Goal: Task Accomplishment & Management: Complete application form

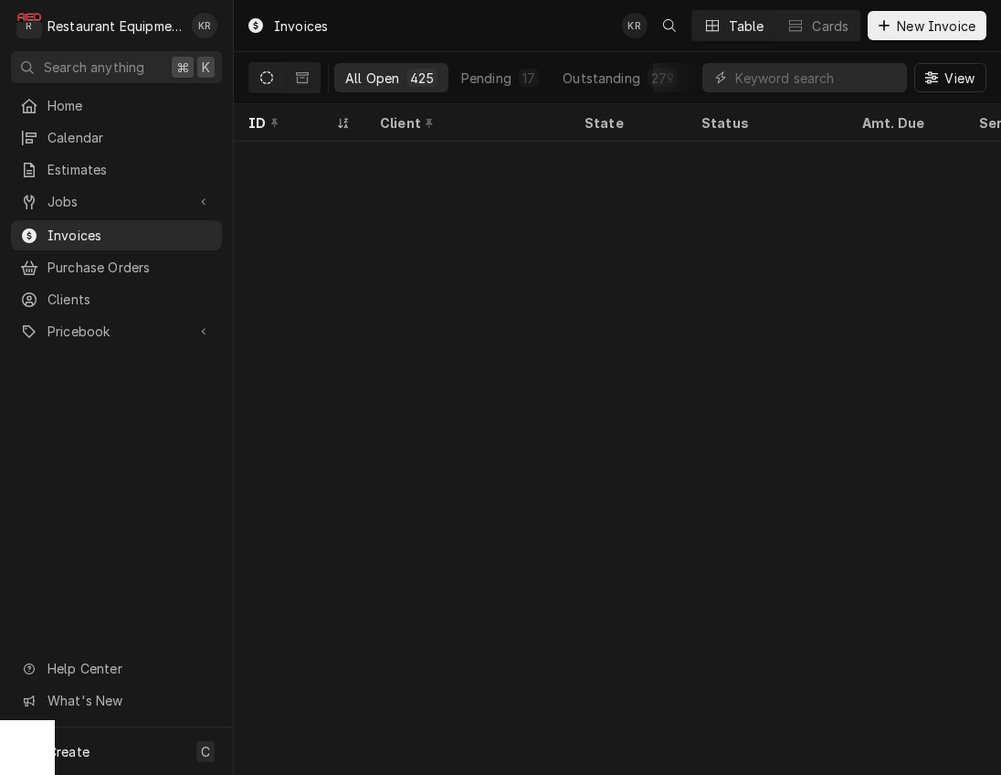
scroll to position [9590, 0]
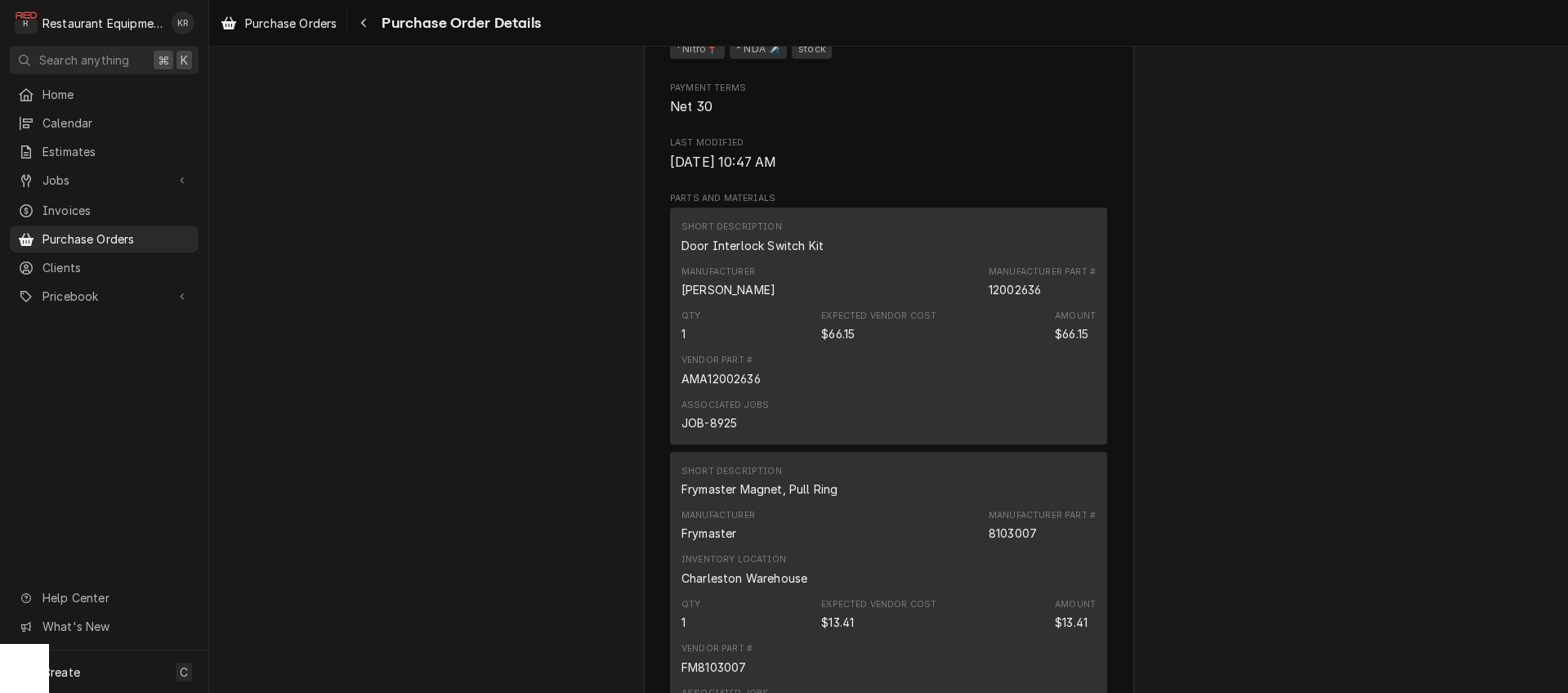
scroll to position [755, 0]
click at [364, 26] on icon "Navigate back" at bounding box center [364, 22] width 7 height 12
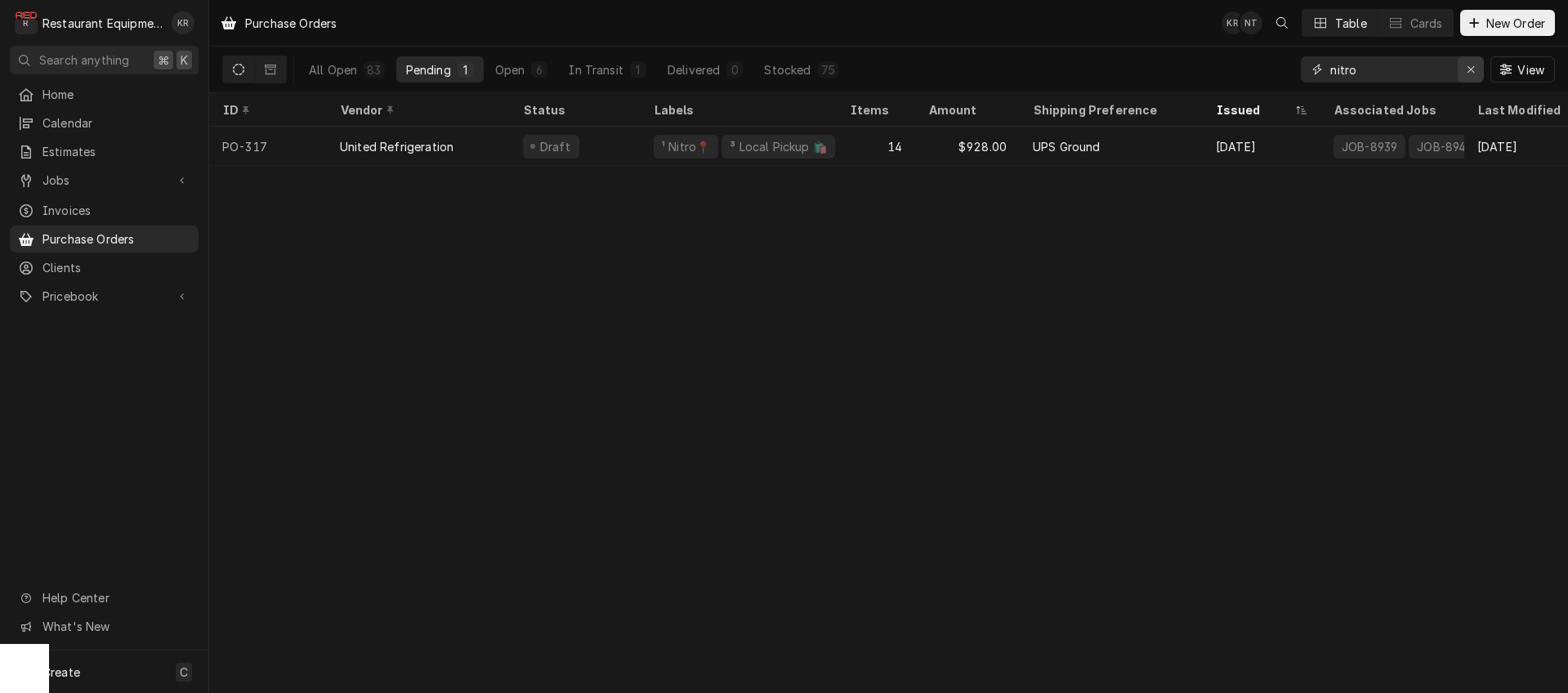
click at [1465, 69] on div "Erase input" at bounding box center [1471, 70] width 16 height 16
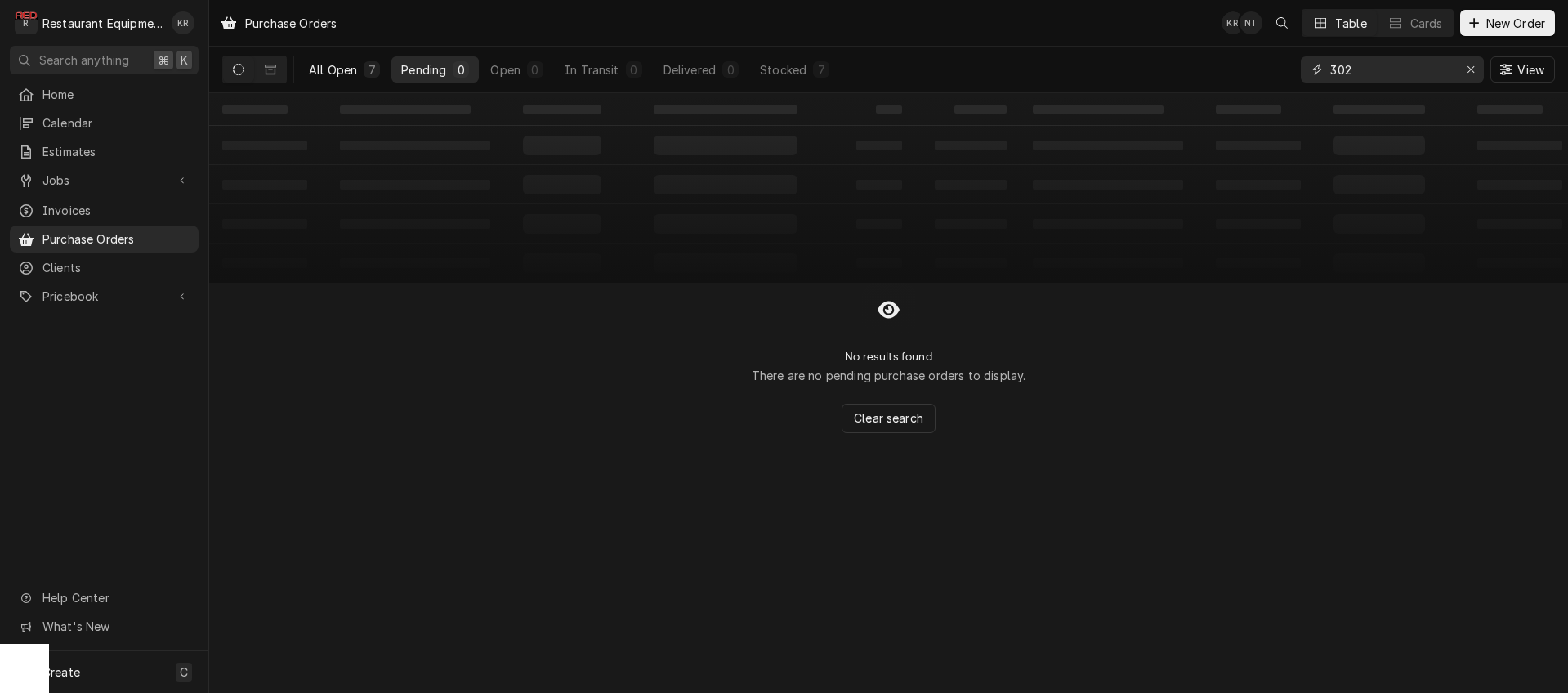
type input "302"
click at [336, 75] on div "All Open" at bounding box center [333, 70] width 48 height 17
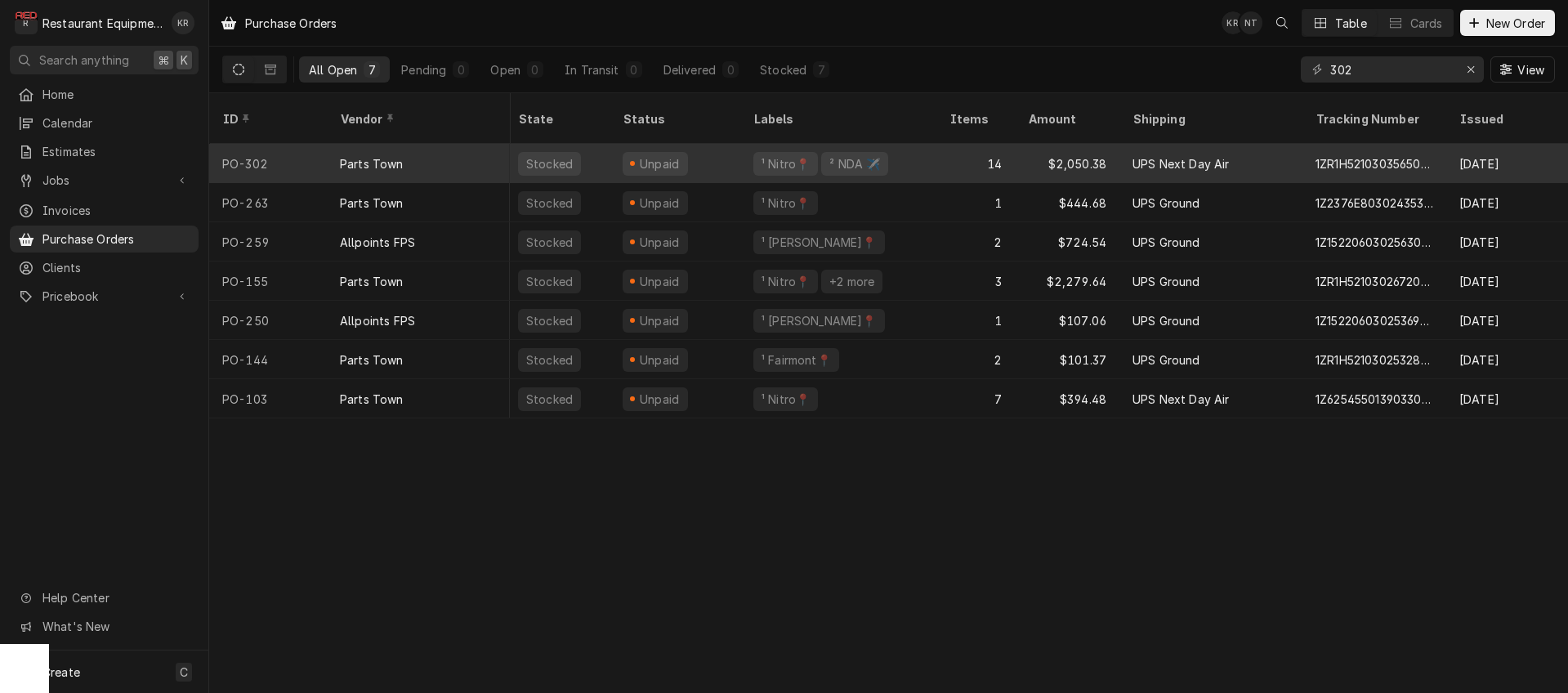
scroll to position [0, 4]
click at [624, 152] on div "Unpaid" at bounding box center [657, 164] width 65 height 23
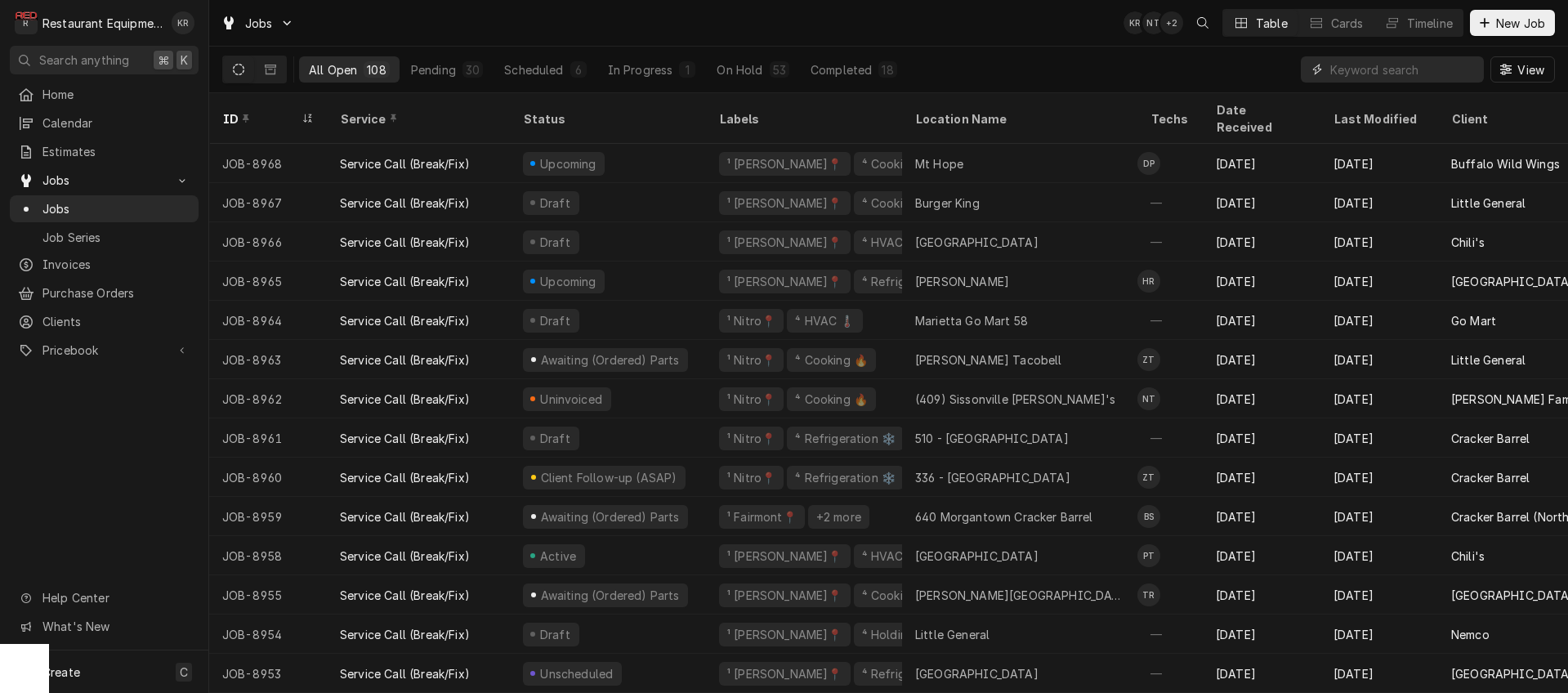
drag, startPoint x: 1399, startPoint y: 57, endPoint x: 1398, endPoint y: 68, distance: 11.0
click at [1399, 63] on input "Dynamic Content Wrapper" at bounding box center [1403, 69] width 146 height 26
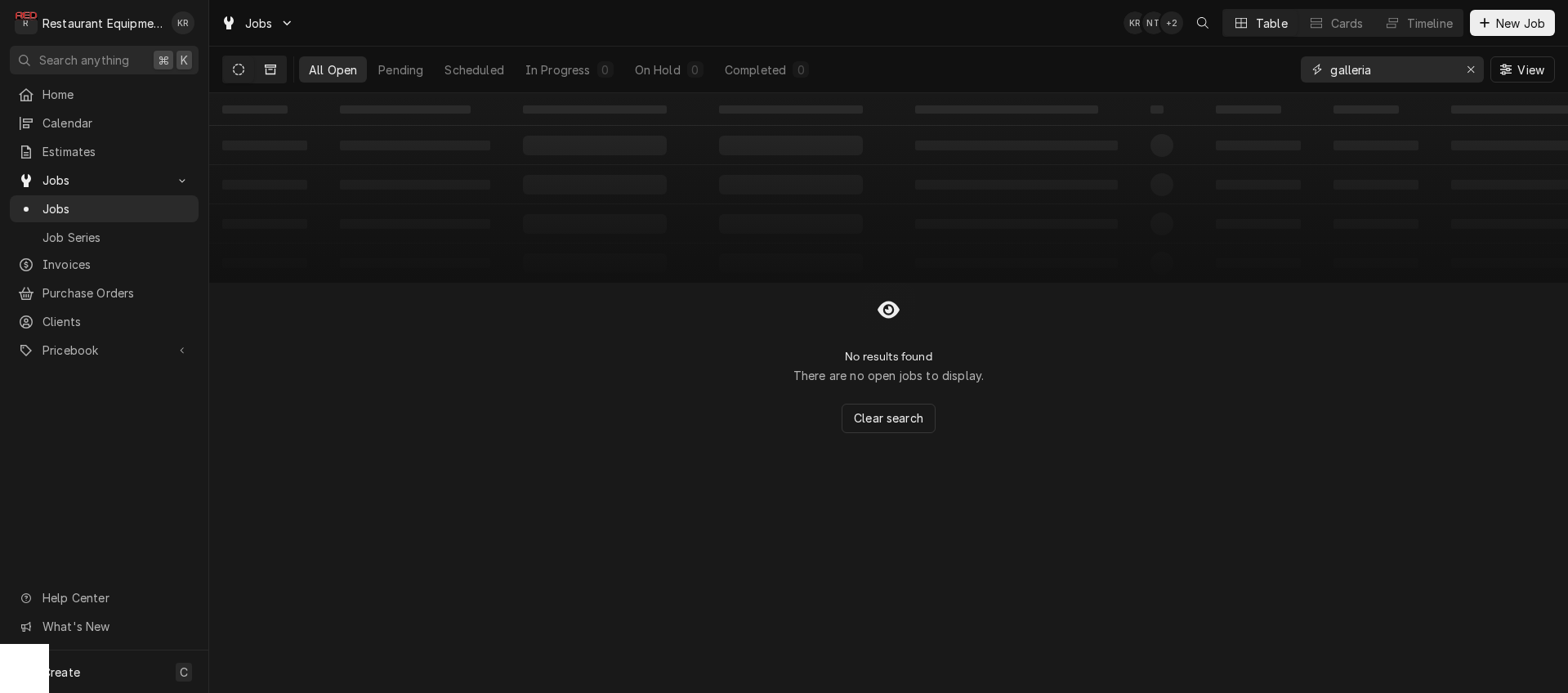
type input "galleria"
click at [270, 76] on button "Dynamic Content Wrapper" at bounding box center [270, 69] width 31 height 26
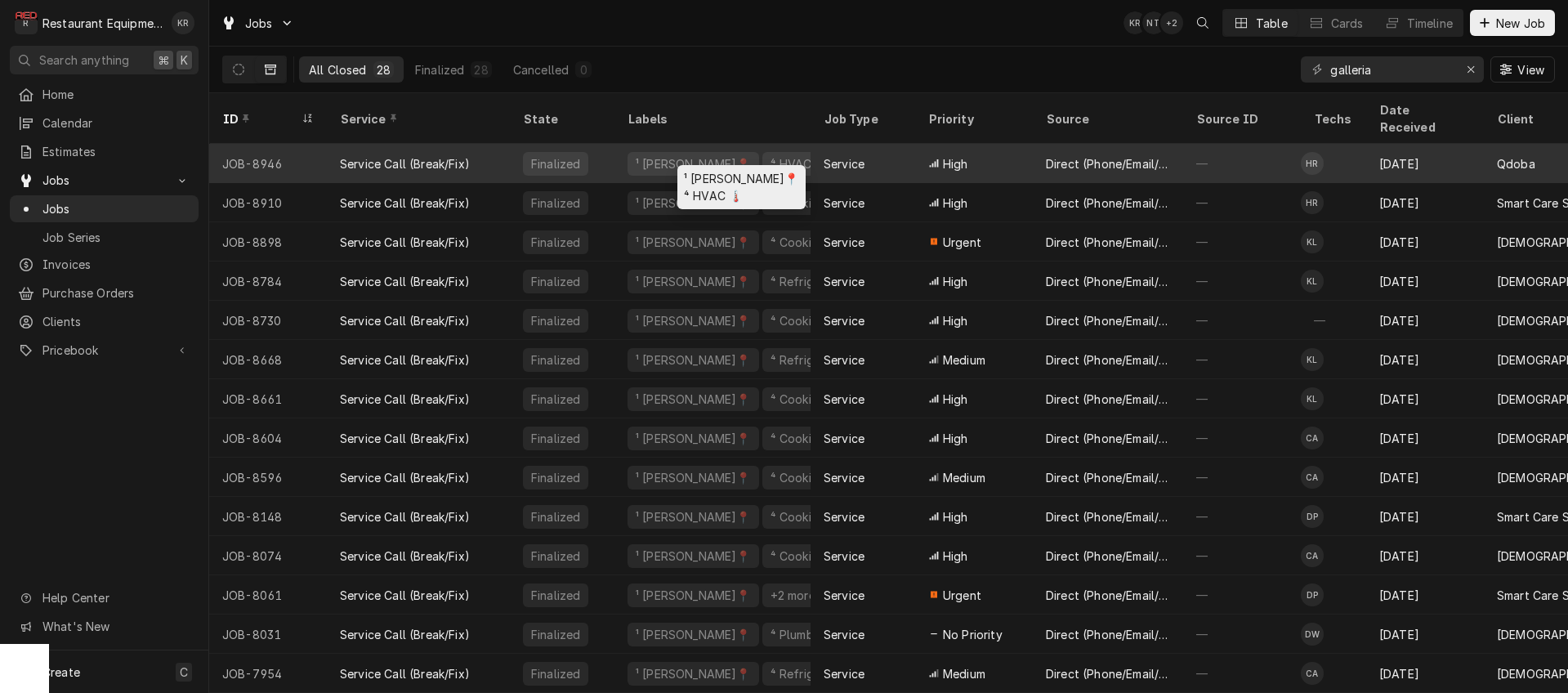
click at [769, 156] on div "⁴ HVAC 🌡️" at bounding box center [800, 164] width 62 height 17
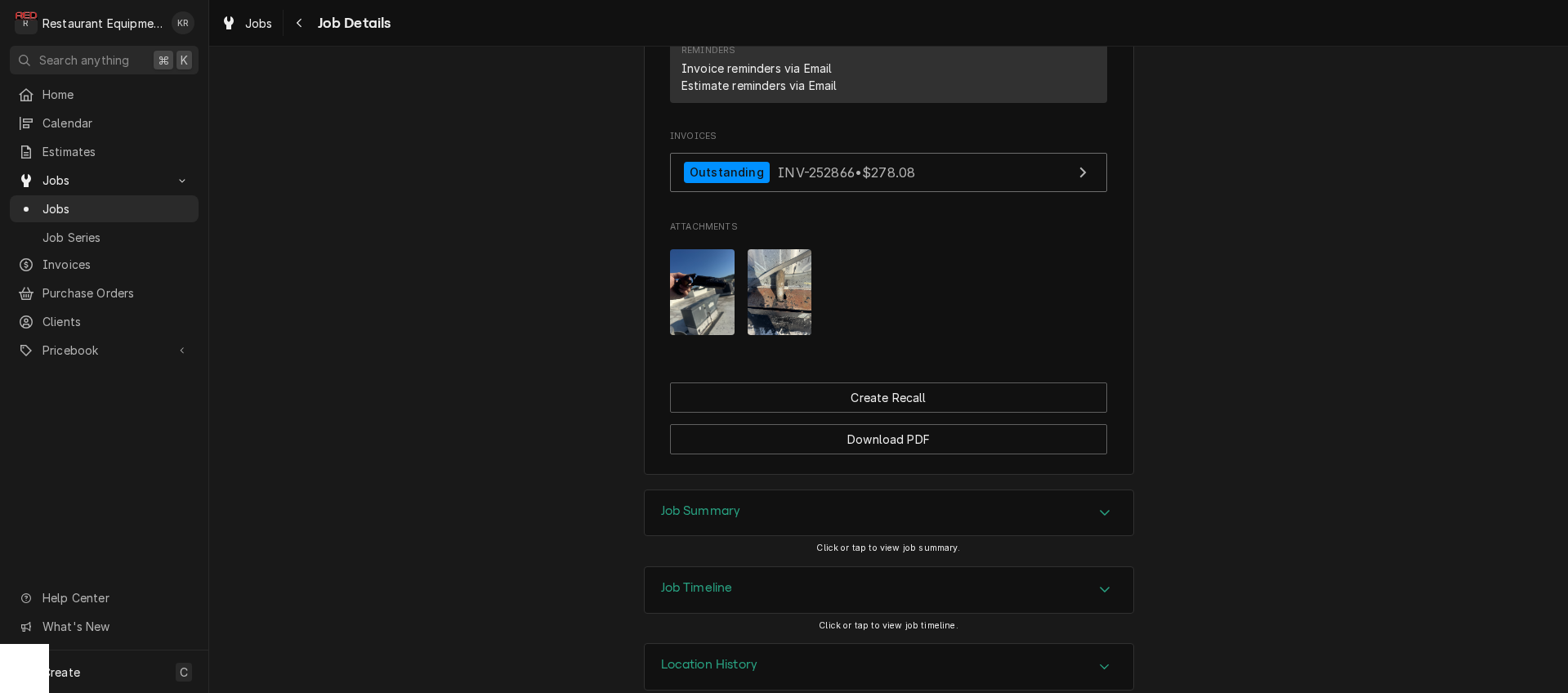
scroll to position [1504, 0]
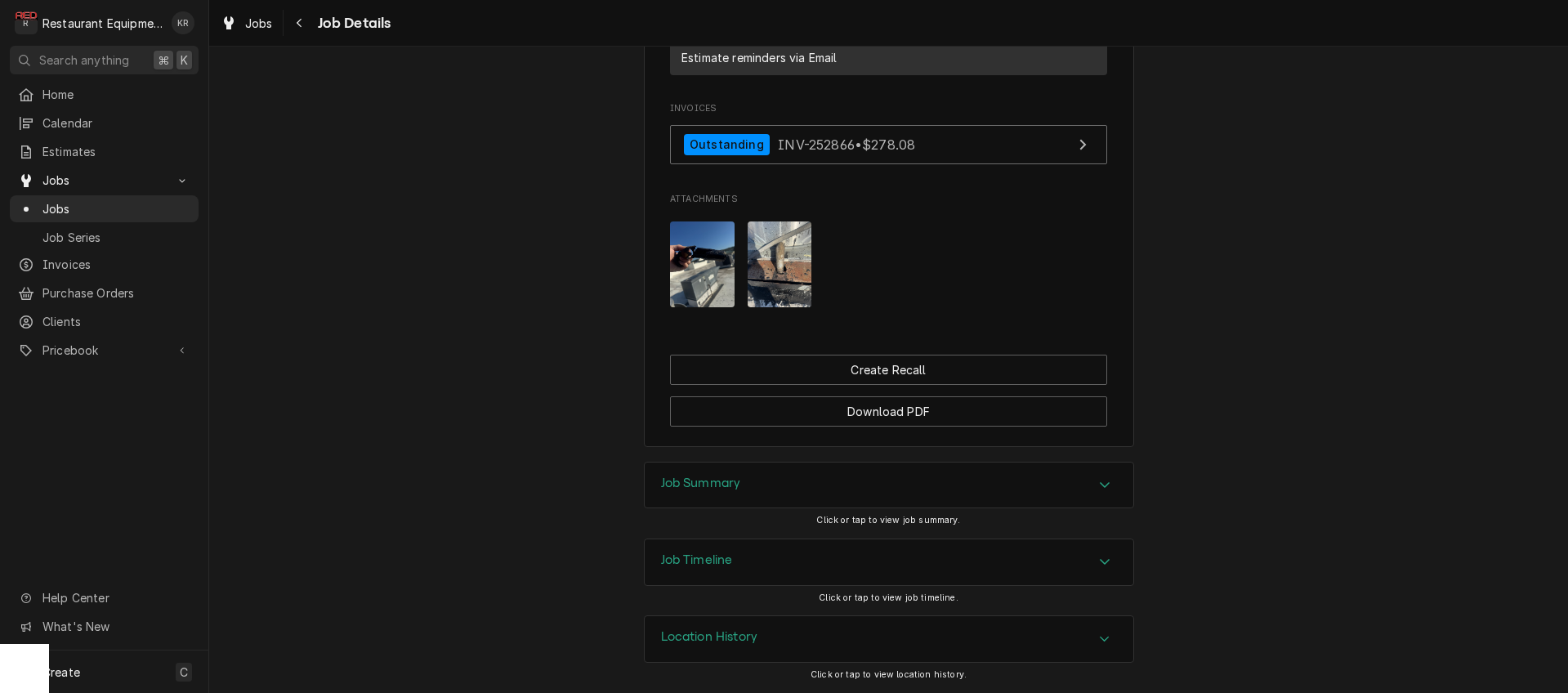
click at [681, 471] on div "Job Summary" at bounding box center [889, 485] width 488 height 46
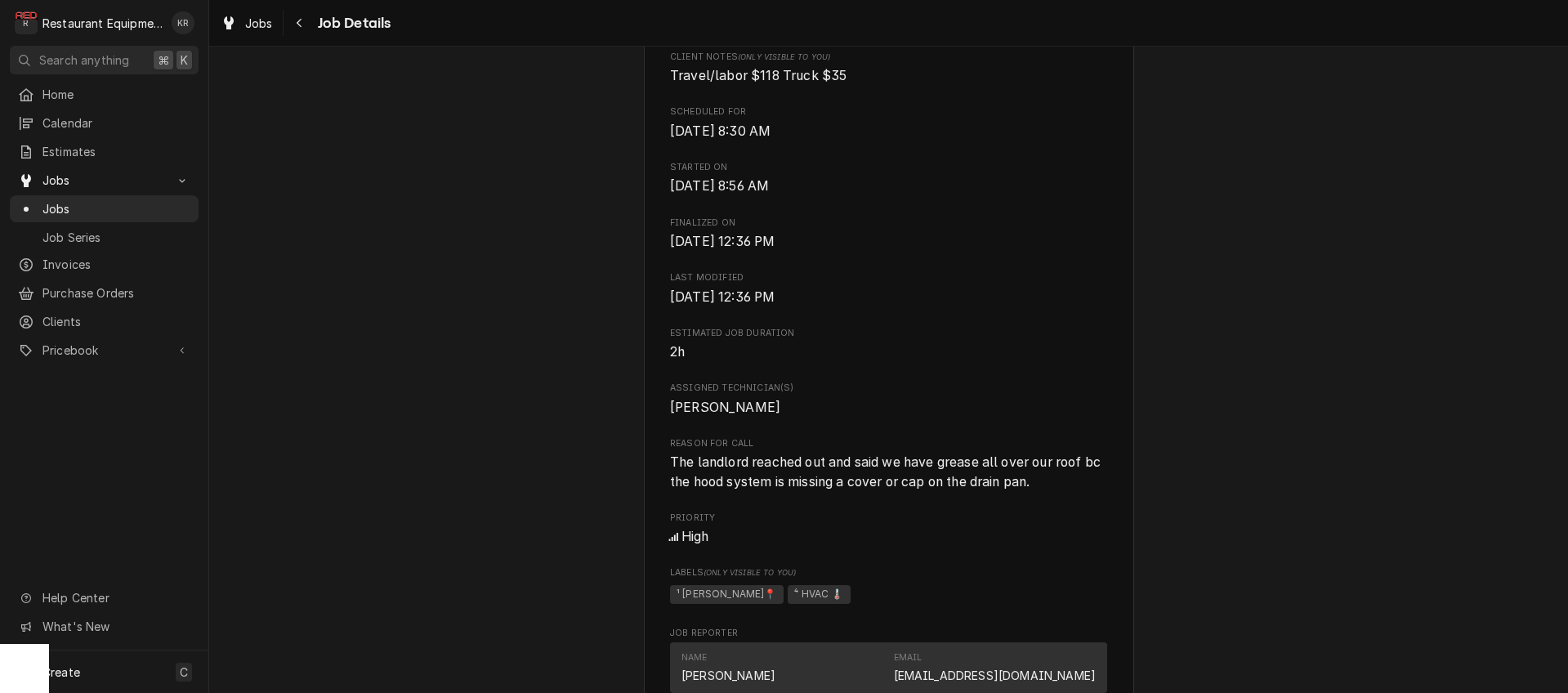
scroll to position [375, 0]
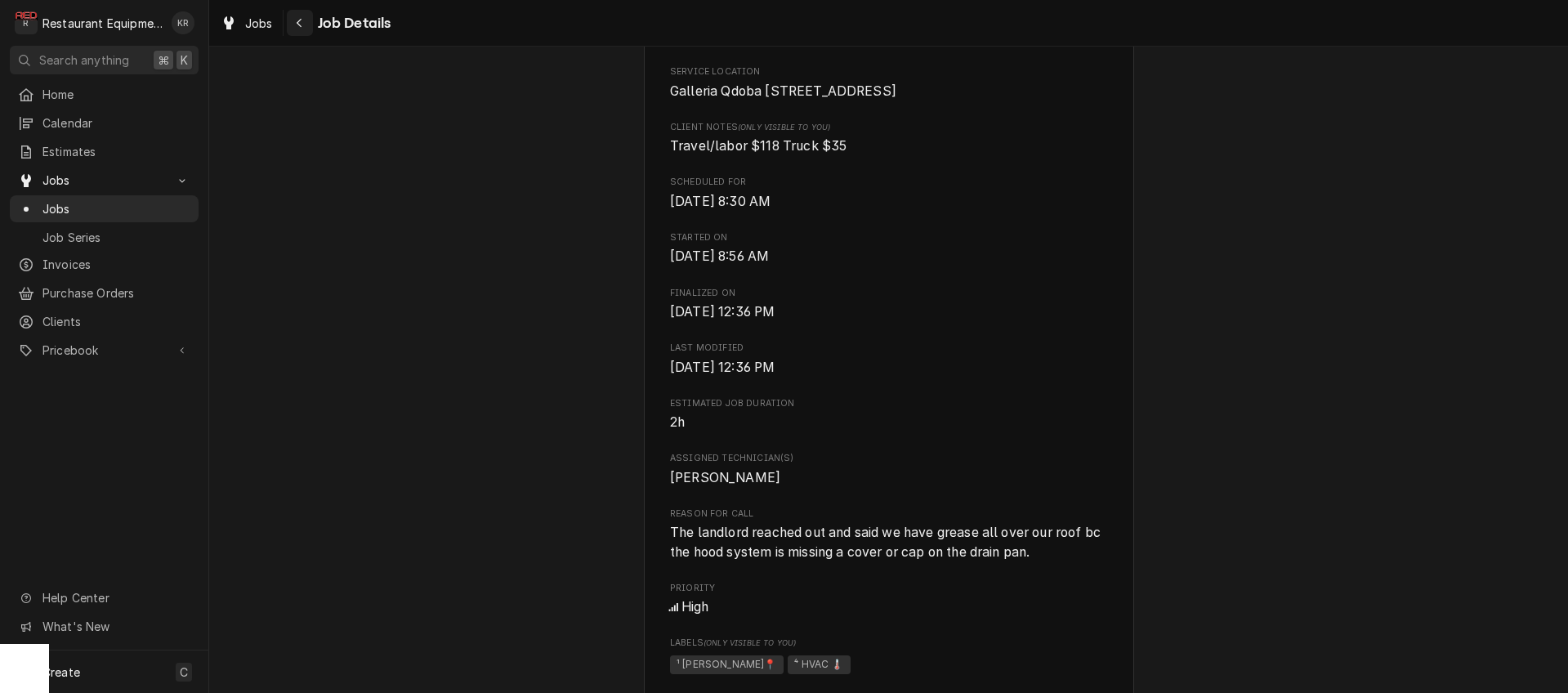
click at [309, 27] on button "Navigate back" at bounding box center [300, 22] width 26 height 26
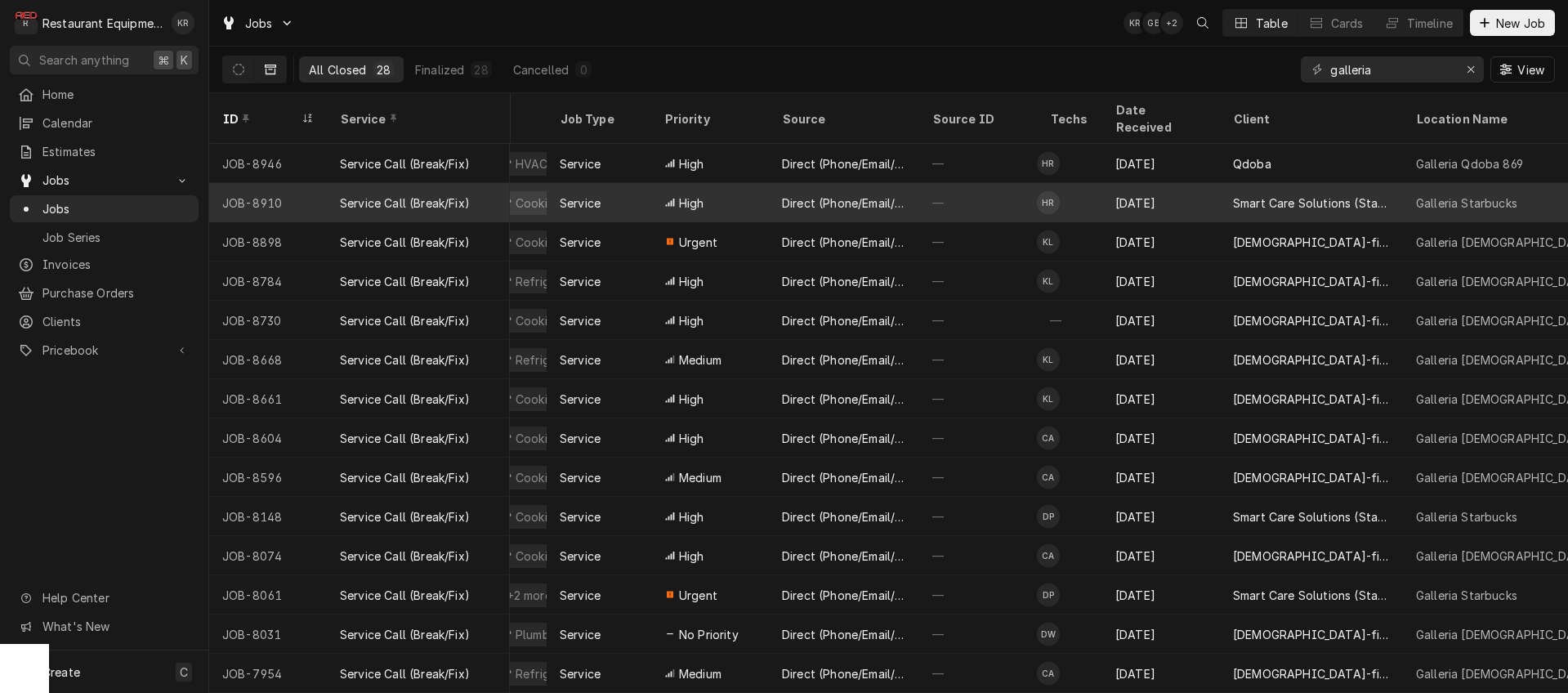
scroll to position [0, 275]
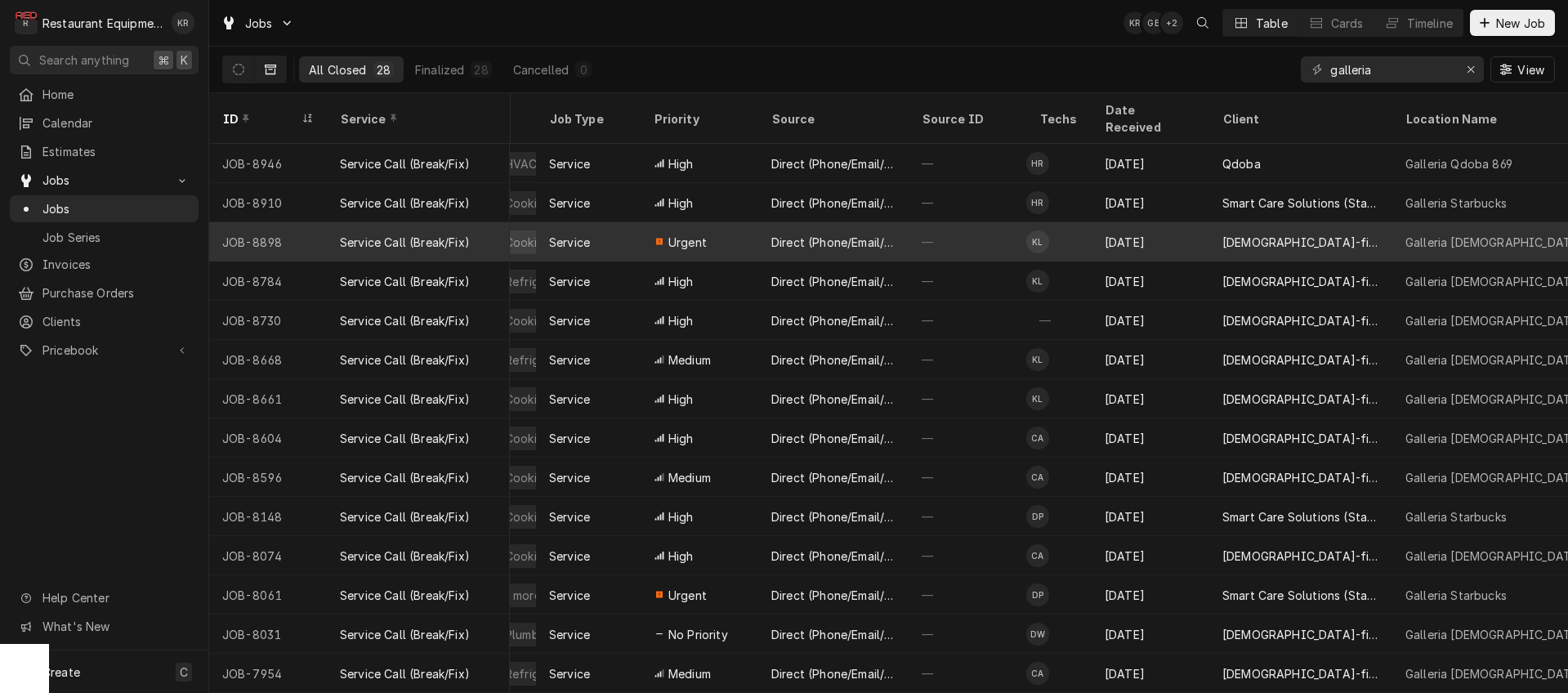
click at [1109, 224] on div "[DATE]" at bounding box center [1151, 242] width 118 height 39
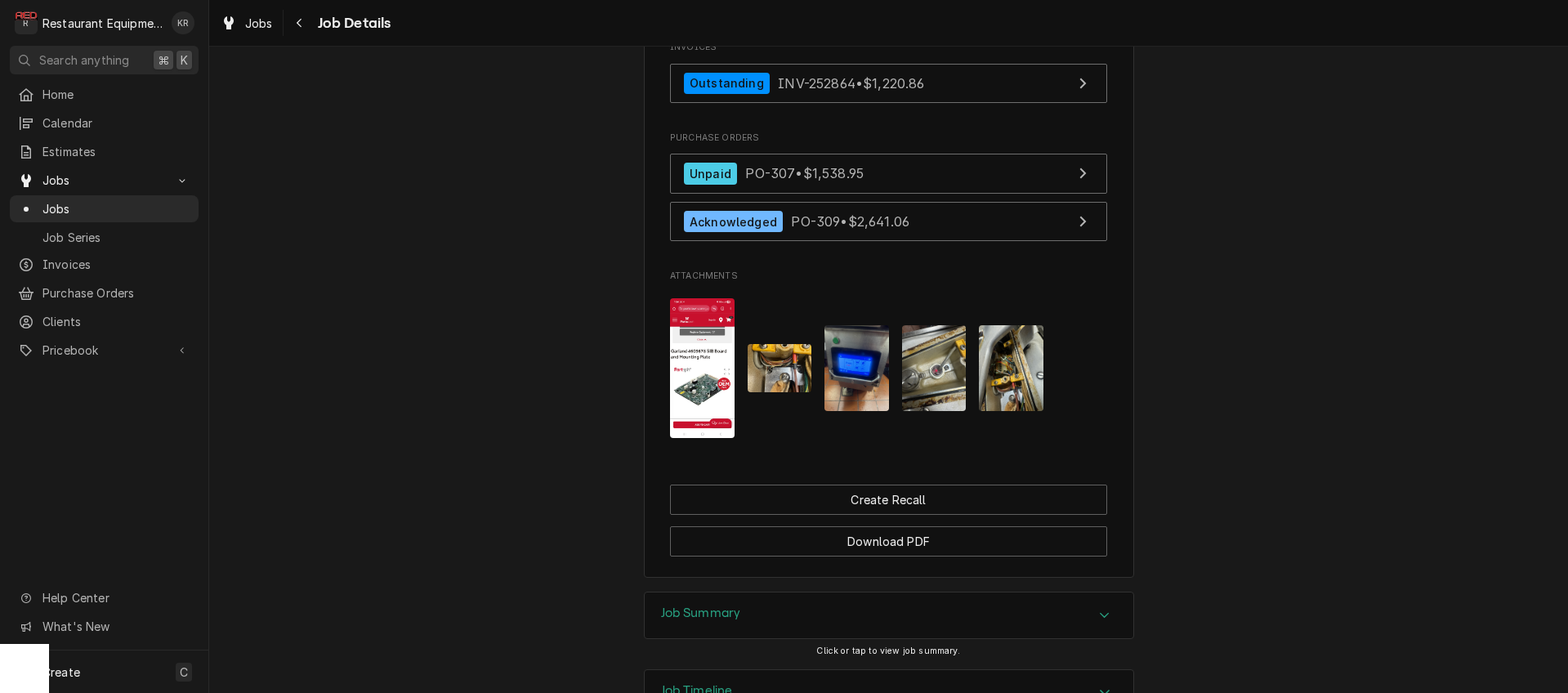
scroll to position [1564, 0]
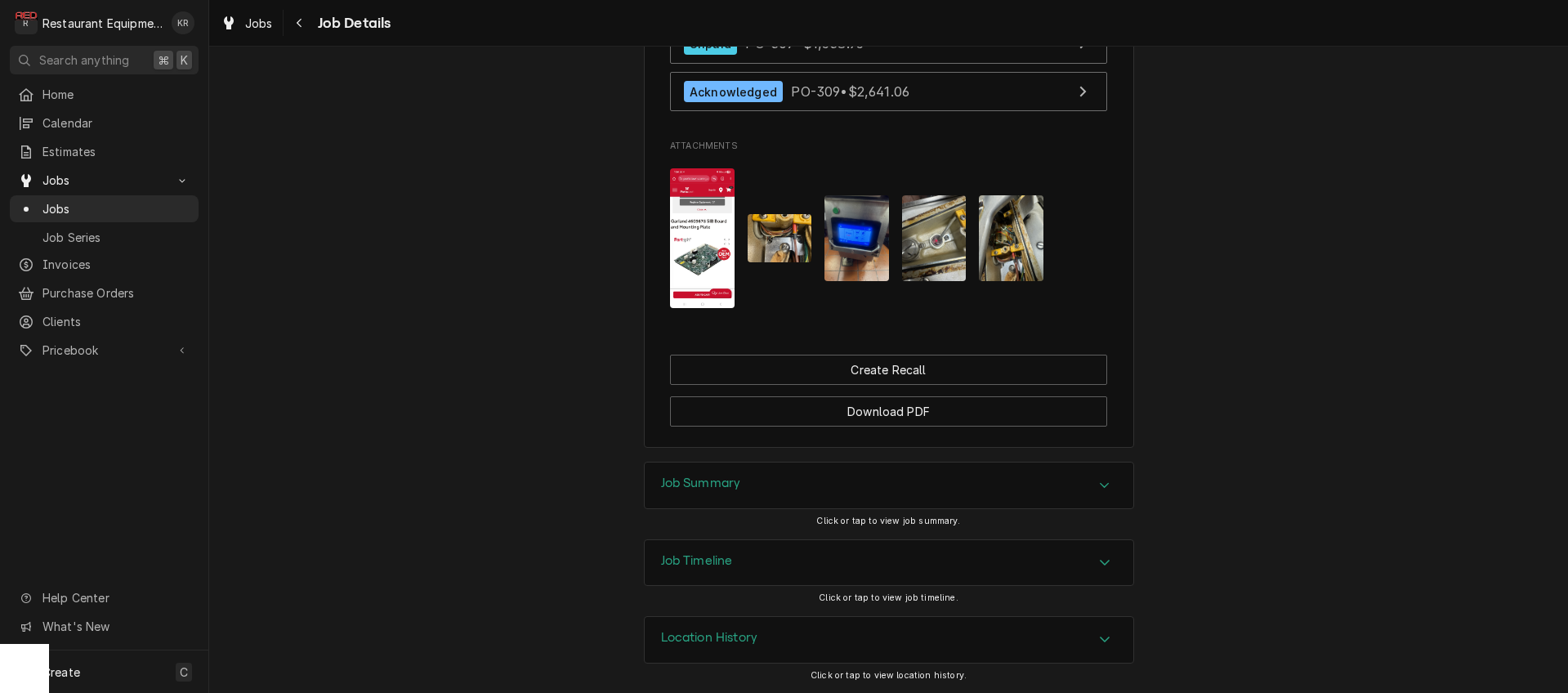
click at [690, 490] on h3 "Job Summary" at bounding box center [701, 483] width 81 height 15
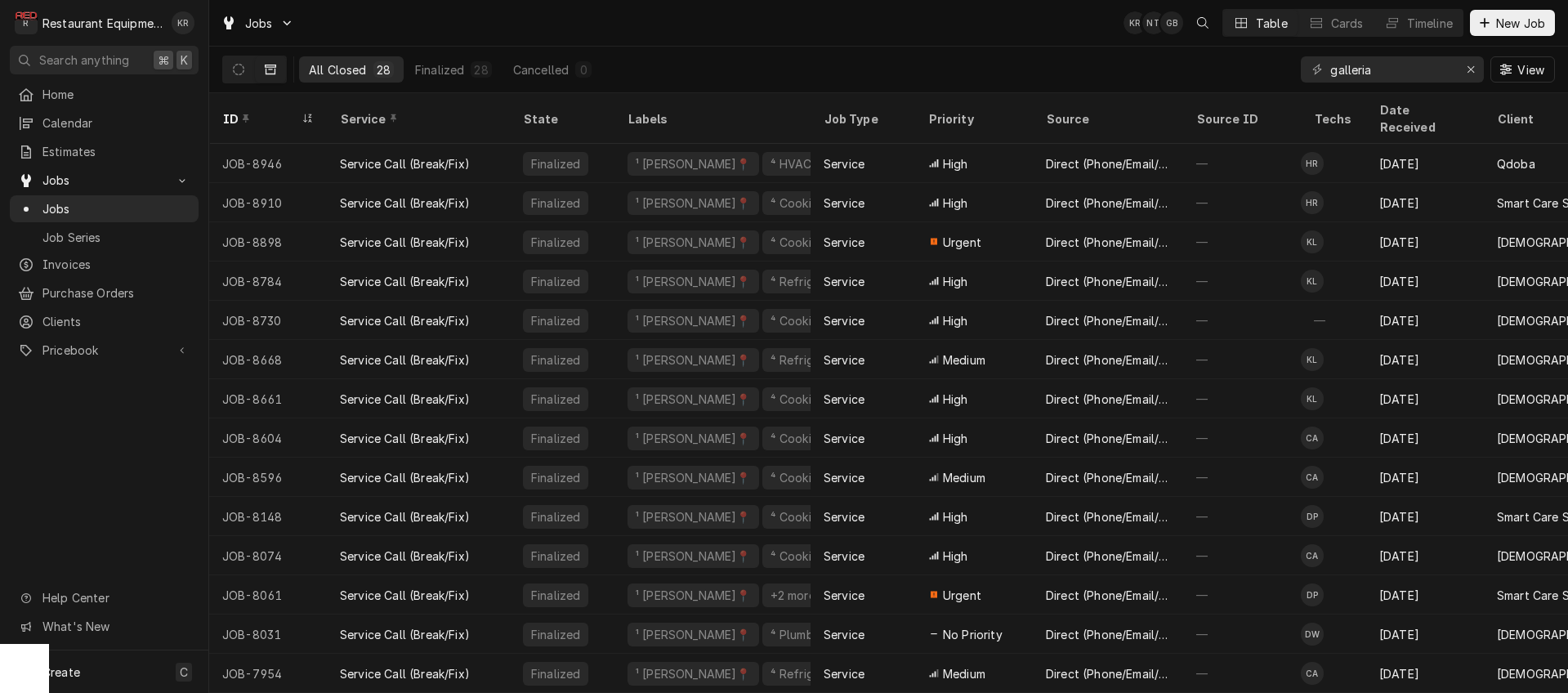
drag, startPoint x: 237, startPoint y: 71, endPoint x: 306, endPoint y: 71, distance: 69.0
click at [237, 71] on icon "Dynamic Content Wrapper" at bounding box center [238, 69] width 12 height 12
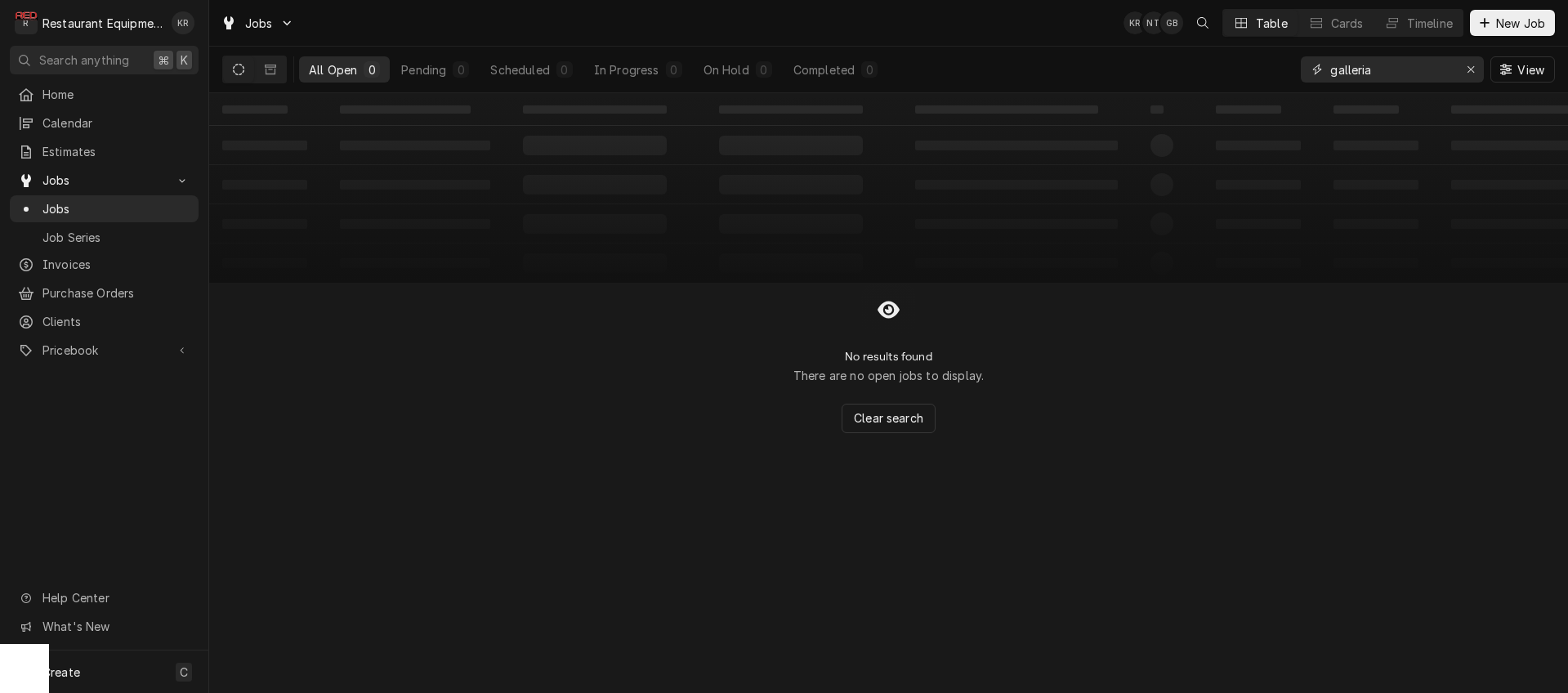
drag, startPoint x: 1392, startPoint y: 72, endPoint x: 1288, endPoint y: 70, distance: 104.0
click at [1331, 70] on input "galleria" at bounding box center [1392, 69] width 123 height 26
type input "[GEOGRAPHIC_DATA]"
drag, startPoint x: 256, startPoint y: 65, endPoint x: 267, endPoint y: 69, distance: 11.7
click at [260, 67] on button "Dynamic Content Wrapper" at bounding box center [270, 69] width 31 height 26
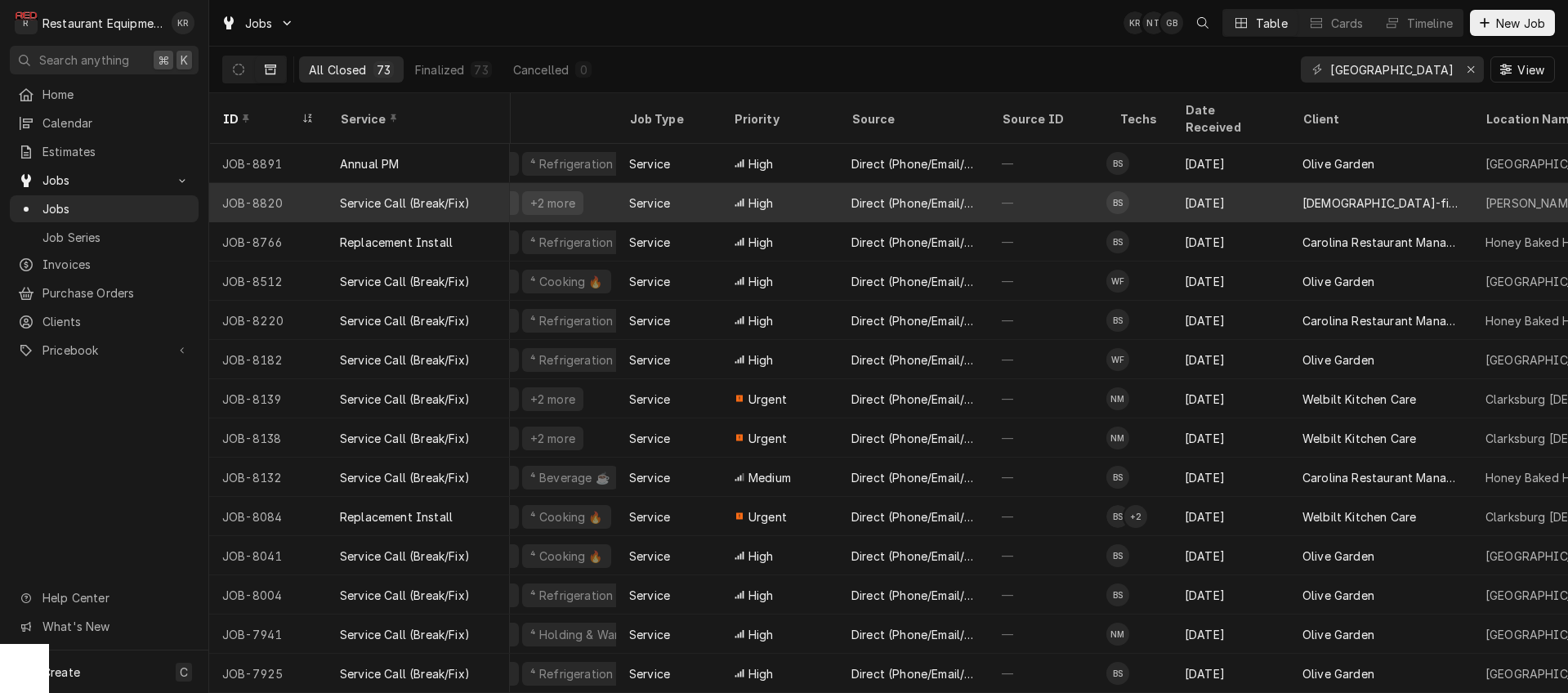
scroll to position [0, 194]
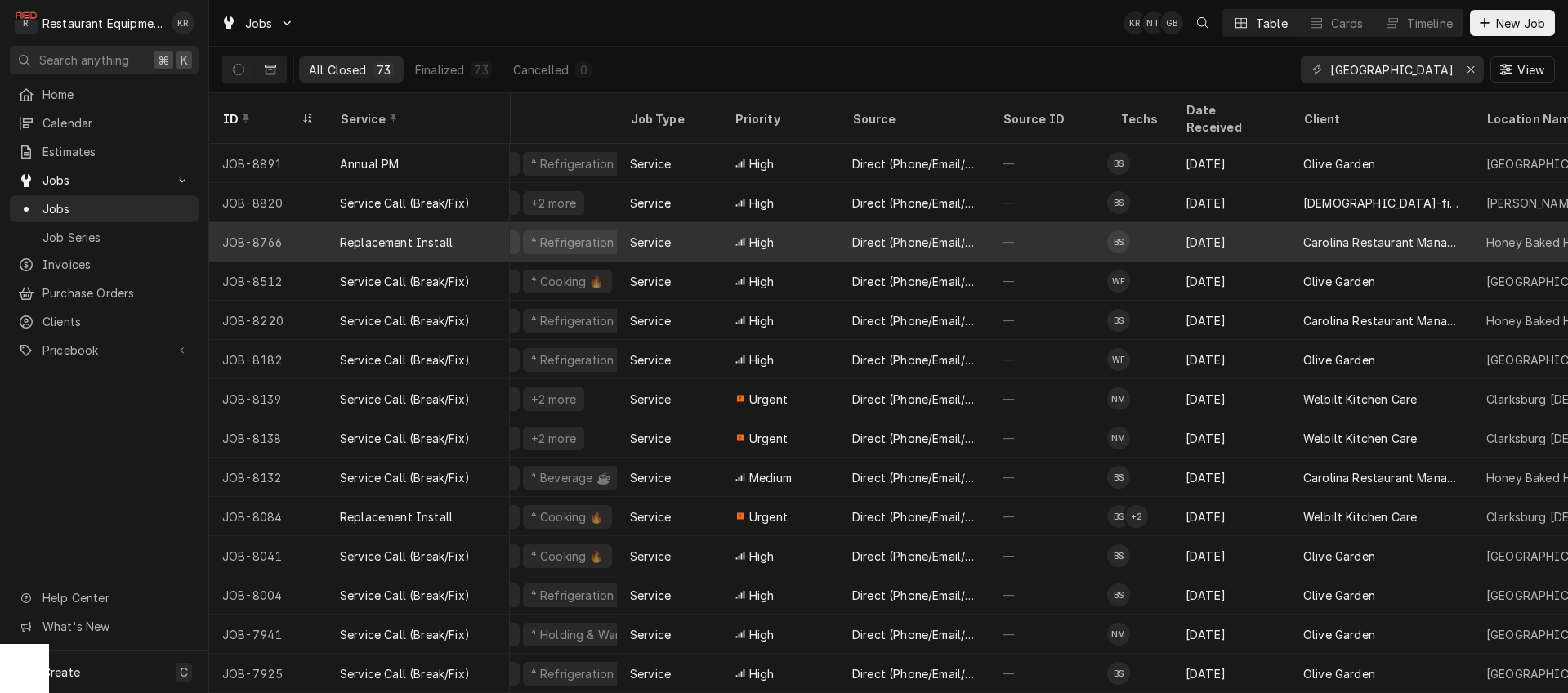
click at [1240, 223] on div "Sep 2" at bounding box center [1232, 242] width 118 height 39
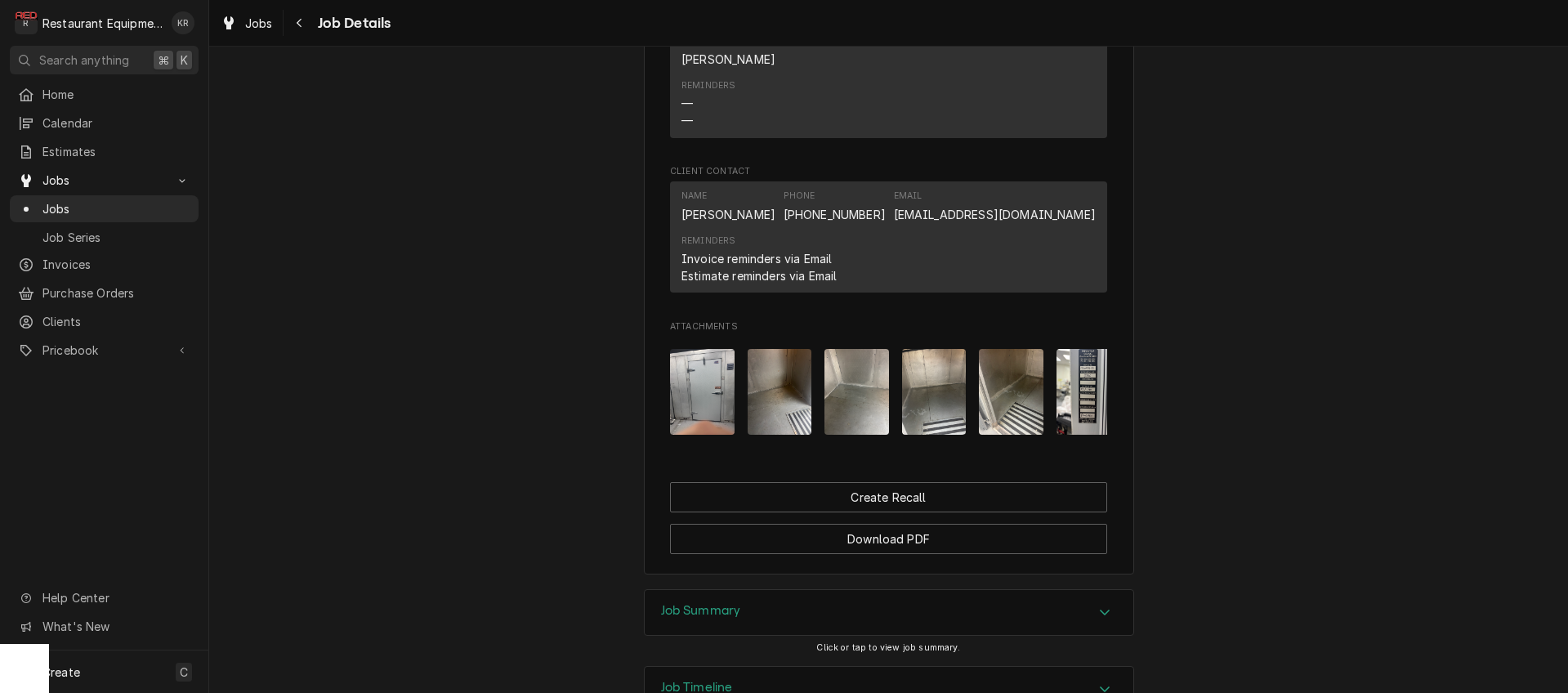
scroll to position [1415, 0]
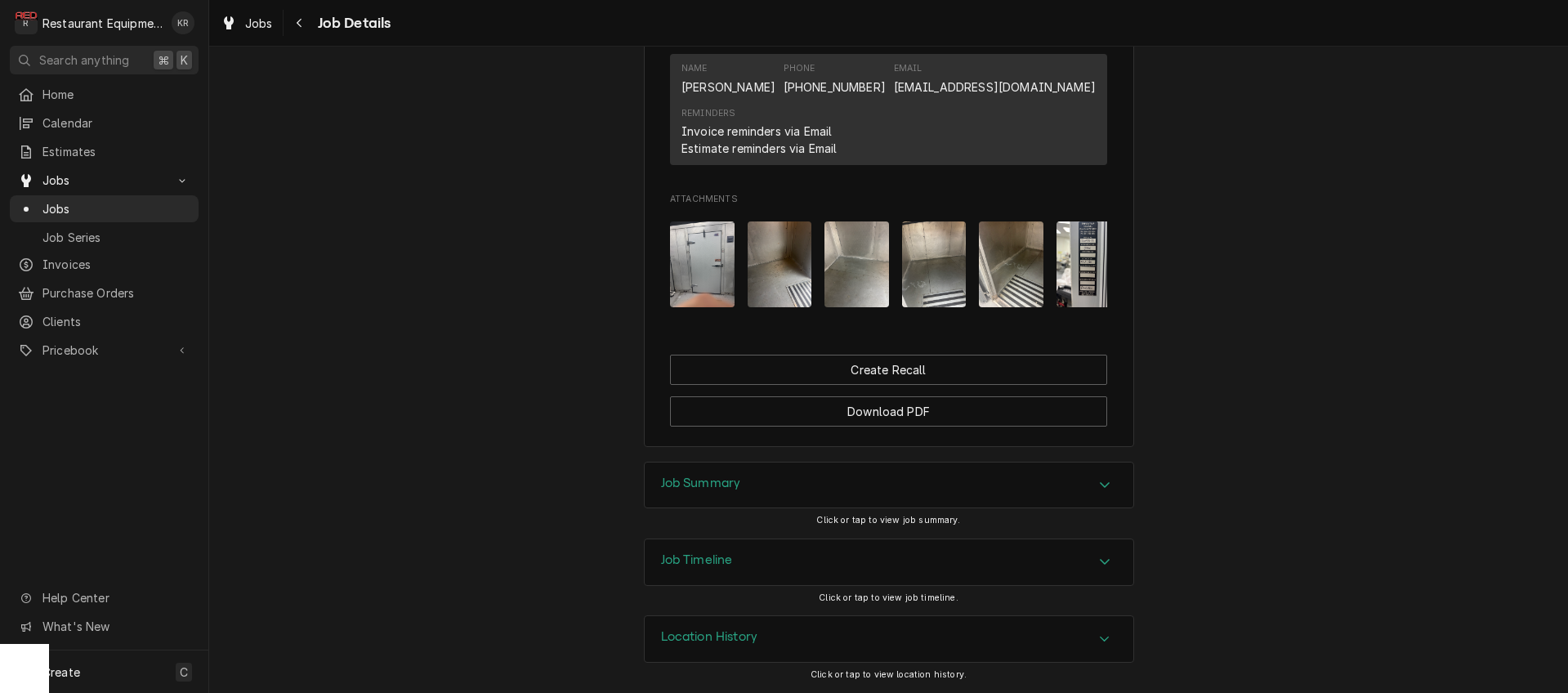
click at [704, 468] on div "Job Summary" at bounding box center [889, 485] width 488 height 46
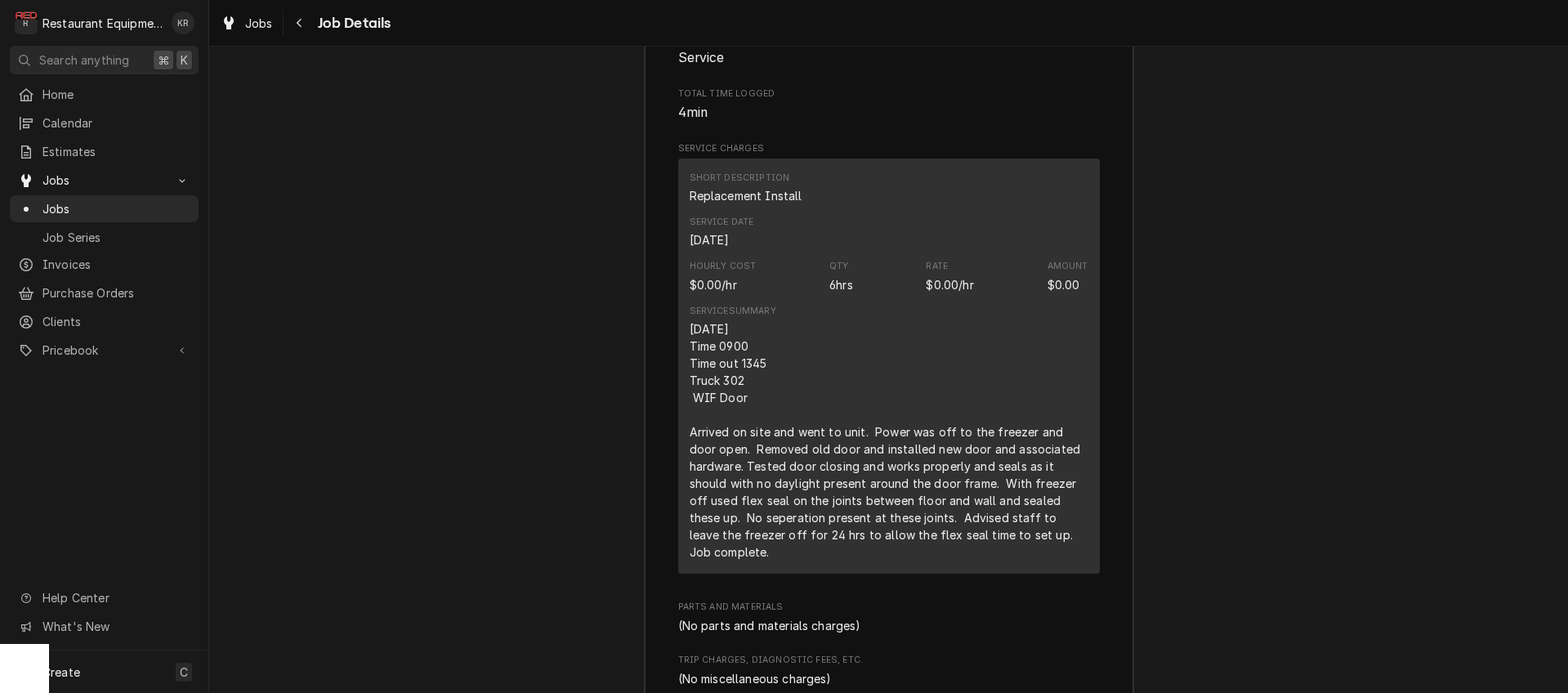
scroll to position [2172, 0]
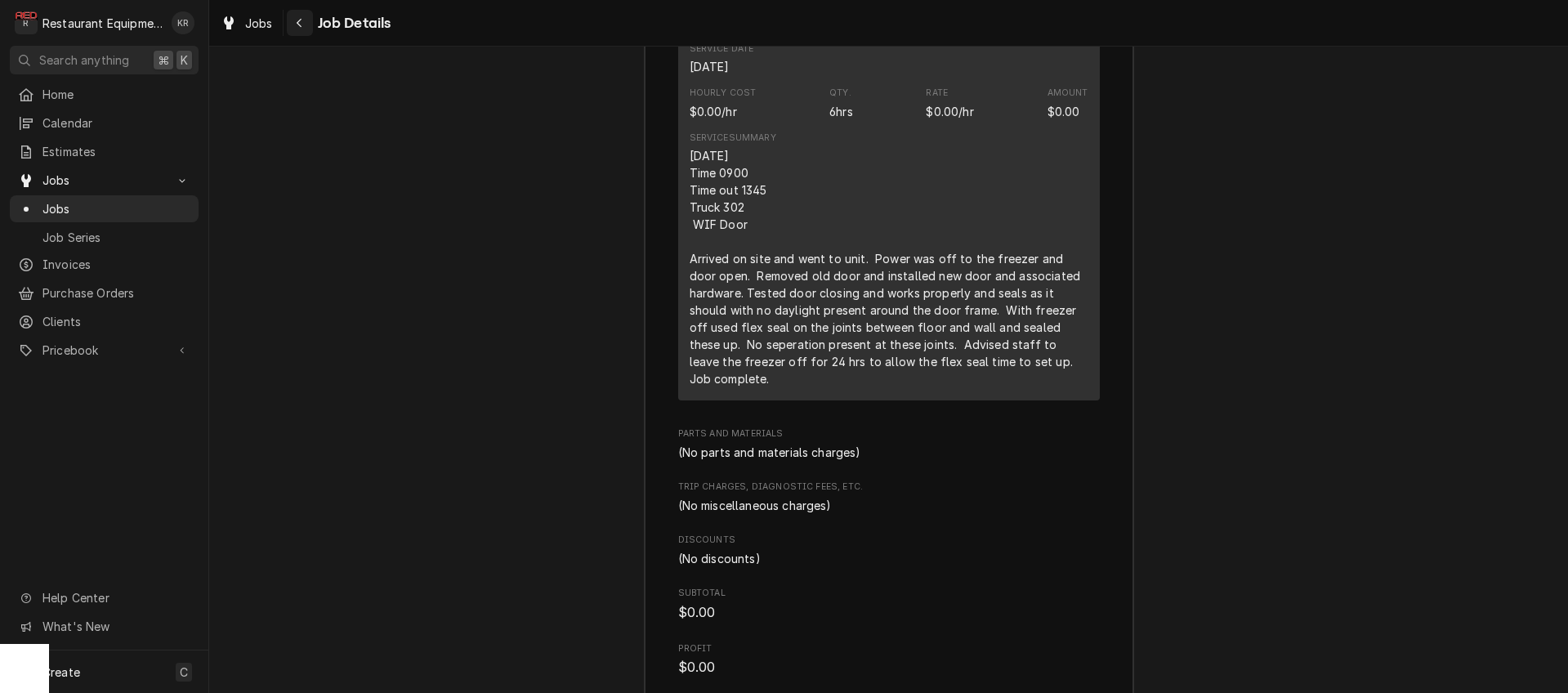
click at [290, 16] on button "Navigate back" at bounding box center [300, 22] width 26 height 26
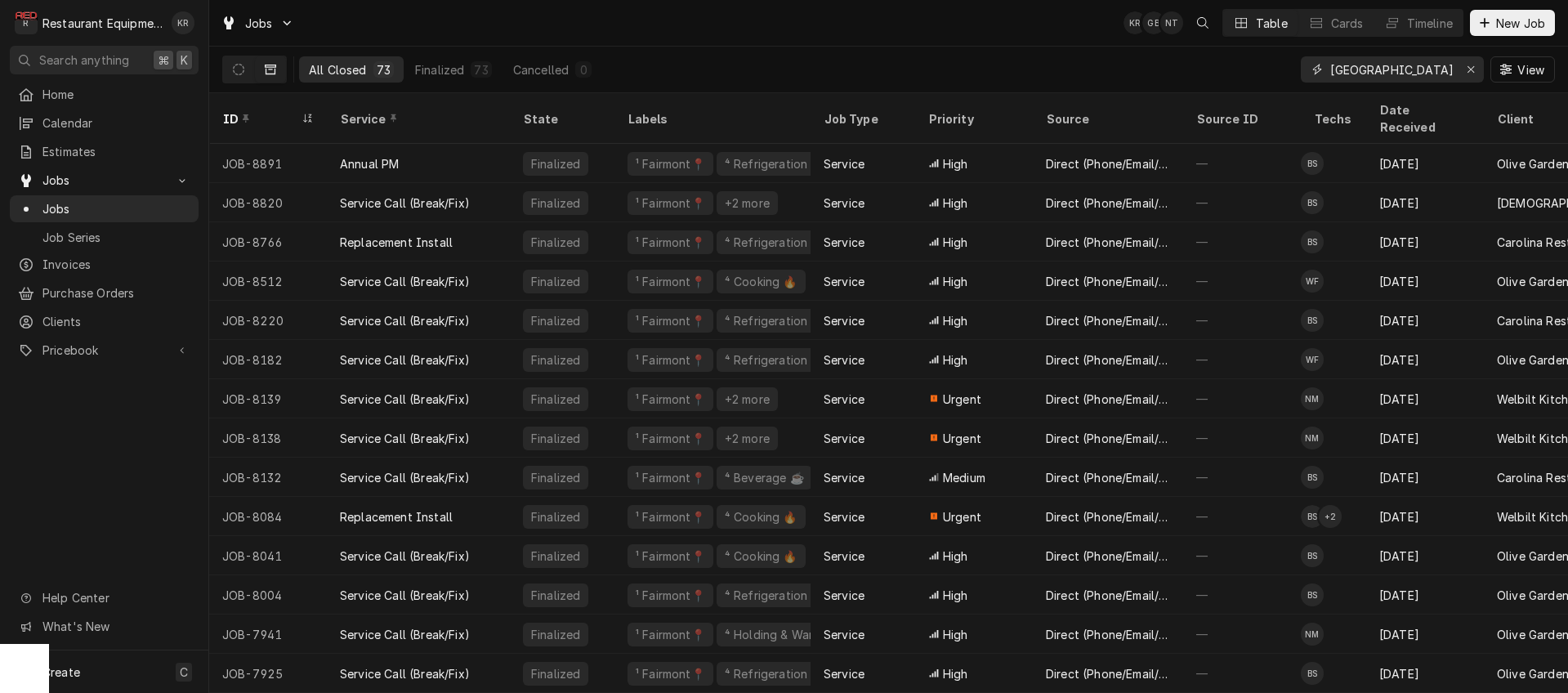
drag, startPoint x: 1378, startPoint y: 69, endPoint x: 1319, endPoint y: 68, distance: 59.0
click at [1331, 68] on input "clarksburg" at bounding box center [1392, 69] width 123 height 26
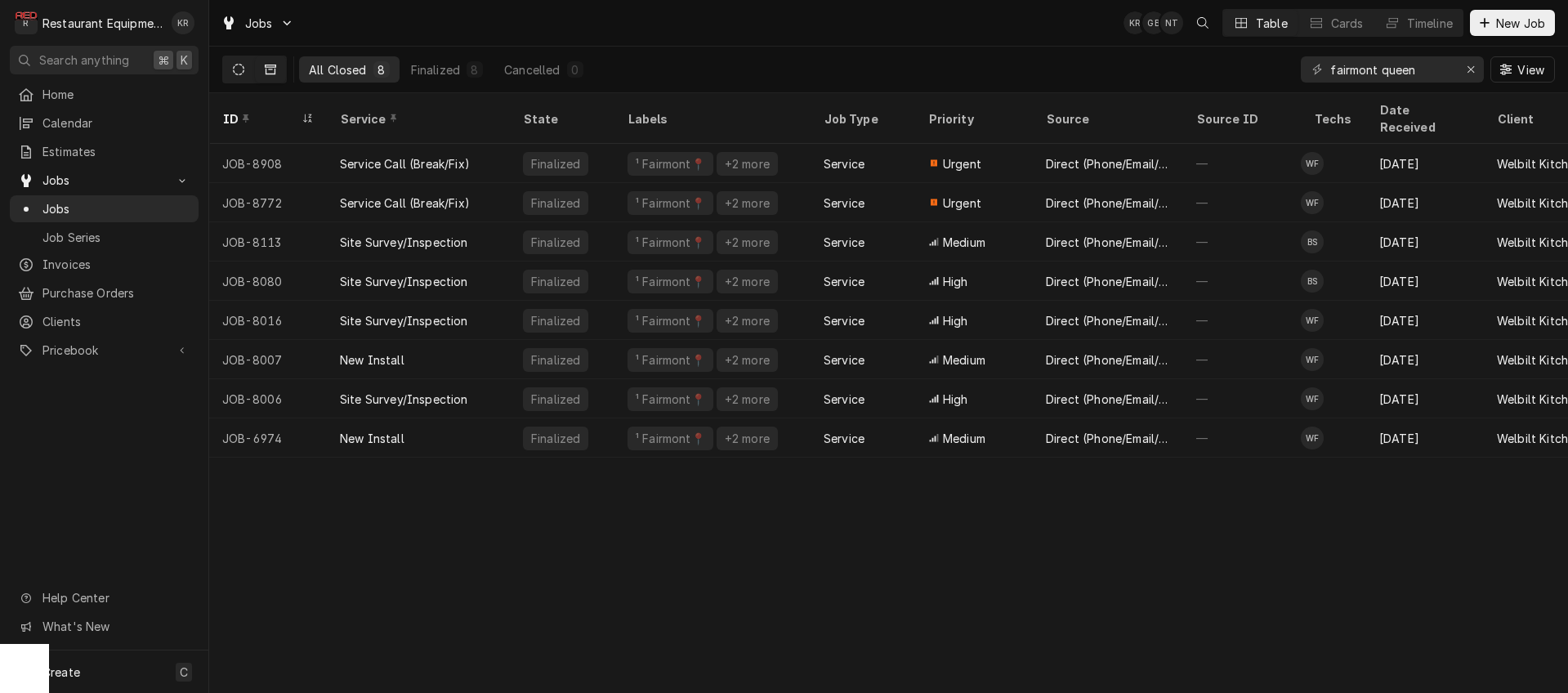
click at [239, 66] on icon "Dynamic Content Wrapper" at bounding box center [238, 69] width 12 height 12
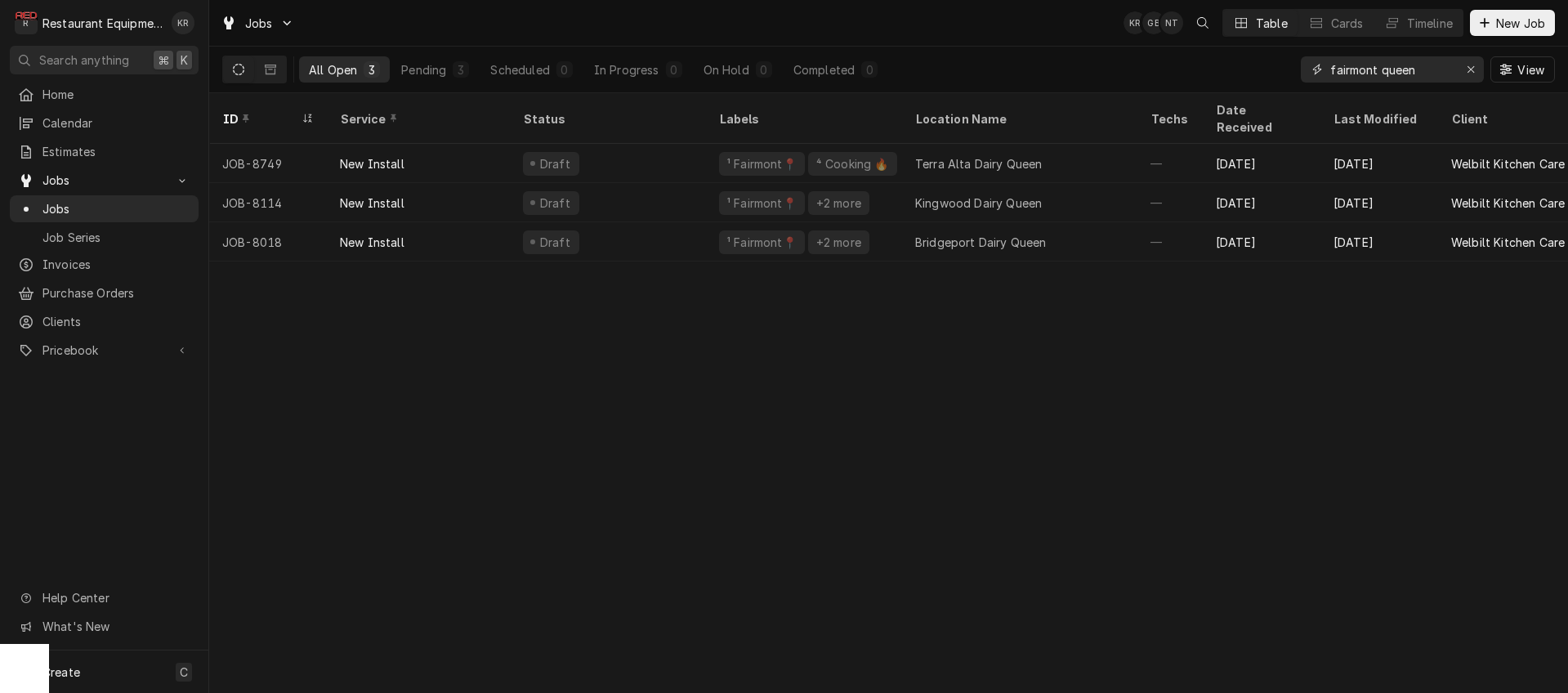
click at [1389, 69] on input "fairmont queen" at bounding box center [1392, 69] width 123 height 26
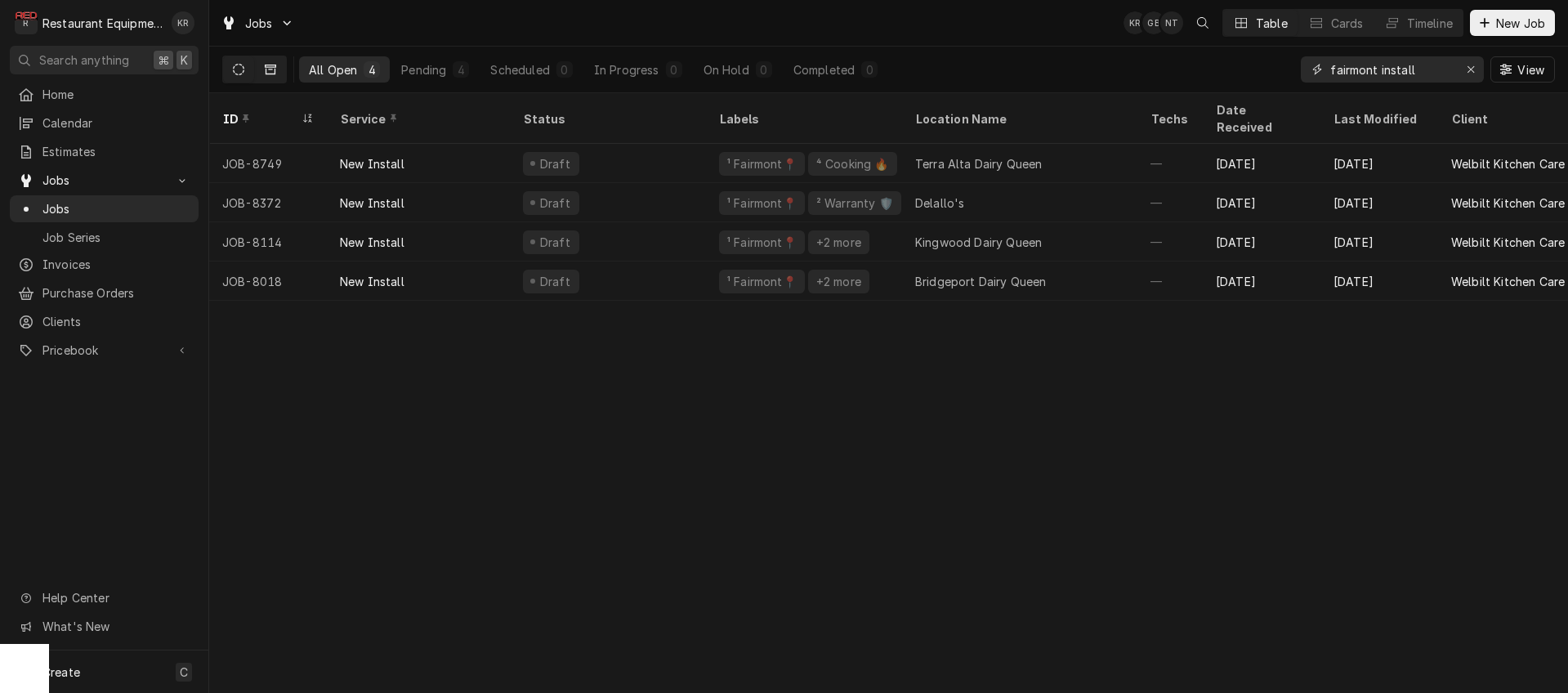
type input "fairmont install"
click at [283, 67] on button "Dynamic Content Wrapper" at bounding box center [270, 69] width 31 height 26
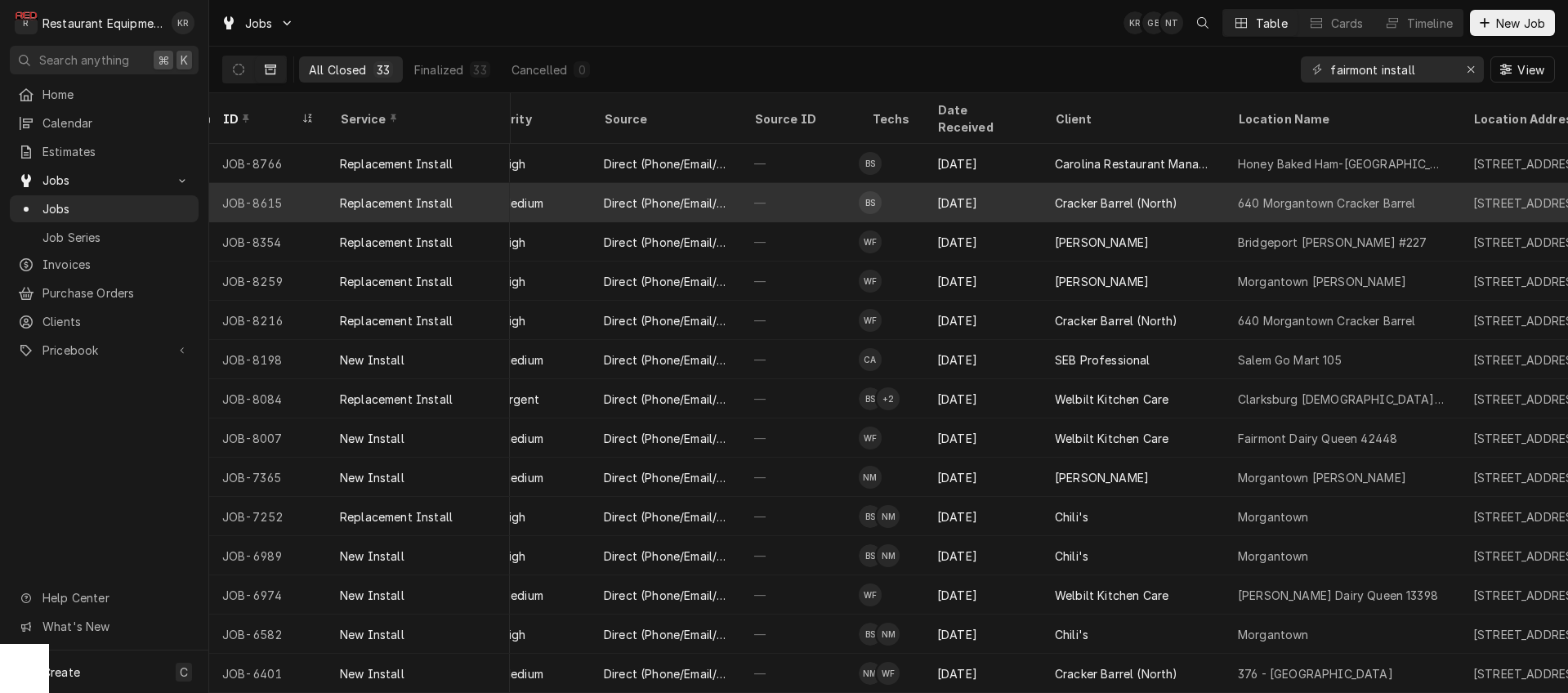
scroll to position [0, 443]
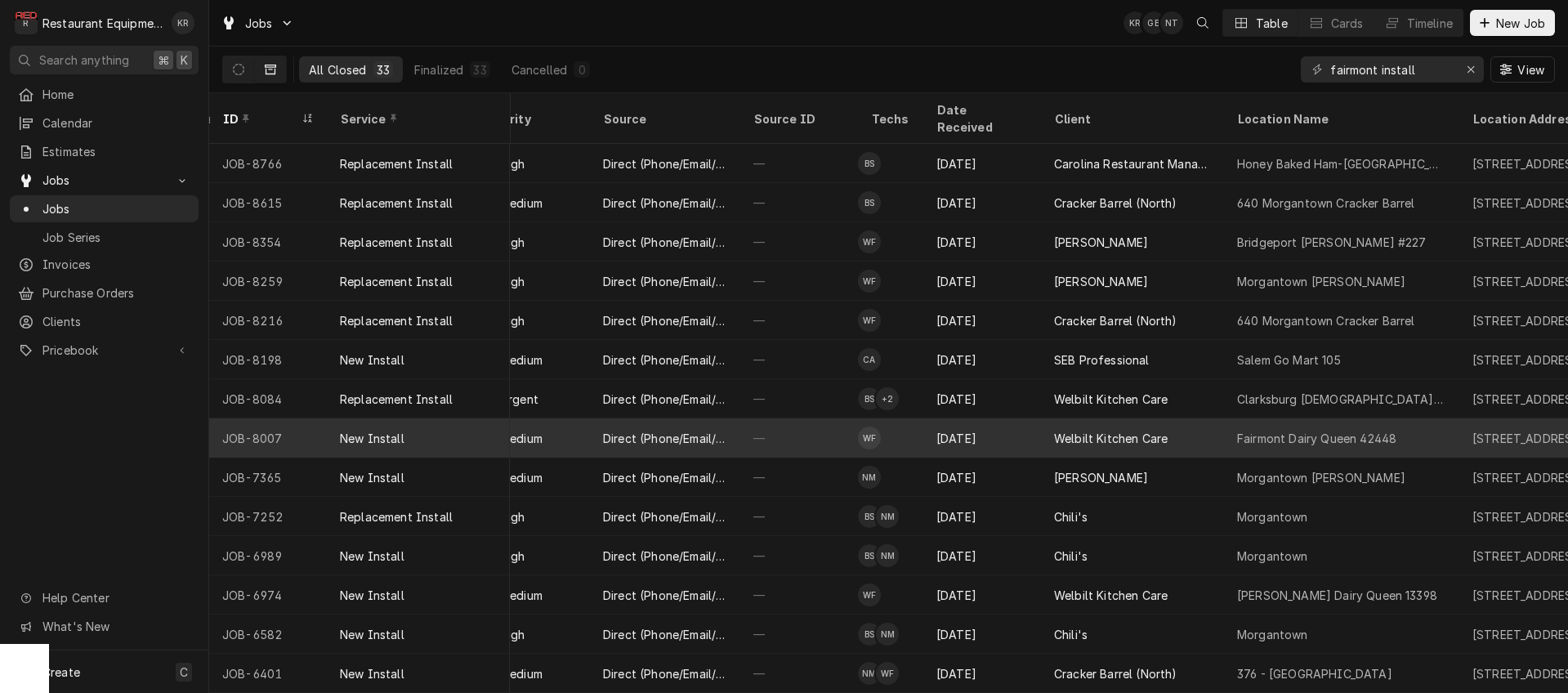
click at [1053, 418] on div "Welbilt Kitchen Care" at bounding box center [1132, 438] width 183 height 39
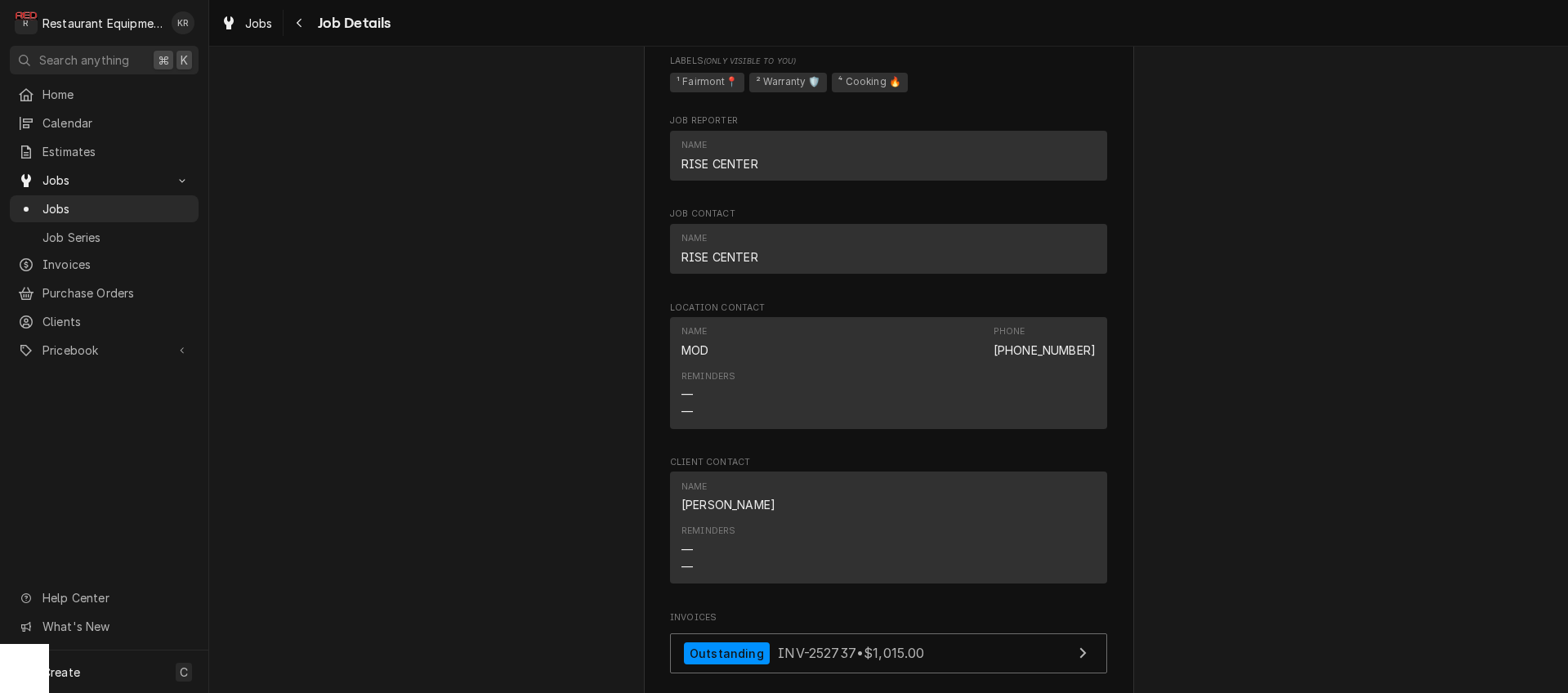
scroll to position [3515, 0]
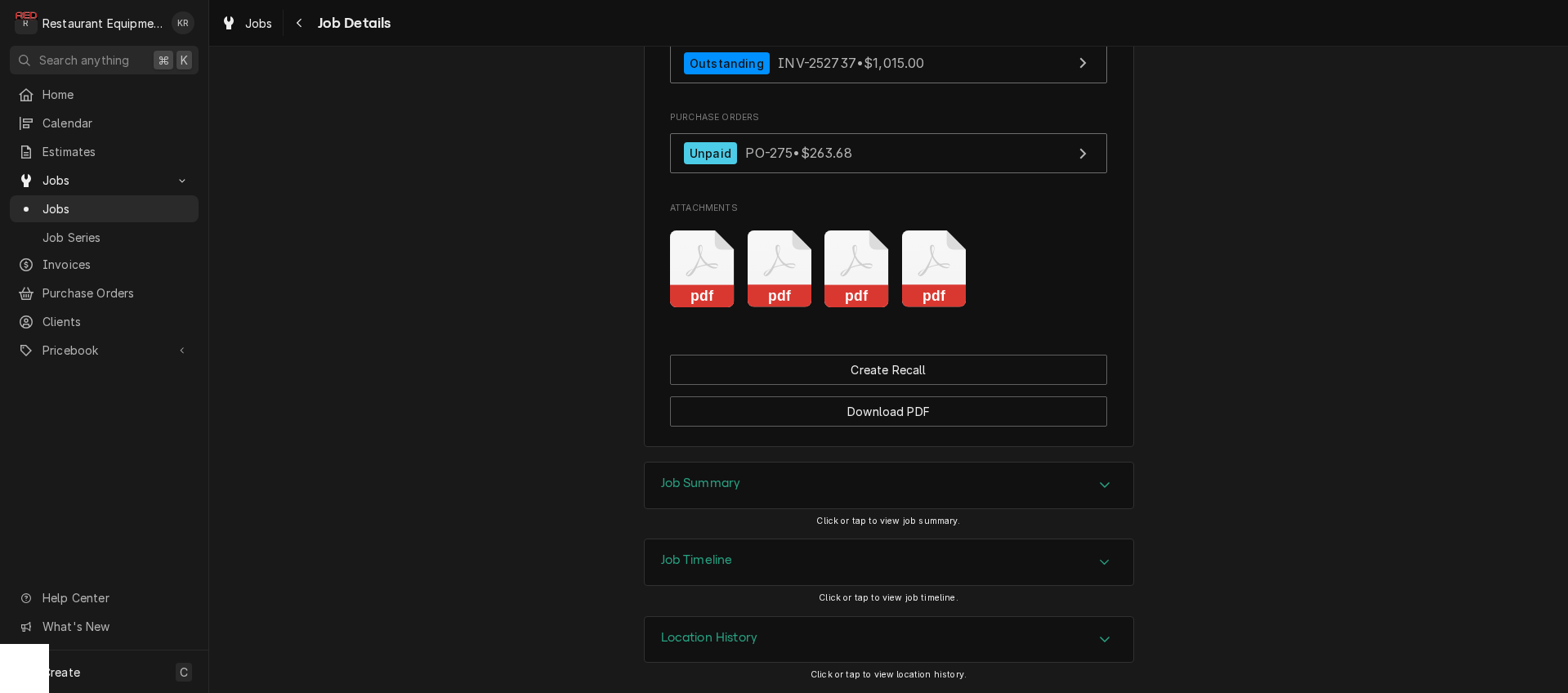
click at [712, 479] on h3 "Job Summary" at bounding box center [701, 483] width 81 height 15
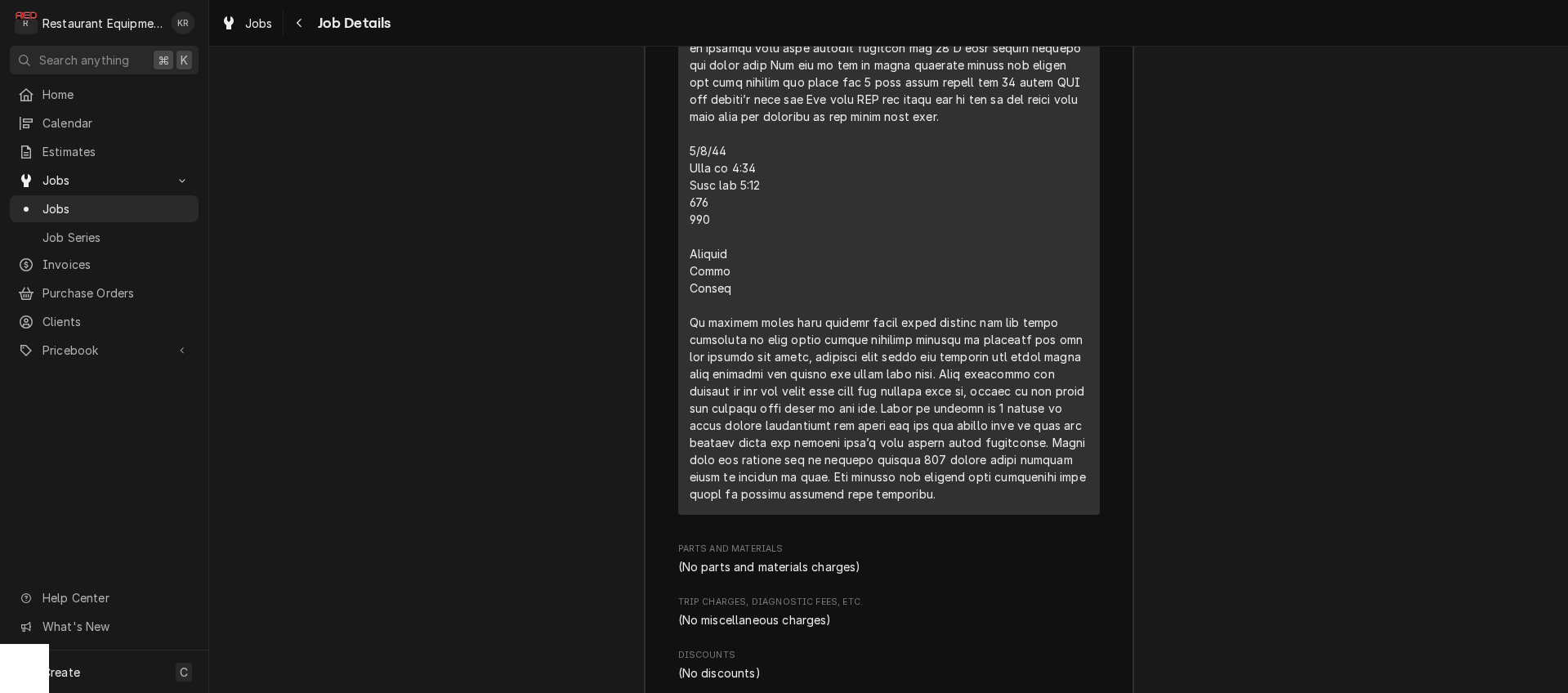
scroll to position [4694, 0]
click at [267, 23] on span "Jobs" at bounding box center [259, 22] width 28 height 17
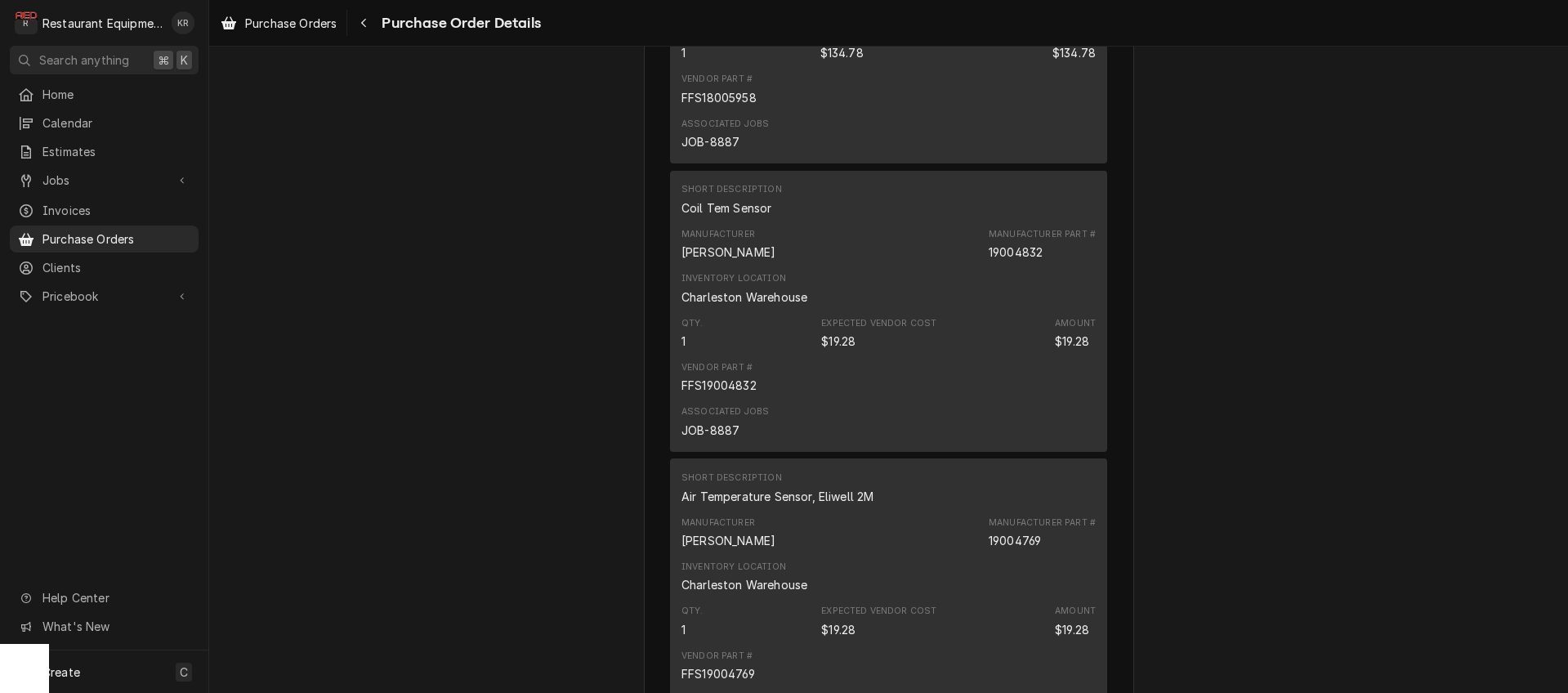
scroll to position [2640, 0]
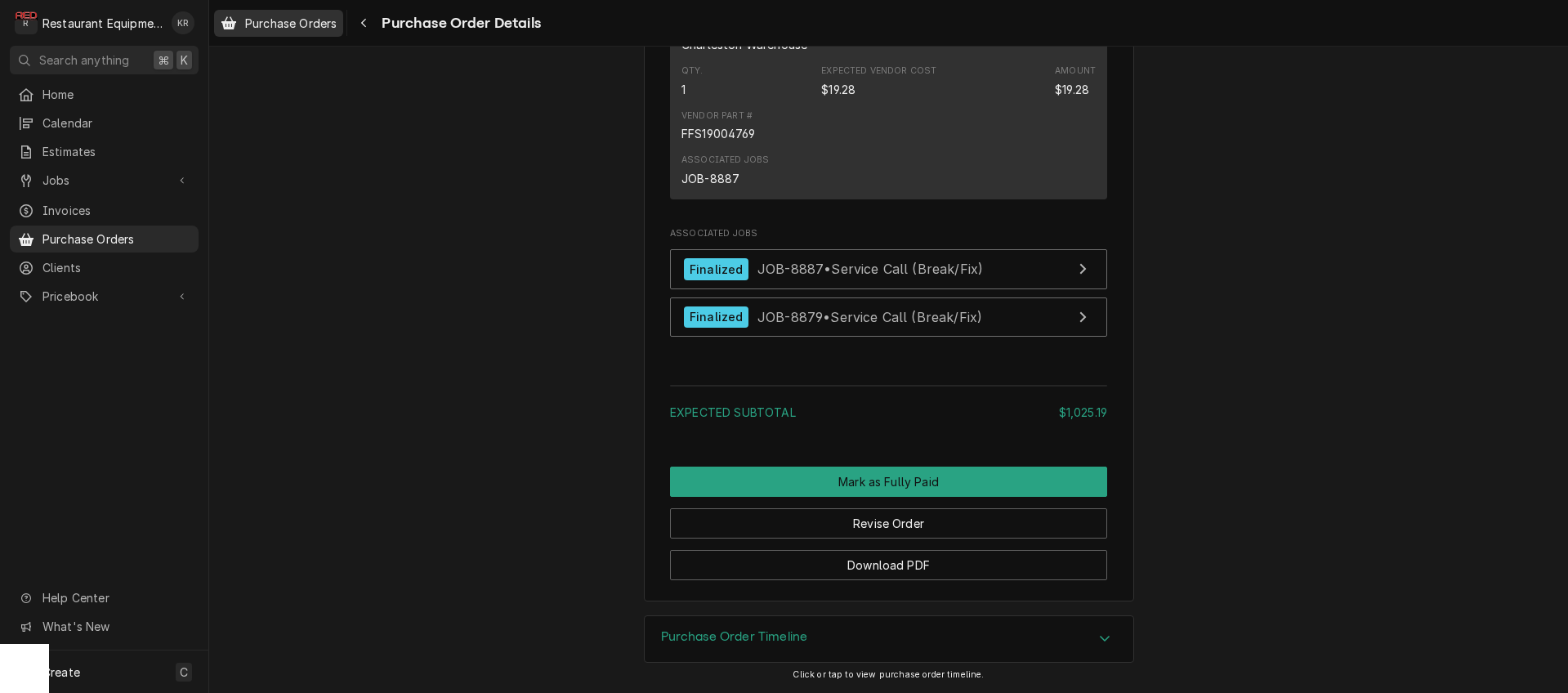
drag, startPoint x: 261, startPoint y: 20, endPoint x: 332, endPoint y: 31, distance: 71.8
click at [267, 21] on span "Purchase Orders" at bounding box center [291, 22] width 91 height 17
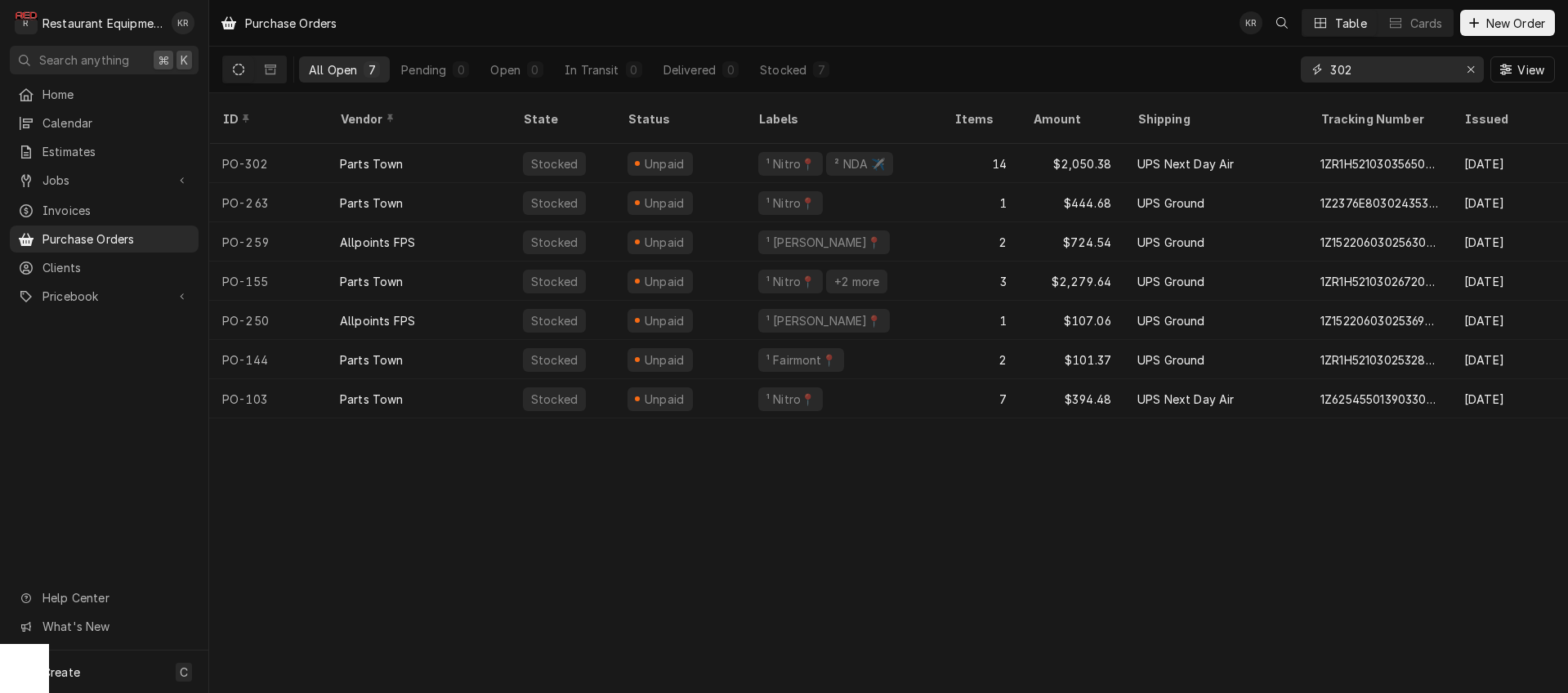
drag, startPoint x: 1369, startPoint y: 66, endPoint x: 1272, endPoint y: 71, distance: 97.1
click at [1331, 71] on input "302" at bounding box center [1392, 69] width 123 height 26
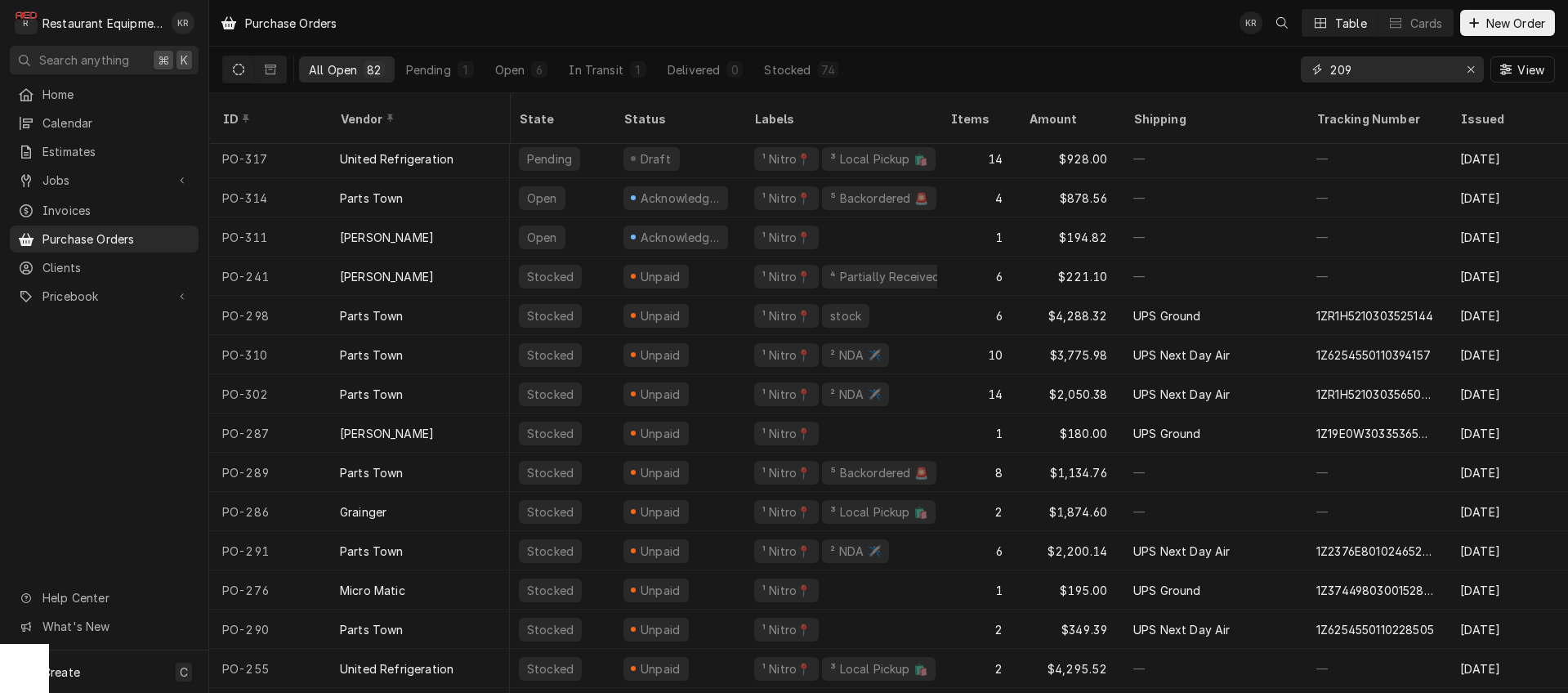
scroll to position [0, 4]
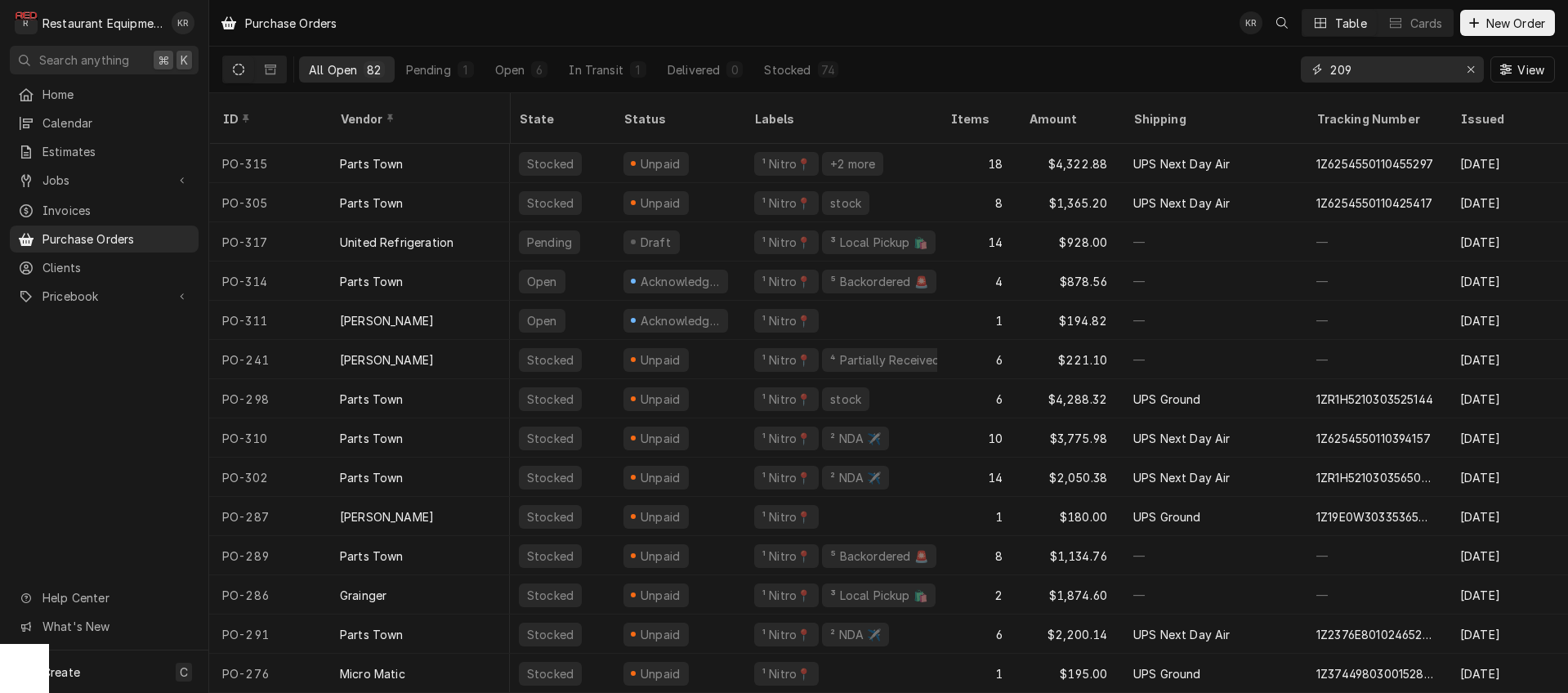
type input "209"
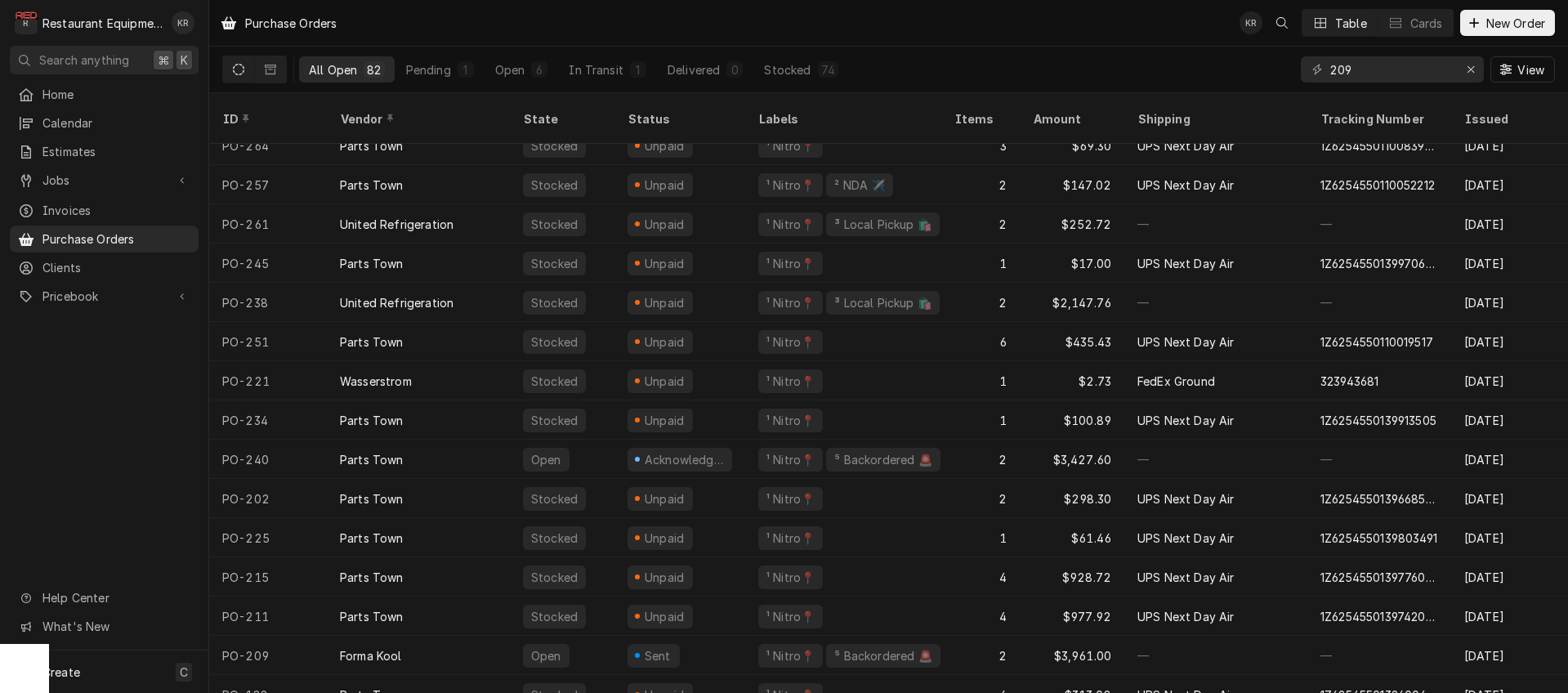
scroll to position [1668, 0]
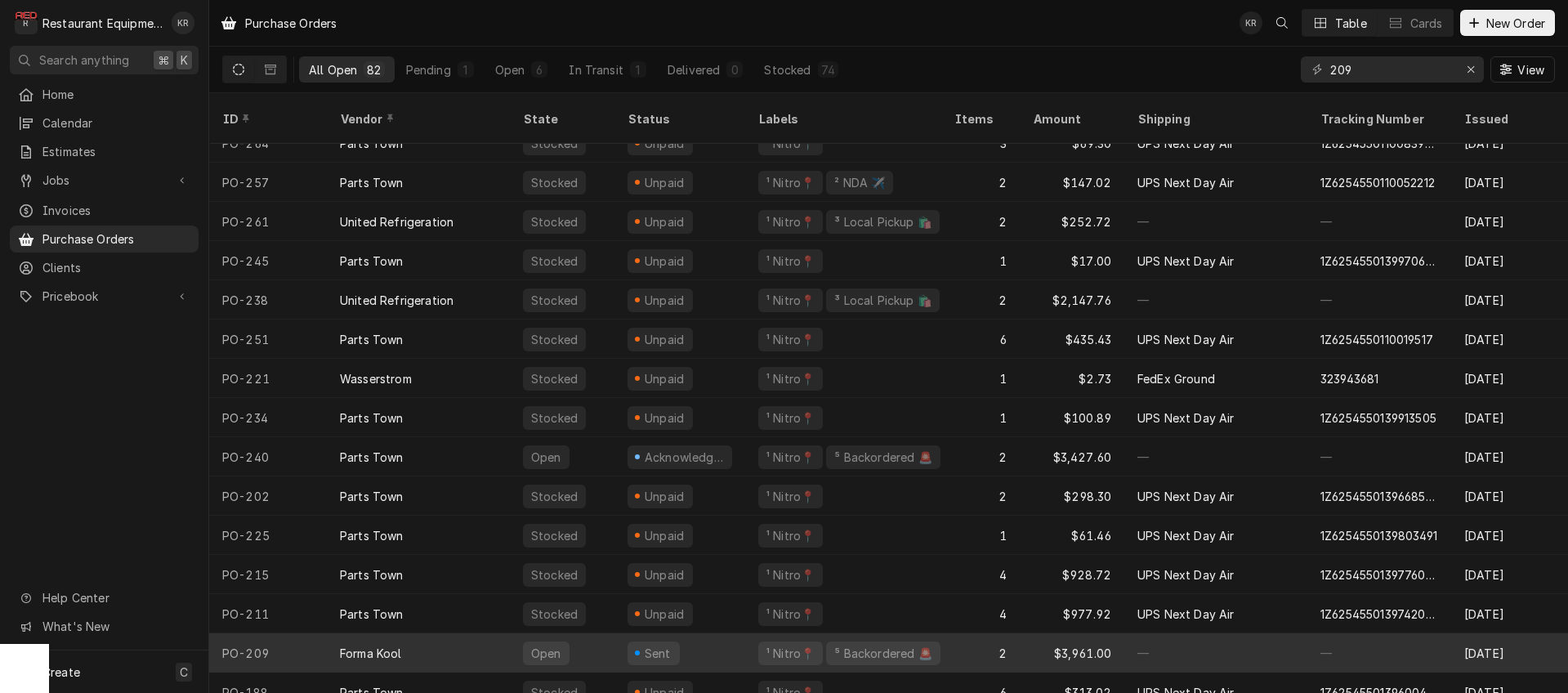
click at [390, 645] on div "Forma Kool" at bounding box center [370, 653] width 62 height 17
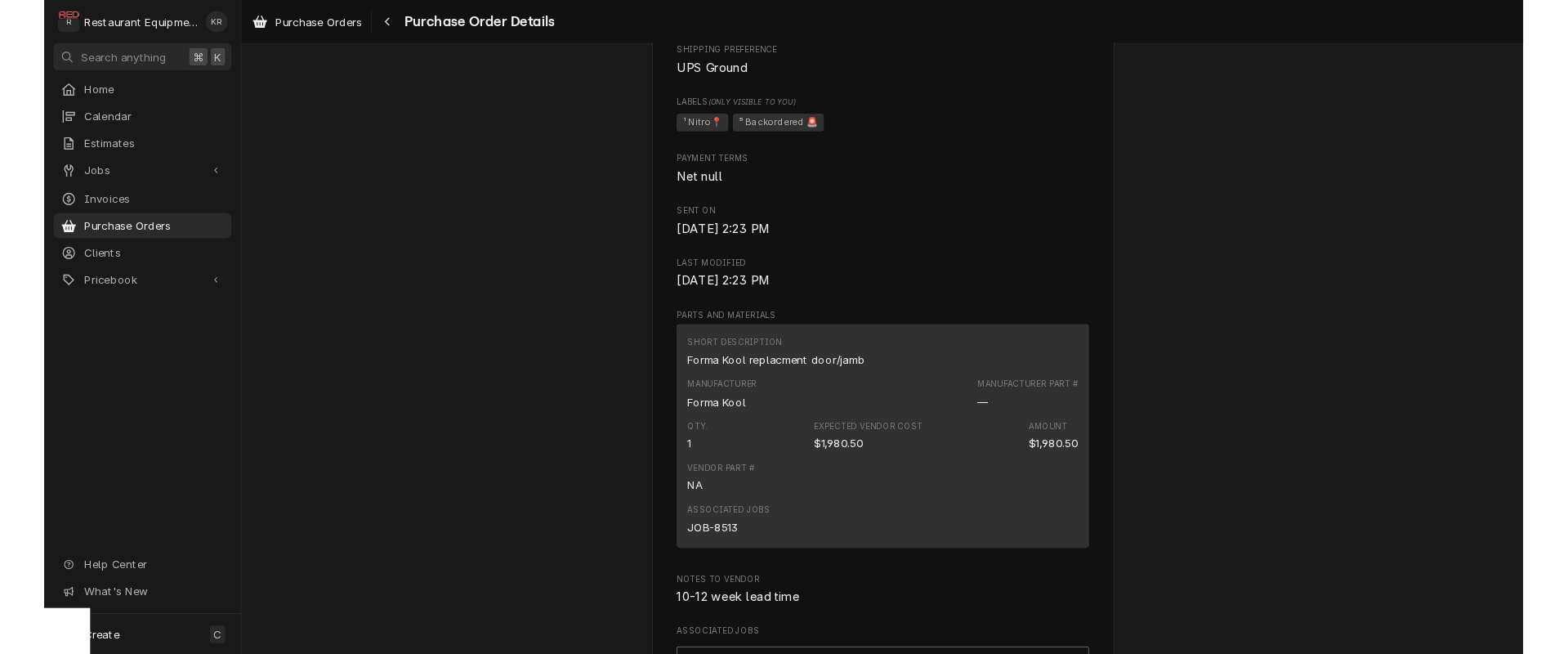
scroll to position [662, 0]
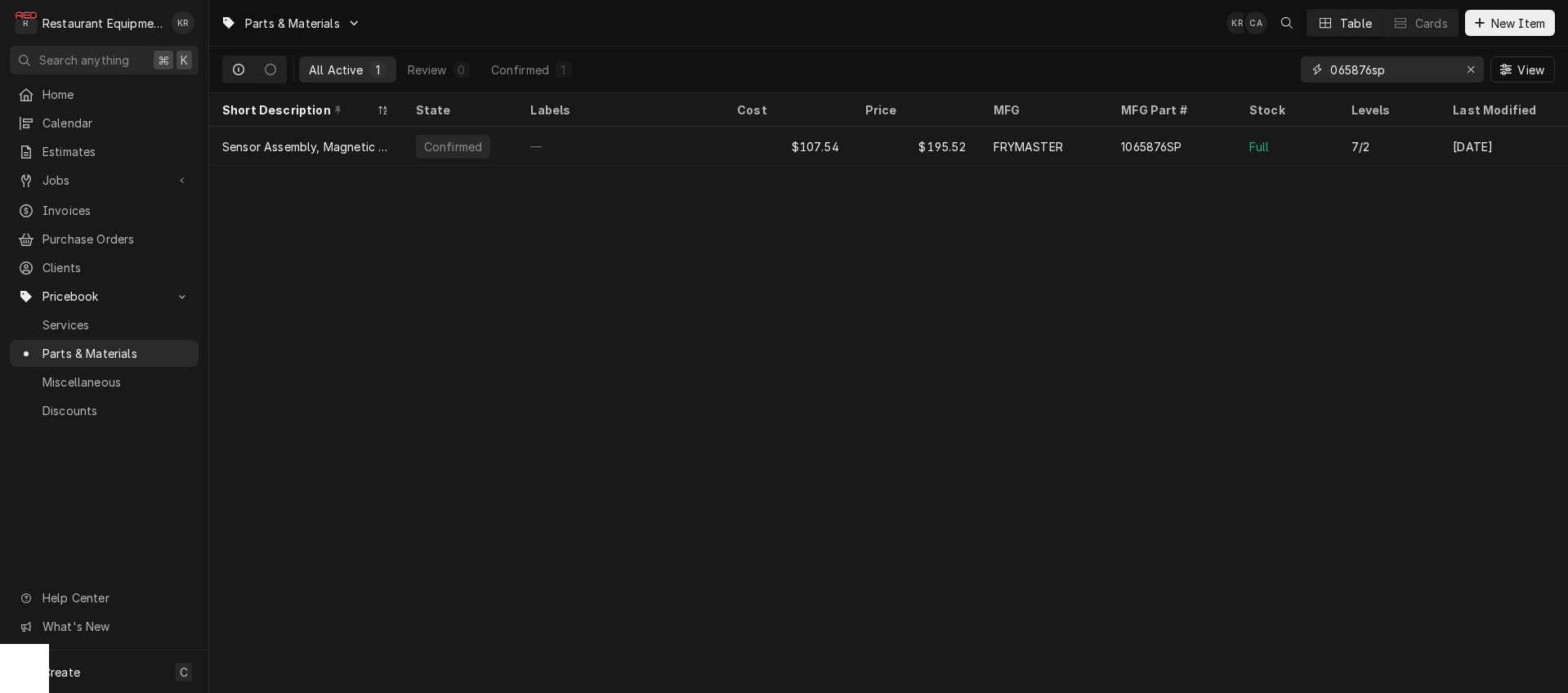
drag, startPoint x: 1420, startPoint y: 68, endPoint x: 1172, endPoint y: 63, distance: 248.1
click at [1331, 63] on input "065876sp" at bounding box center [1392, 69] width 123 height 26
type input "y"
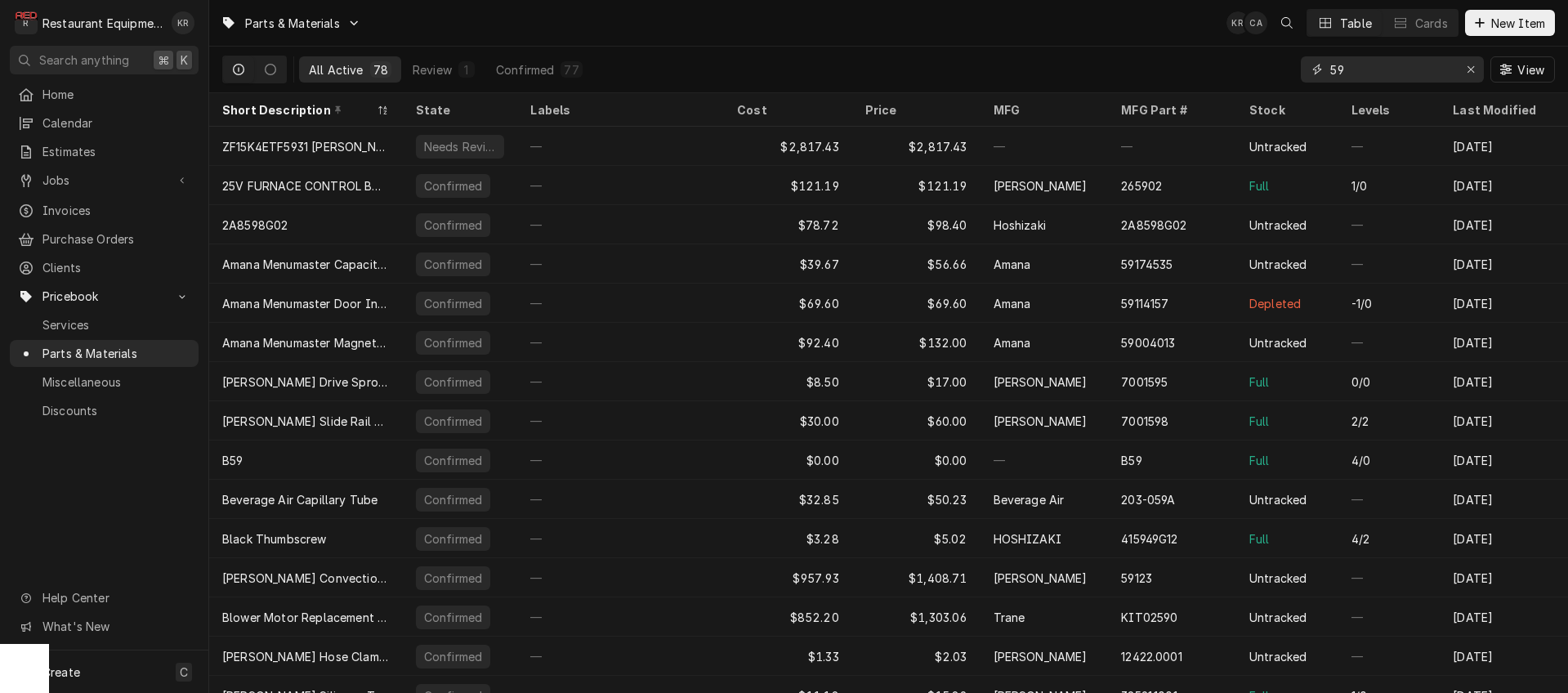
type input "5"
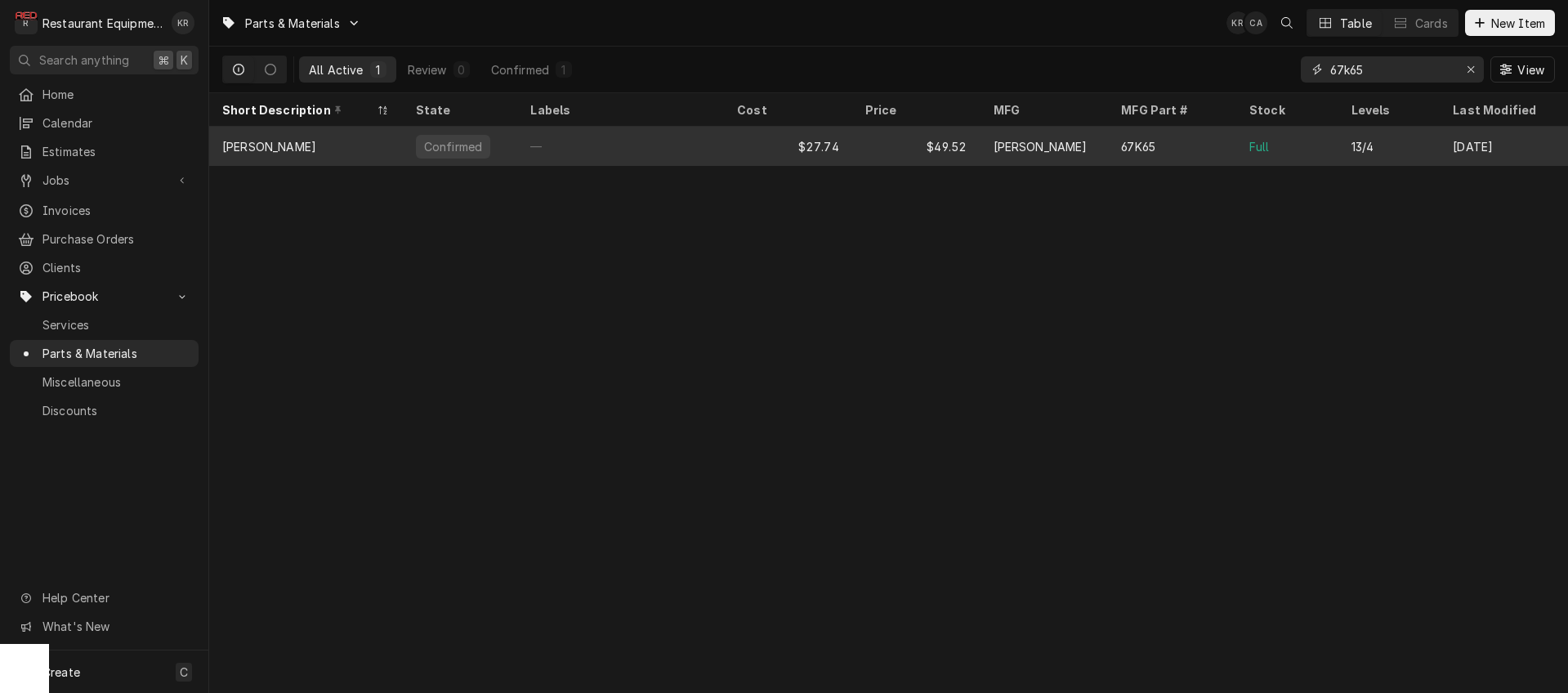
type input "67k65"
click at [830, 149] on div "$27.74" at bounding box center [788, 147] width 128 height 39
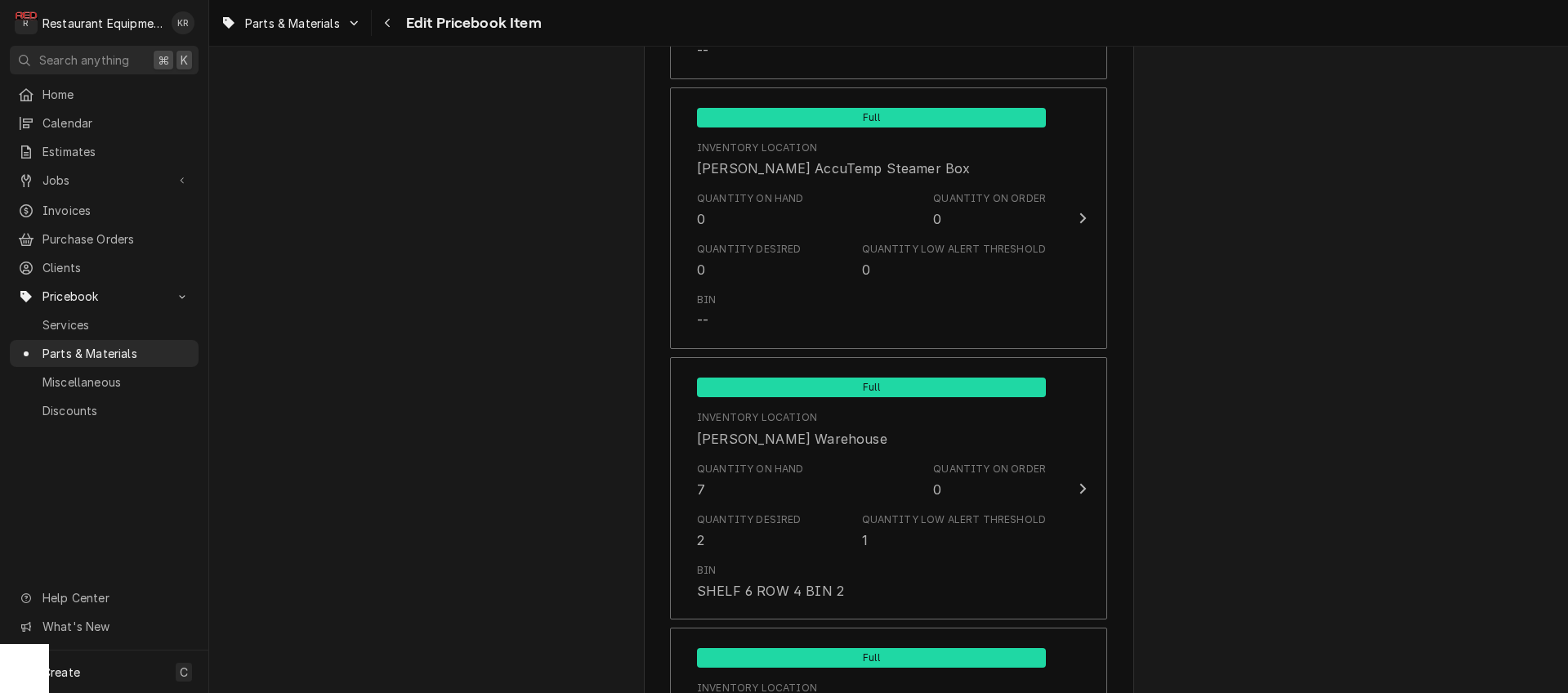
scroll to position [1768, 0]
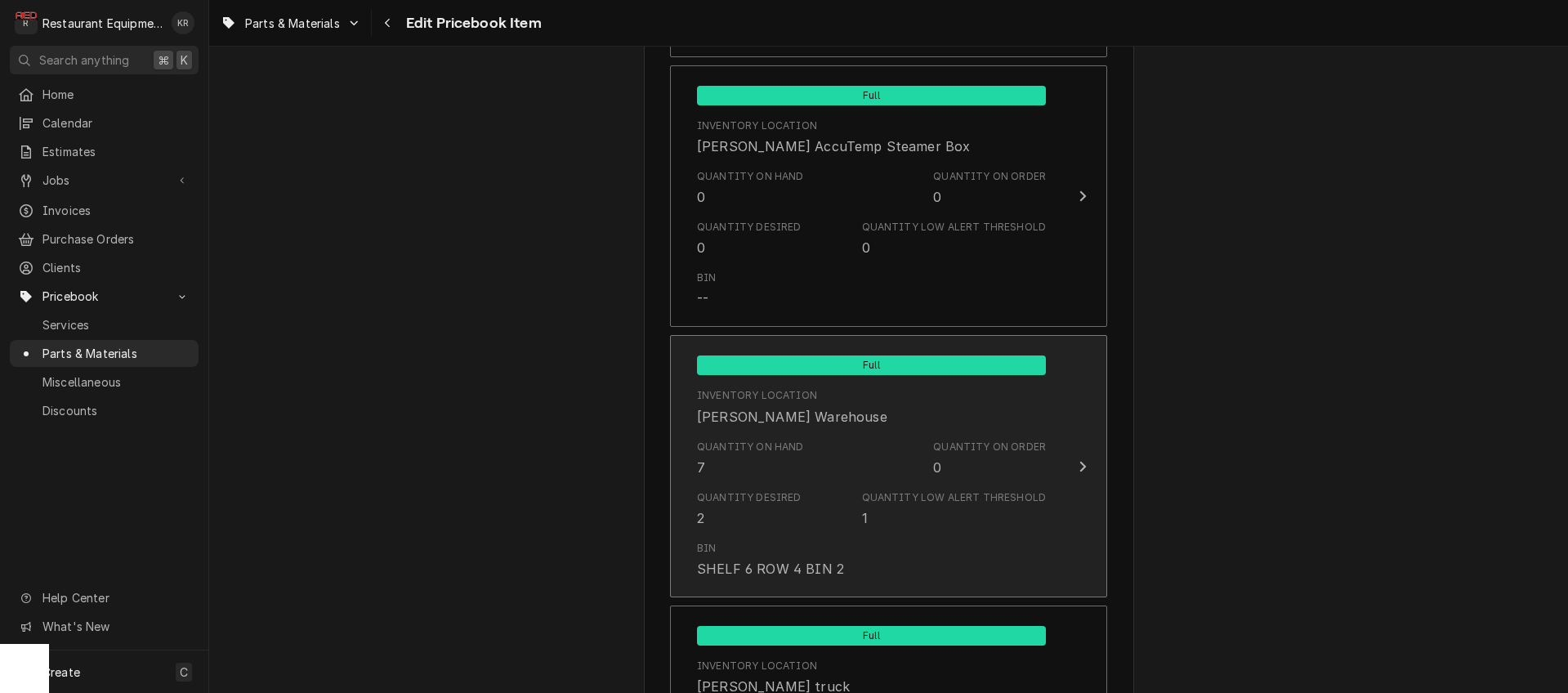
click at [778, 421] on div "[PERSON_NAME] Warehouse" at bounding box center [792, 417] width 191 height 20
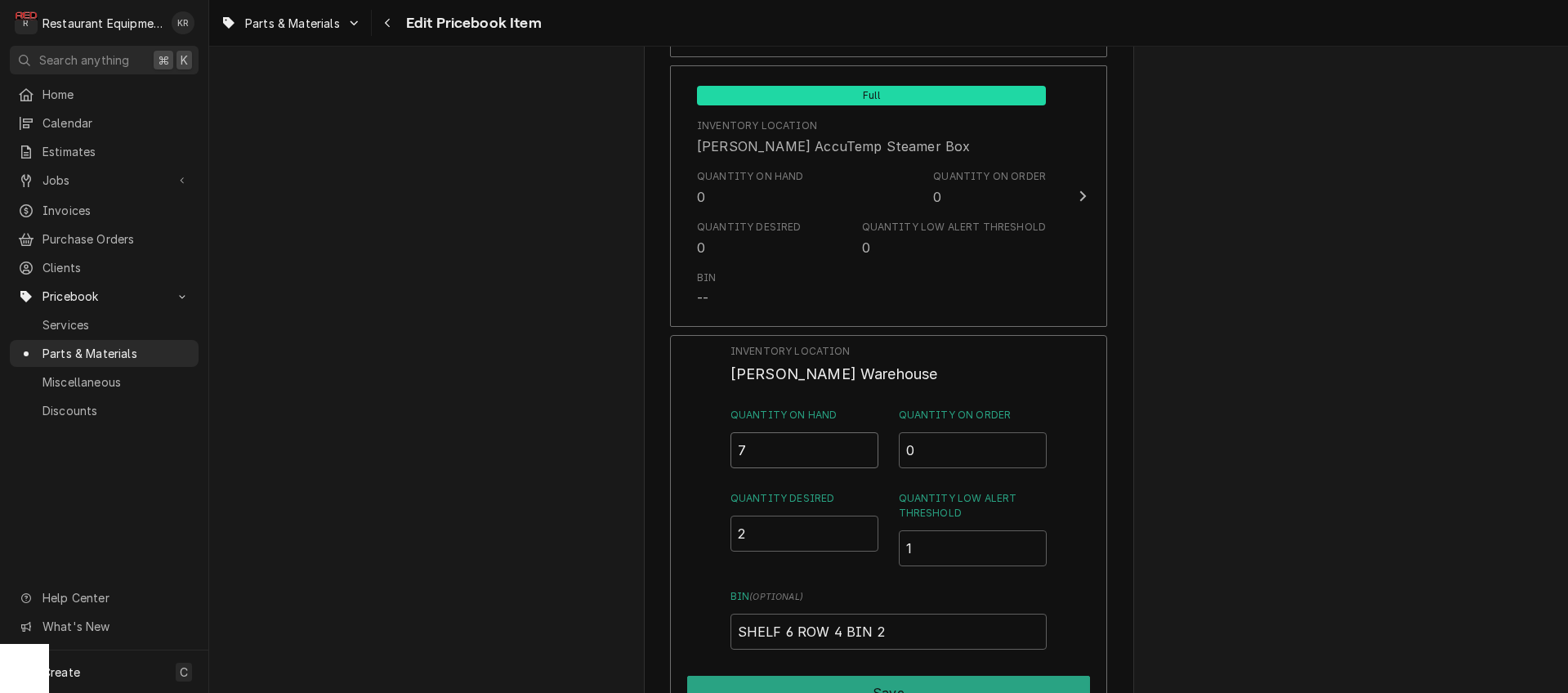
click at [866, 455] on input "7" at bounding box center [805, 450] width 148 height 36
click at [866, 453] on input "6.5" at bounding box center [805, 450] width 148 height 36
click at [866, 453] on input "6" at bounding box center [805, 450] width 148 height 36
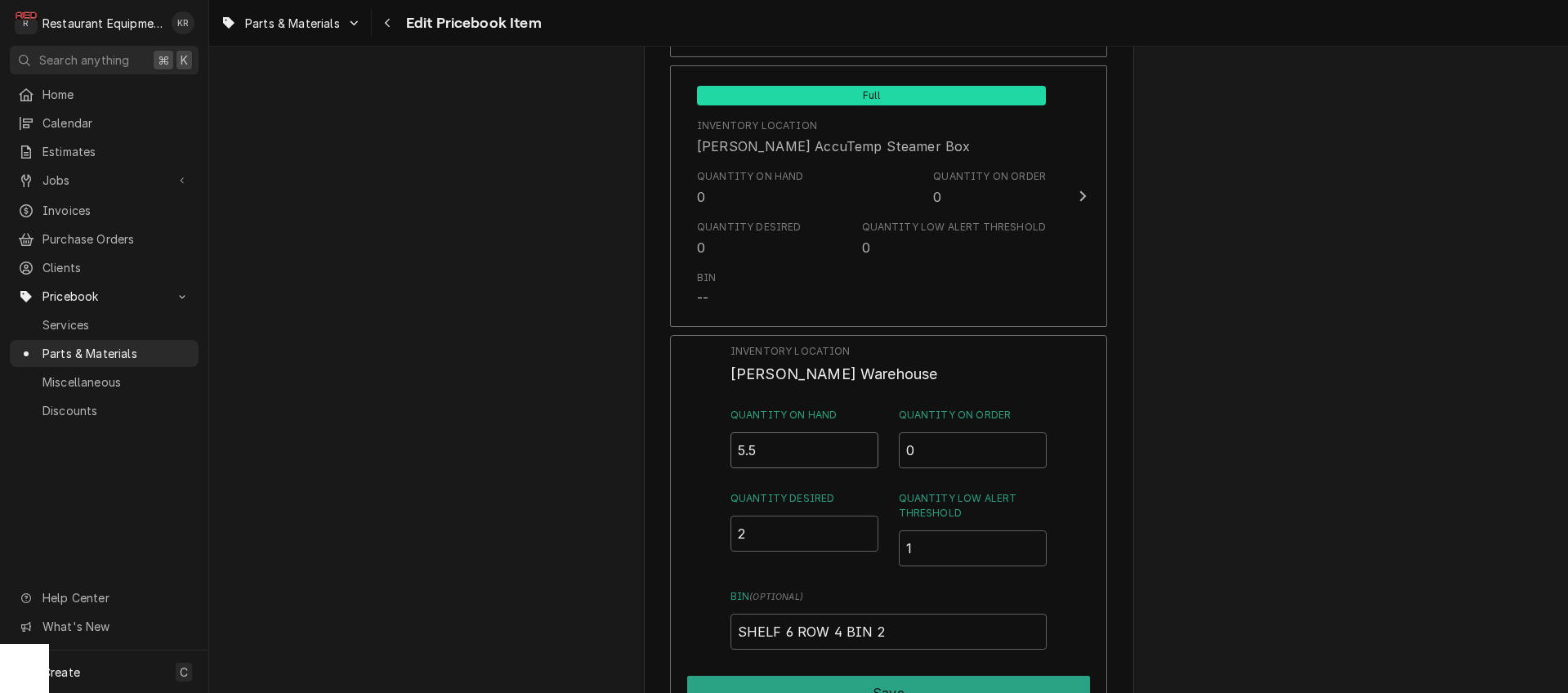
click at [866, 454] on input "5.5" at bounding box center [805, 450] width 148 height 36
type input "5"
click at [866, 454] on input "5" at bounding box center [805, 450] width 148 height 36
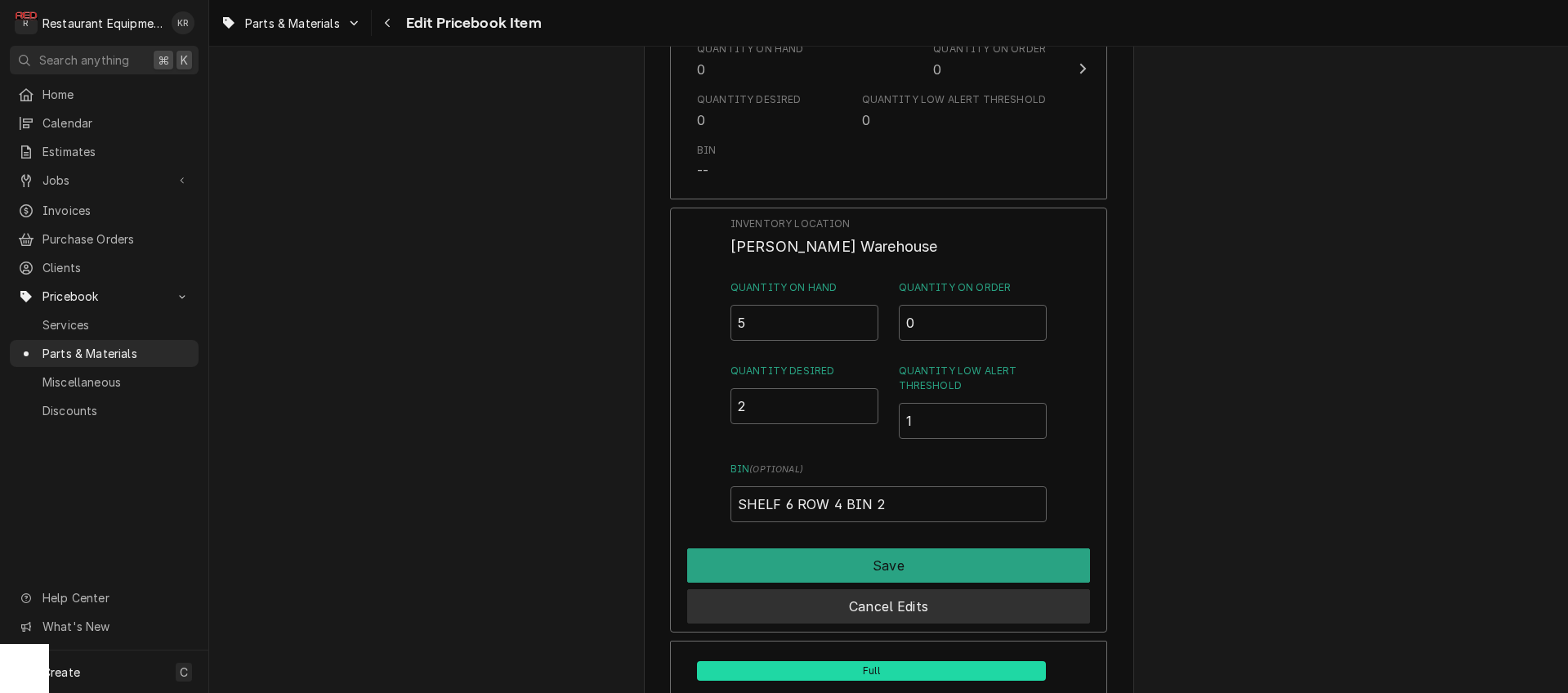
scroll to position [1918, 0]
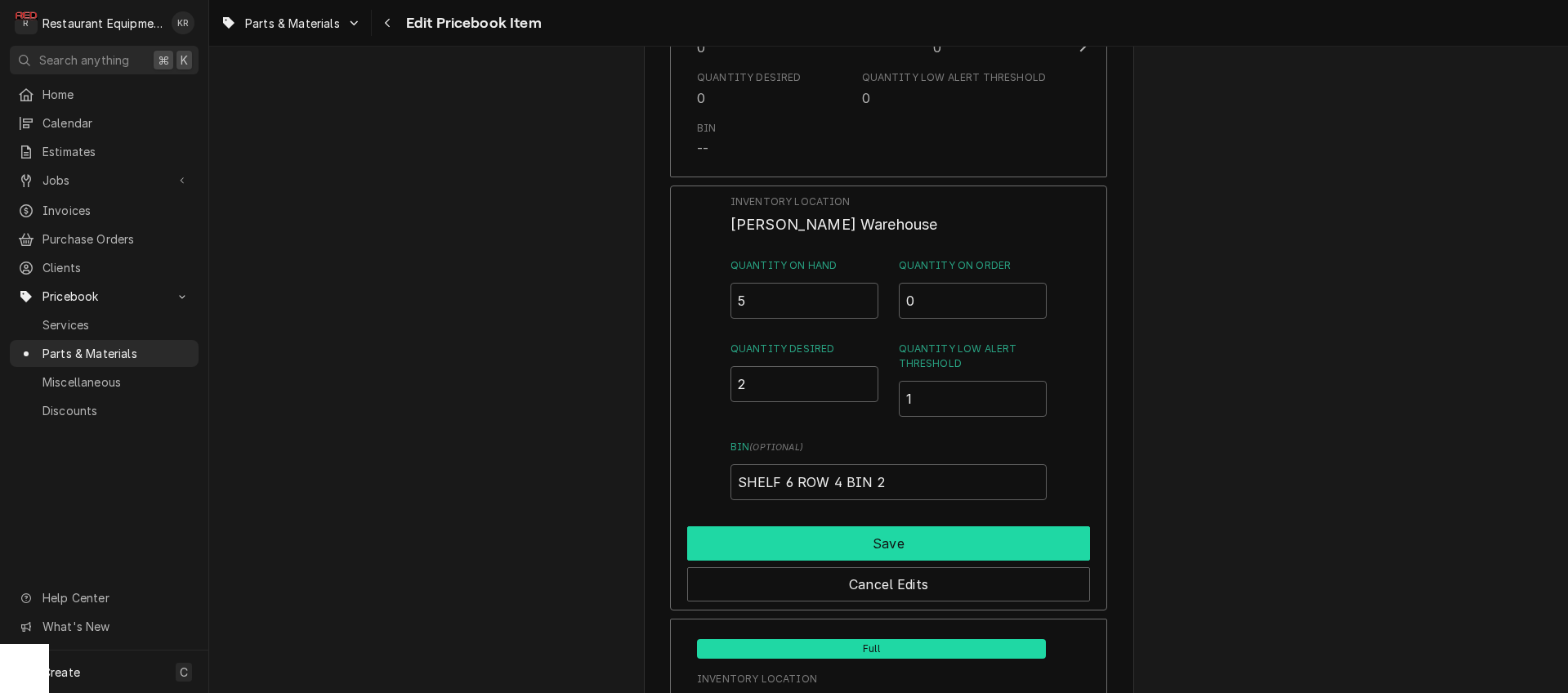
click at [866, 543] on button "Save" at bounding box center [888, 543] width 403 height 34
type textarea "x"
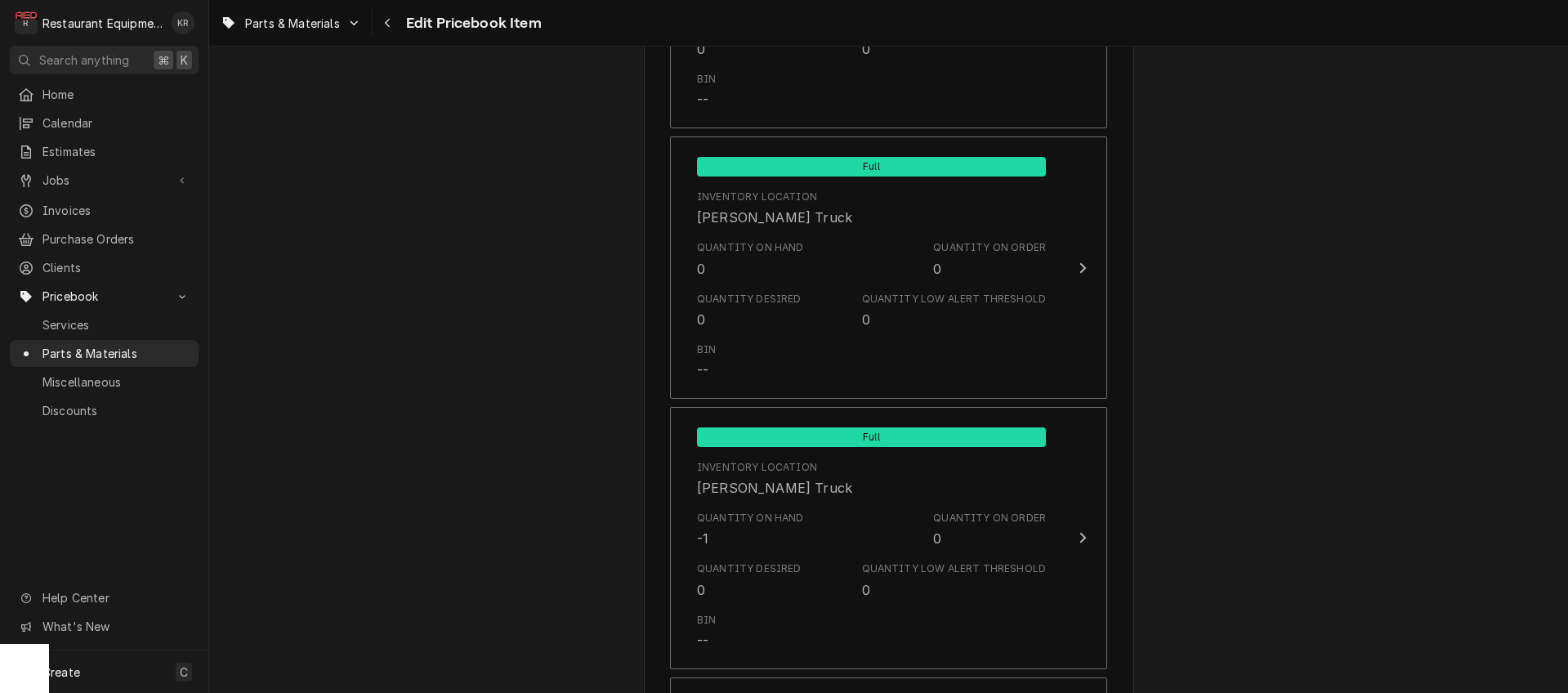
scroll to position [7999, 0]
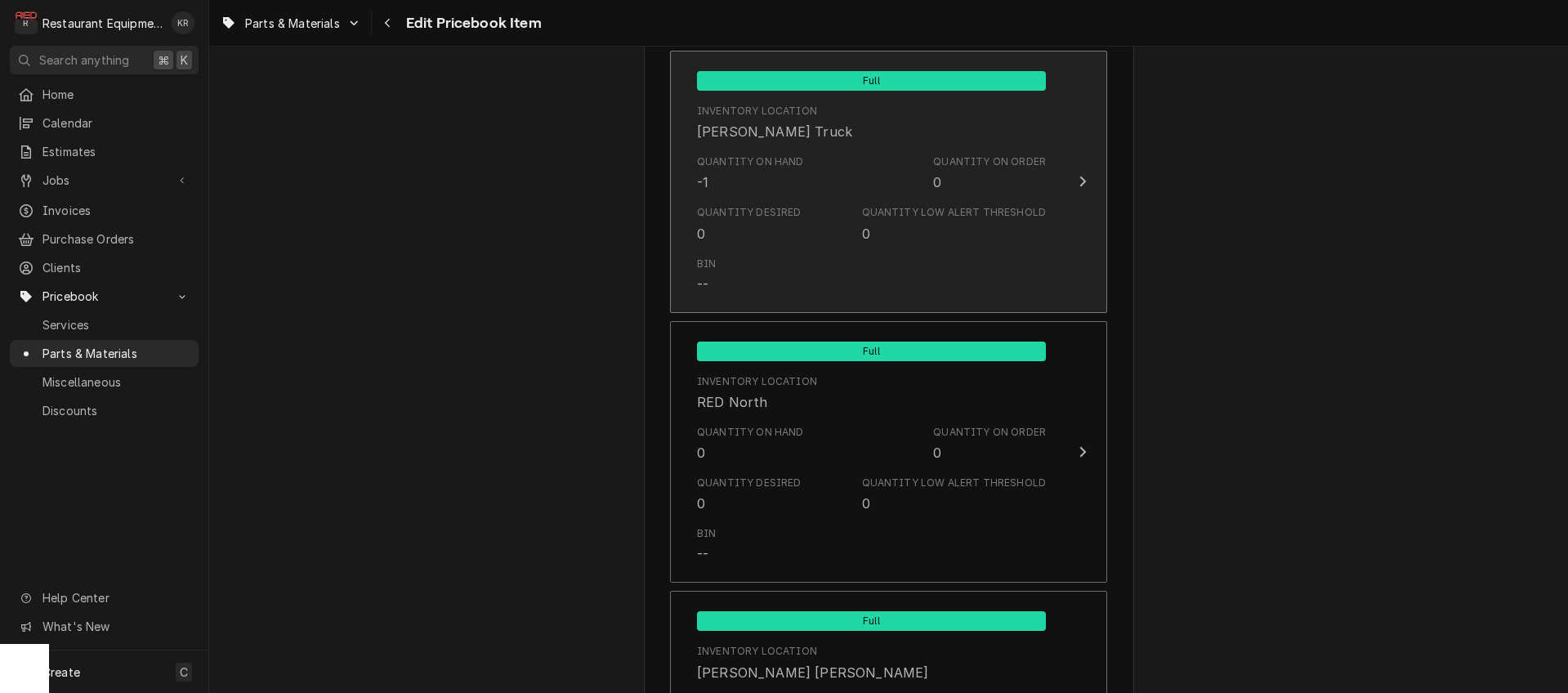
click at [797, 164] on div "Quantity on Hand -1" at bounding box center [750, 173] width 107 height 38
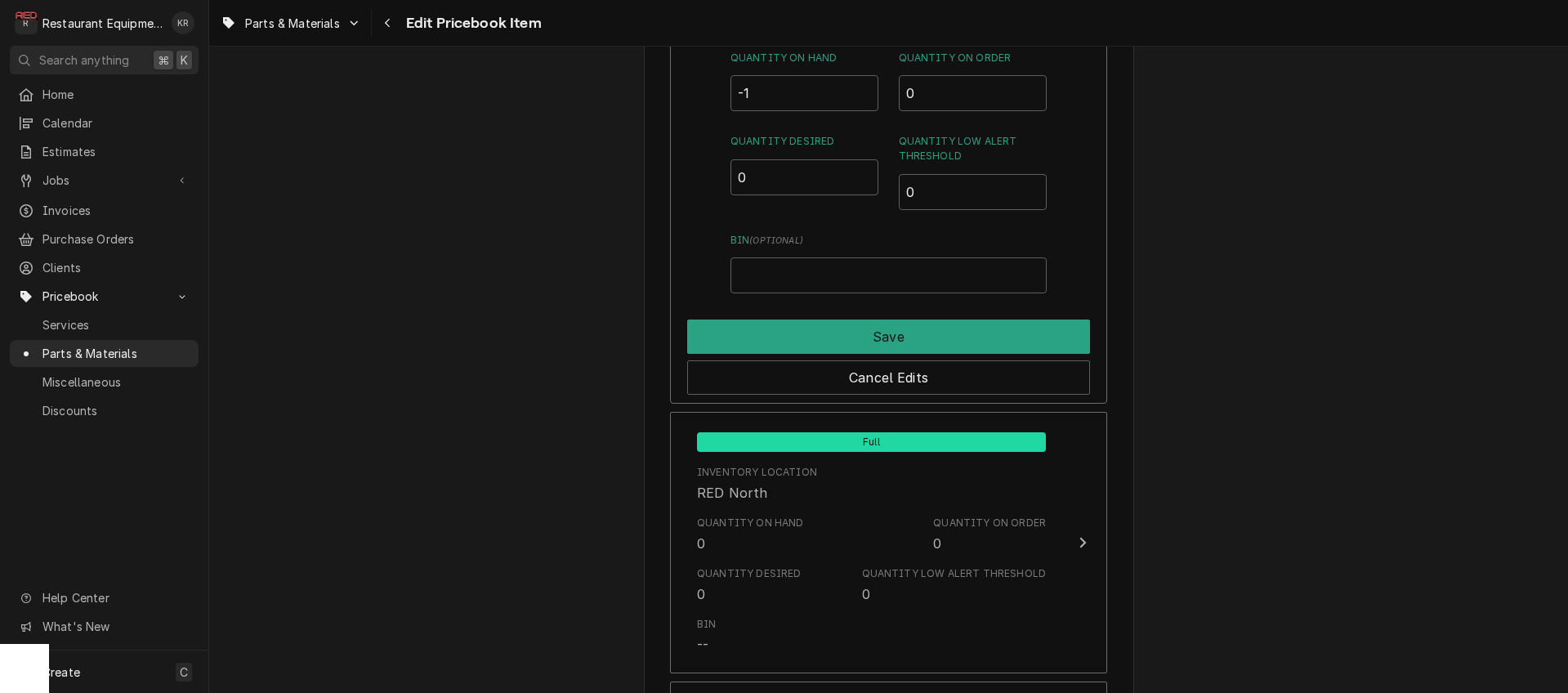
scroll to position [7949, 0]
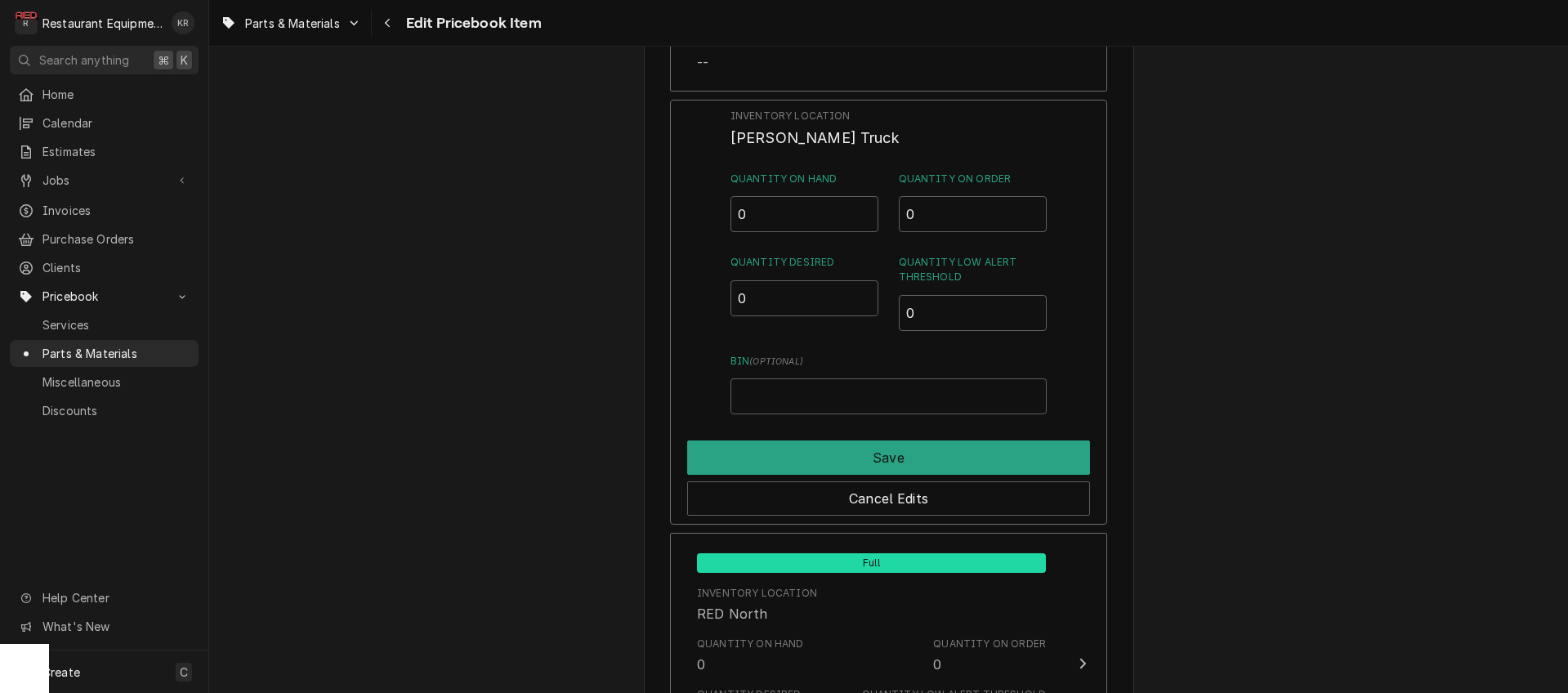
click at [867, 202] on input "0" at bounding box center [805, 214] width 148 height 36
click at [867, 202] on input "0.5" at bounding box center [805, 214] width 148 height 36
click at [867, 202] on input "1" at bounding box center [805, 214] width 148 height 36
click at [867, 202] on input "1.5" at bounding box center [805, 214] width 148 height 36
type input "2"
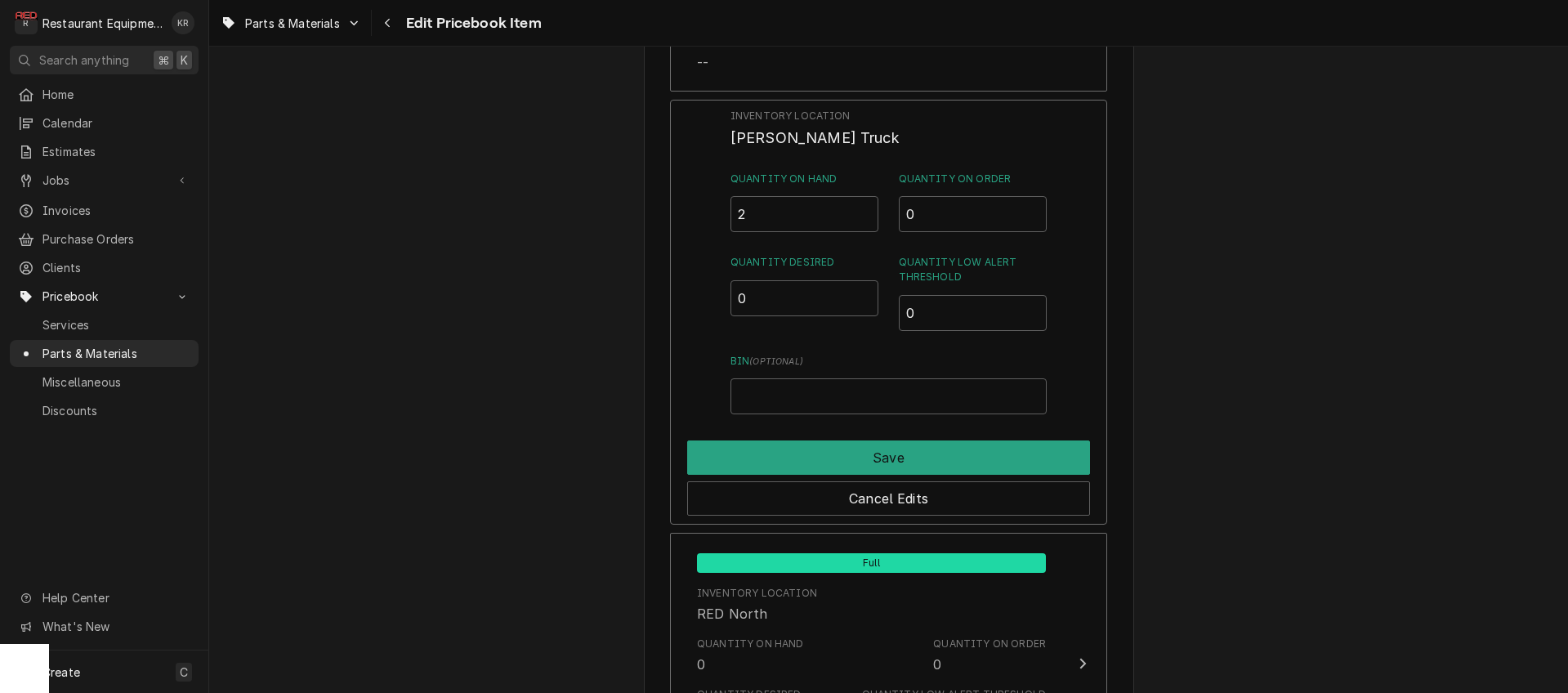
click at [867, 202] on input "2" at bounding box center [805, 214] width 148 height 36
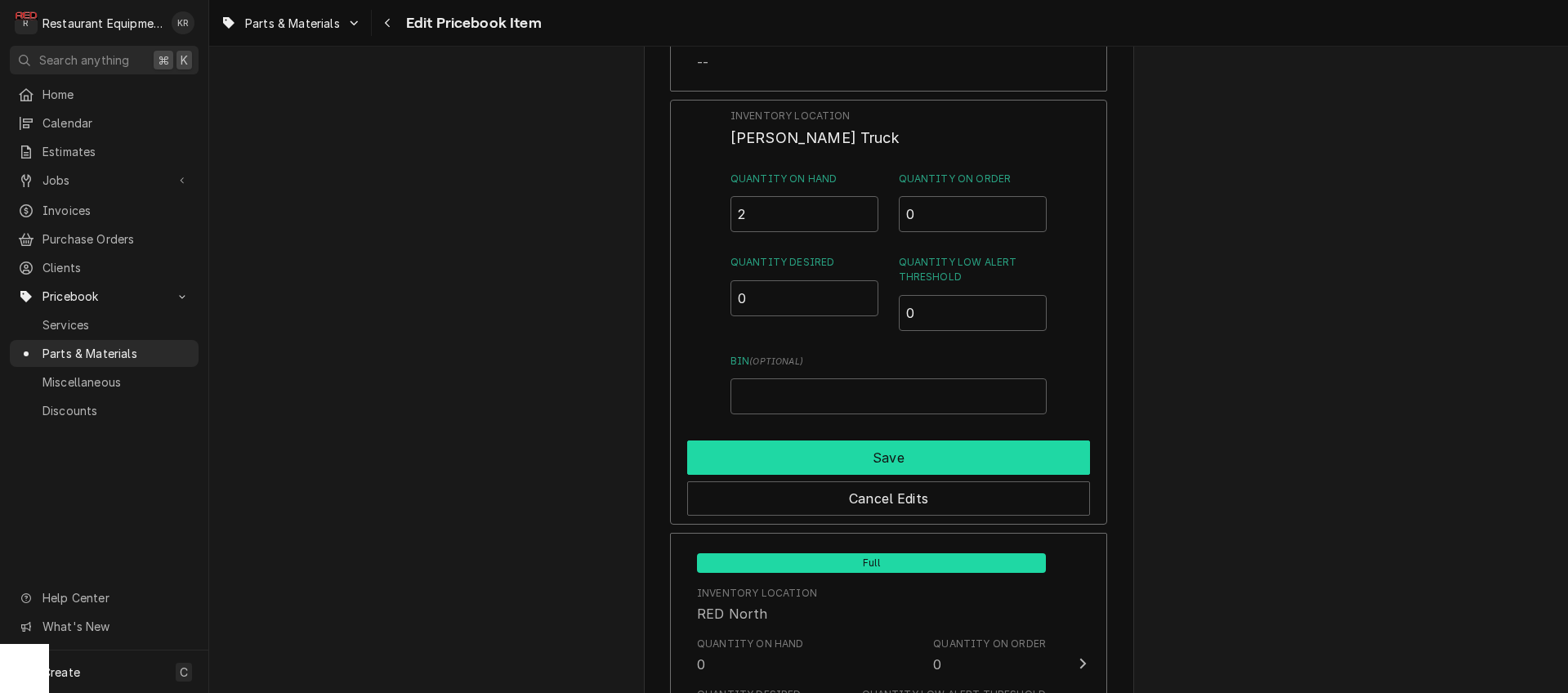
click at [857, 441] on button "Save" at bounding box center [888, 458] width 403 height 34
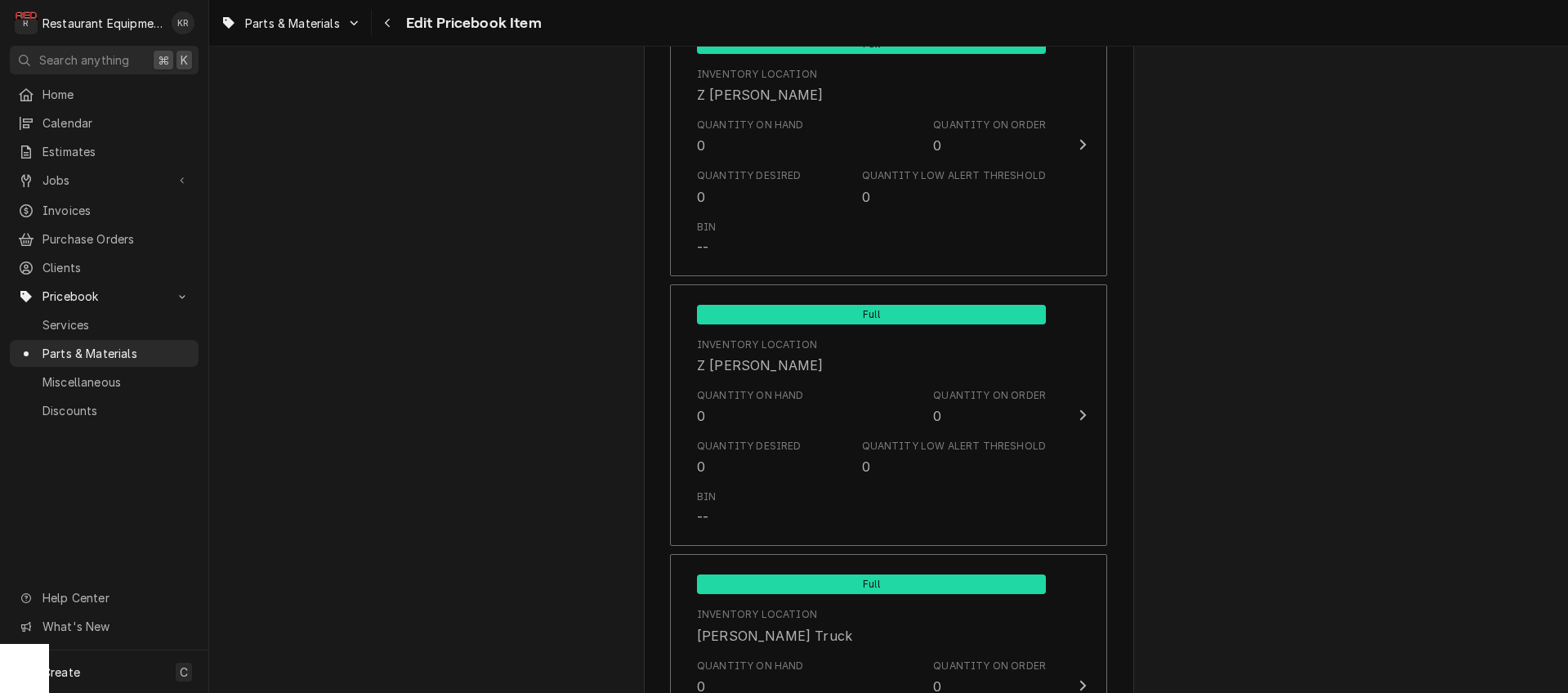
scroll to position [10665, 0]
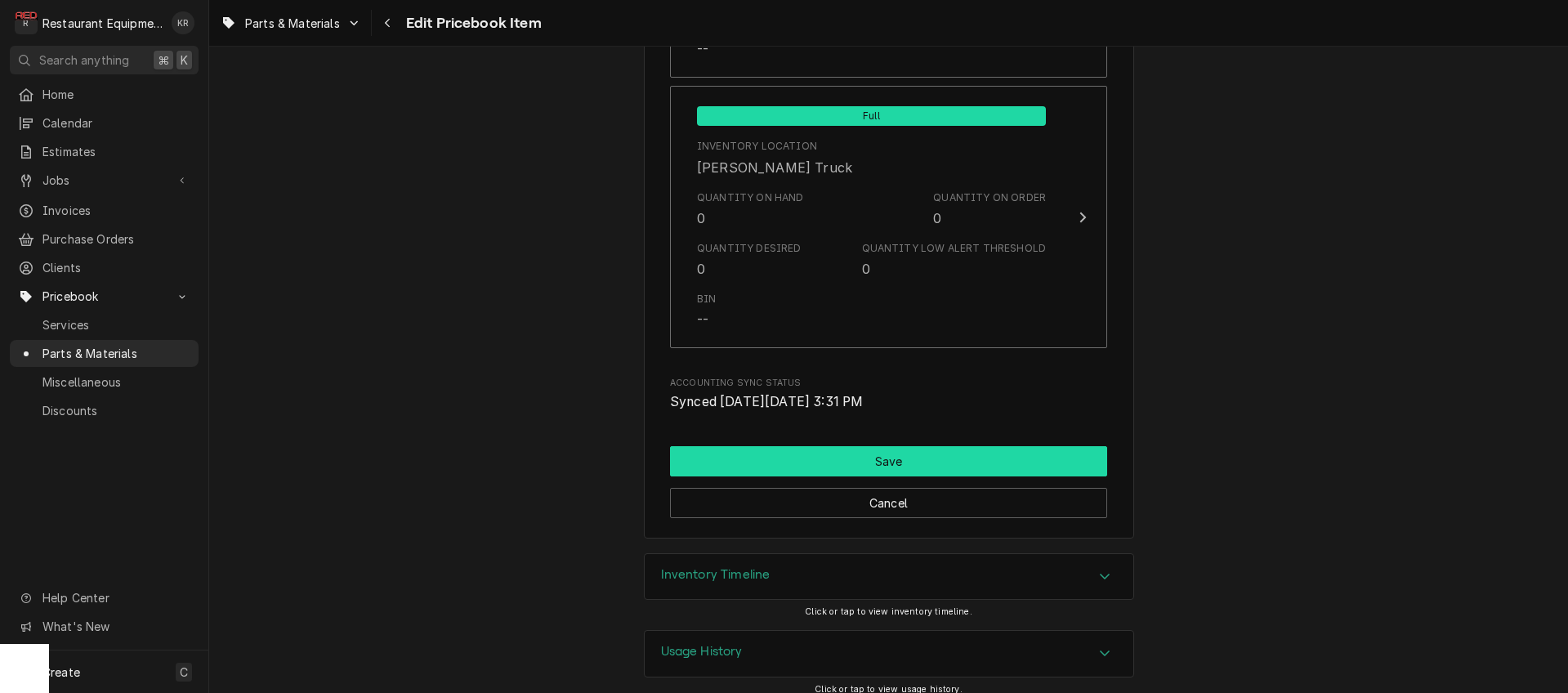
click at [848, 446] on button "Save" at bounding box center [888, 461] width 437 height 30
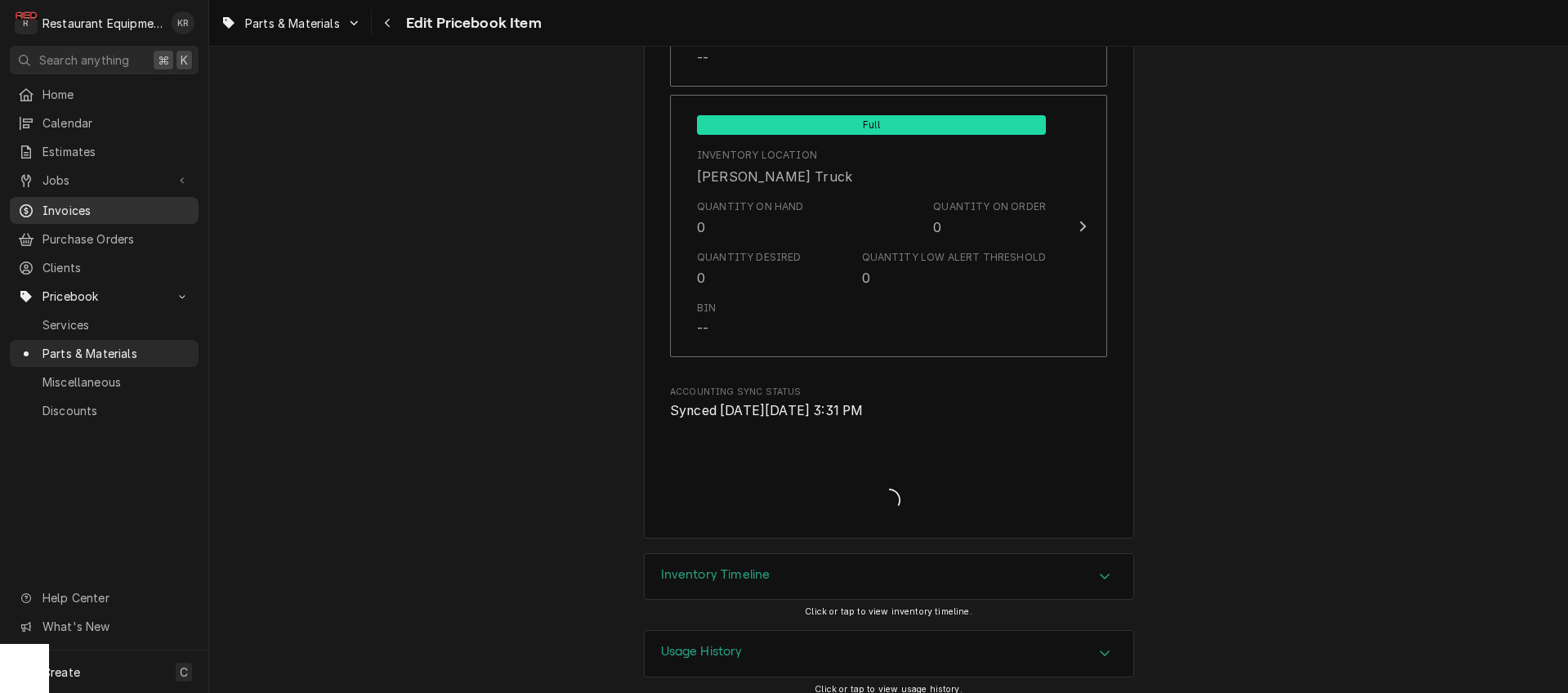
type textarea "x"
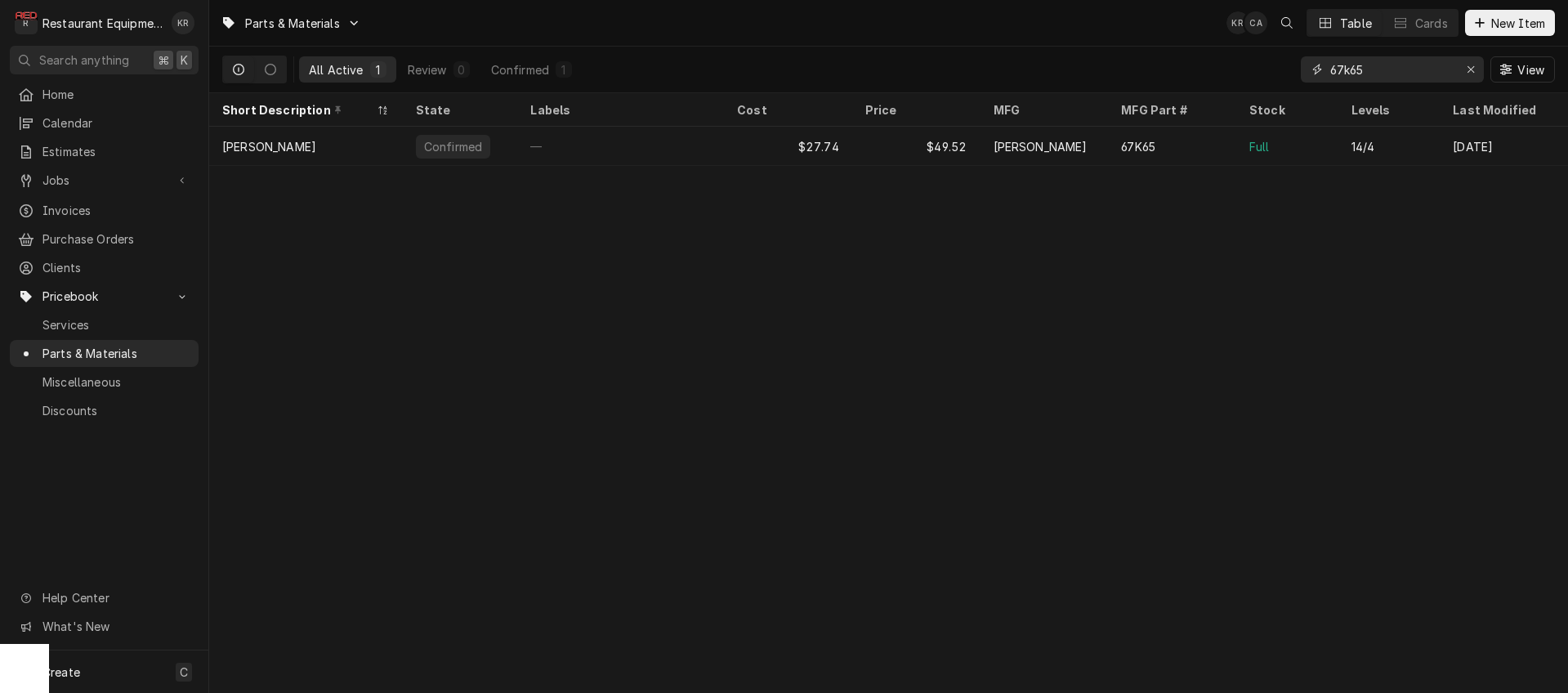
click at [1377, 67] on input "67k65" at bounding box center [1392, 69] width 123 height 26
drag, startPoint x: 1377, startPoint y: 67, endPoint x: 1249, endPoint y: 68, distance: 128.0
click at [1331, 68] on input "67k65" at bounding box center [1392, 69] width 123 height 26
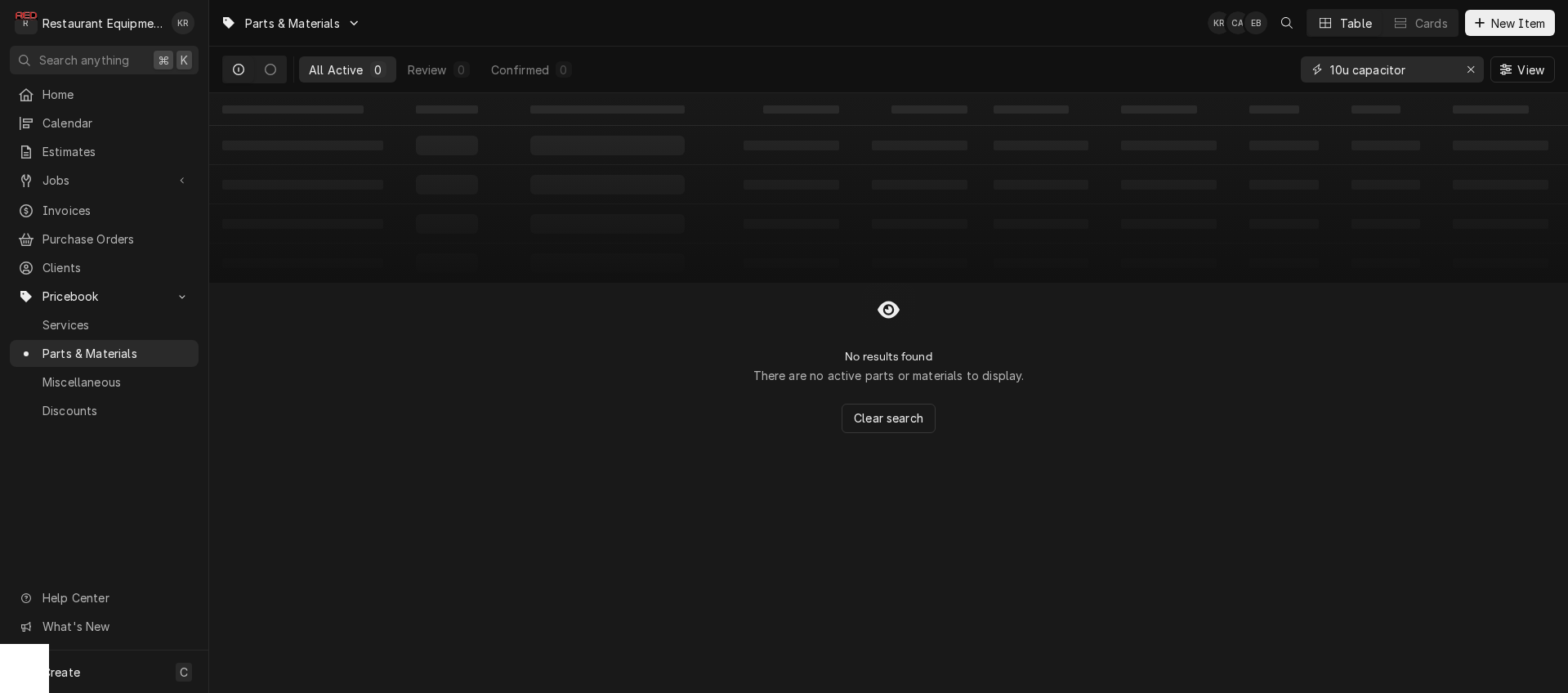
click at [1346, 70] on input "10u capacitor" at bounding box center [1392, 69] width 123 height 26
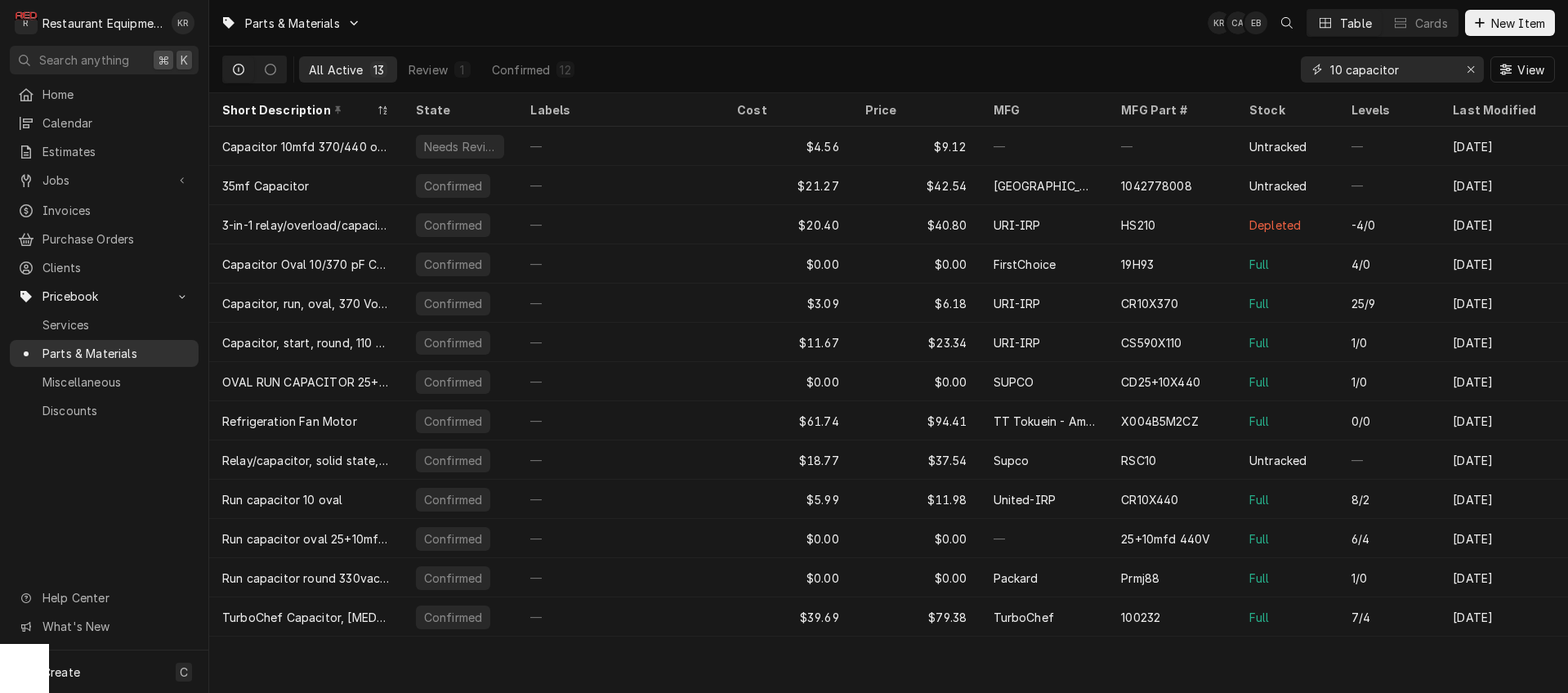
type input "10 capacitor"
click at [1470, 69] on icon "Erase input" at bounding box center [1471, 69] width 6 height 6
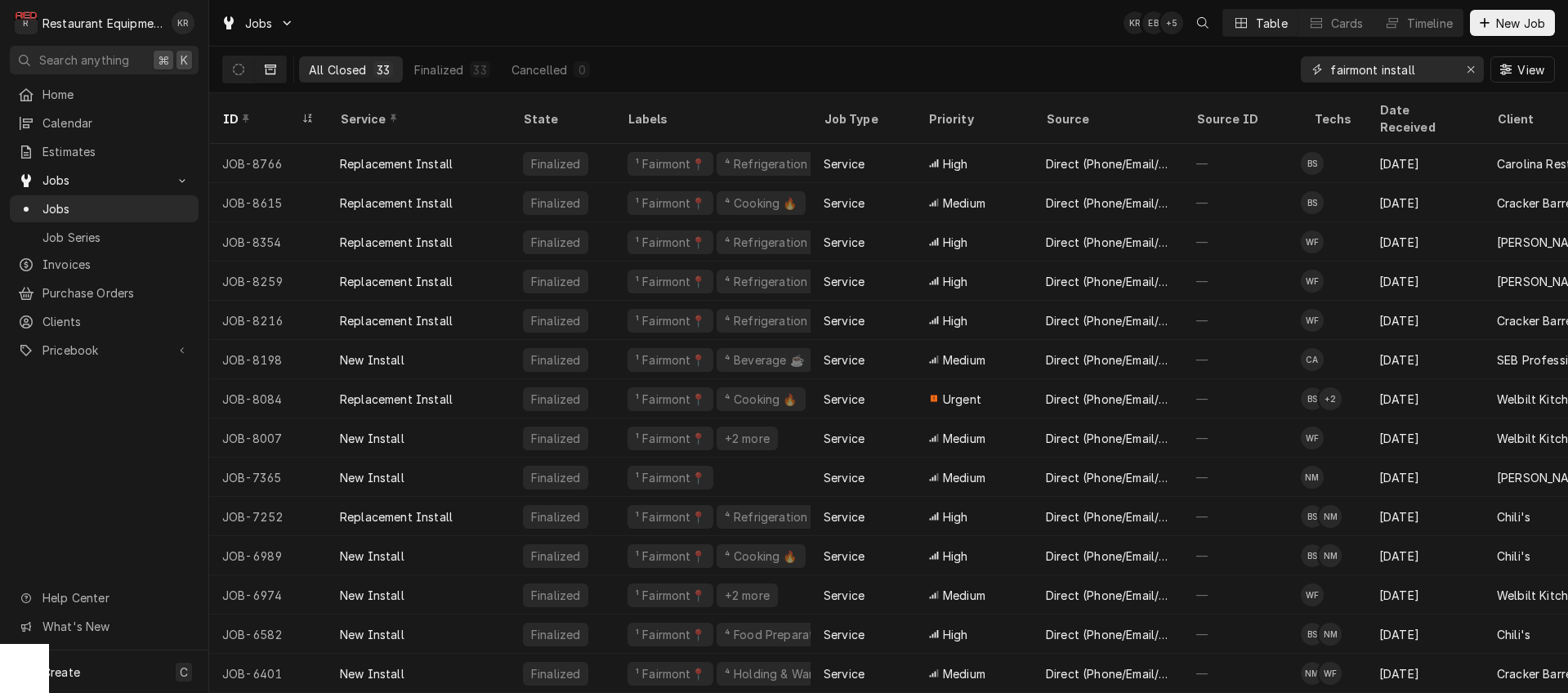
drag, startPoint x: 1467, startPoint y: 73, endPoint x: 1456, endPoint y: 70, distance: 11.4
click at [1466, 73] on div "Erase input" at bounding box center [1471, 70] width 16 height 16
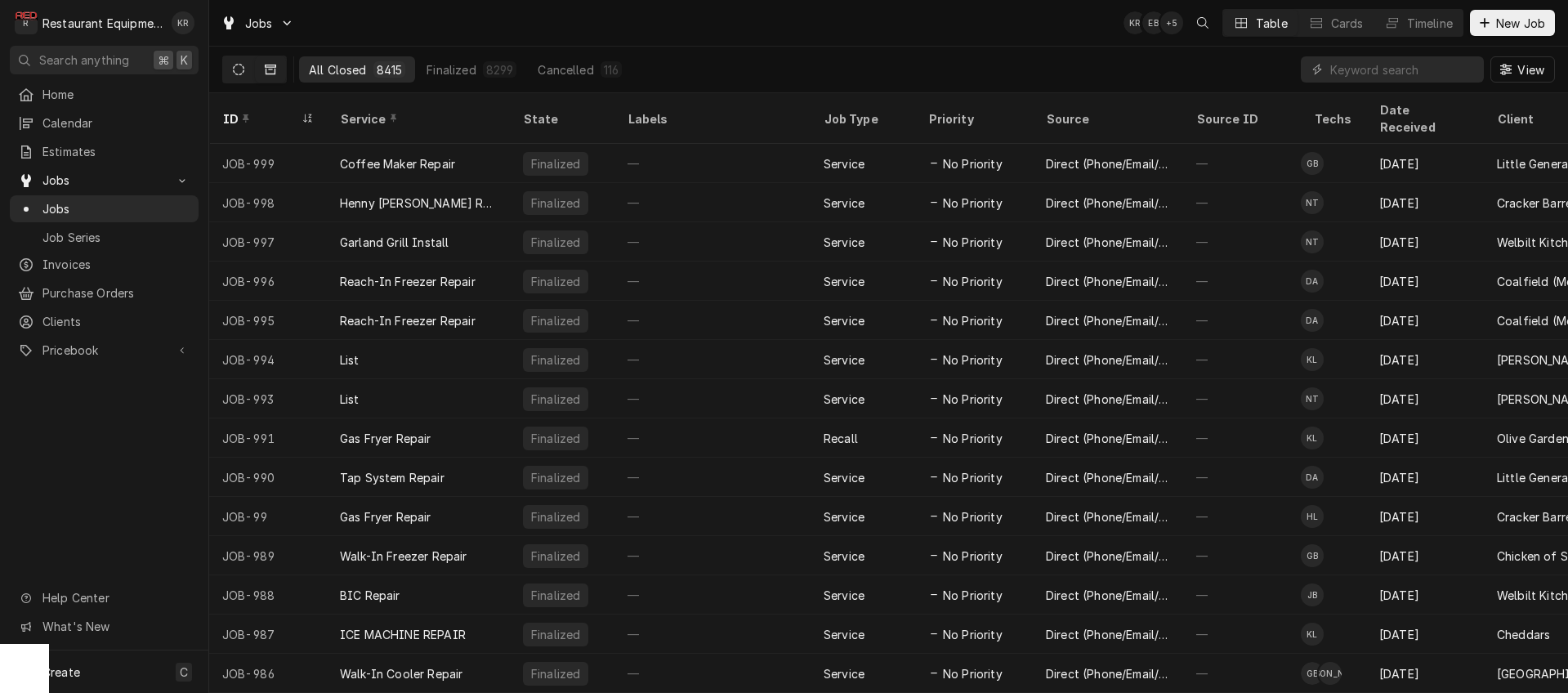
click at [237, 73] on icon "Dynamic Content Wrapper" at bounding box center [238, 69] width 12 height 12
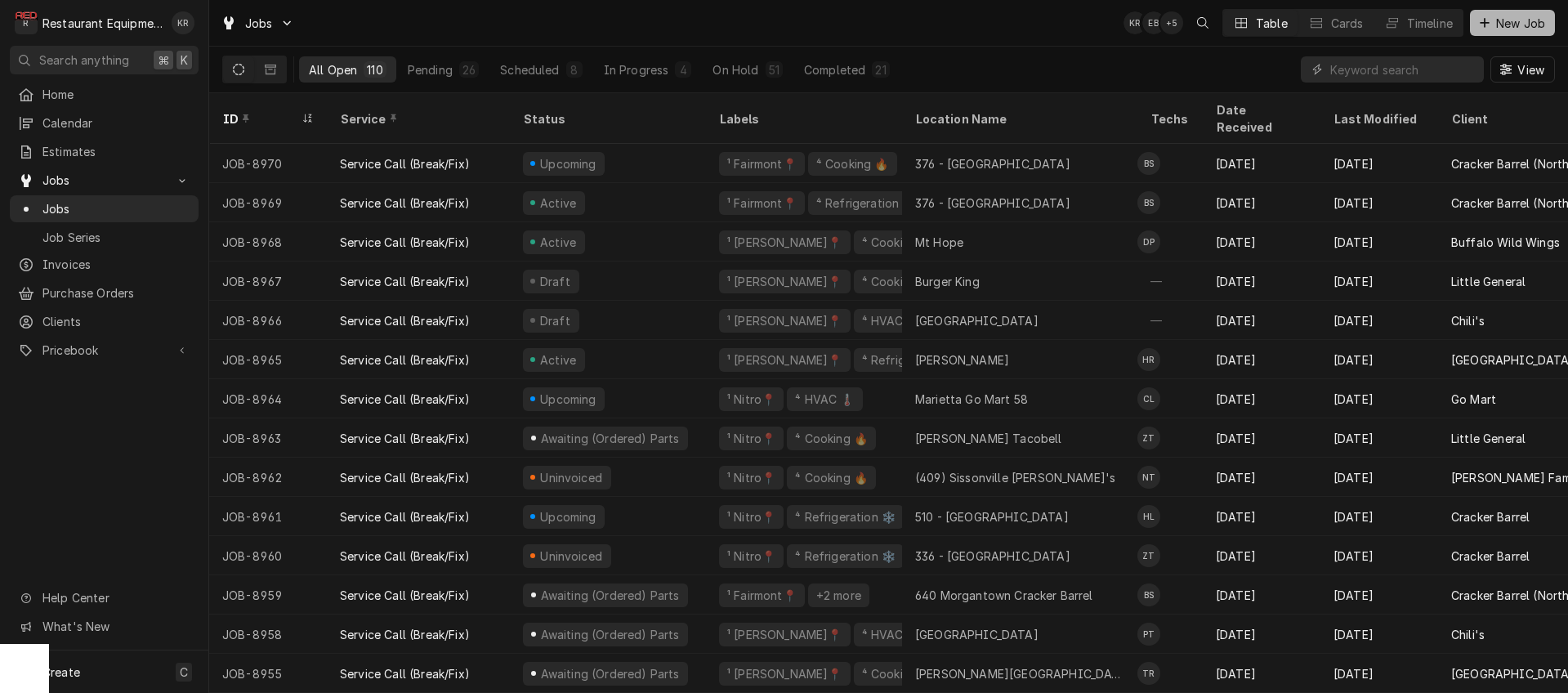
click at [1513, 23] on span "New Job" at bounding box center [1521, 22] width 55 height 17
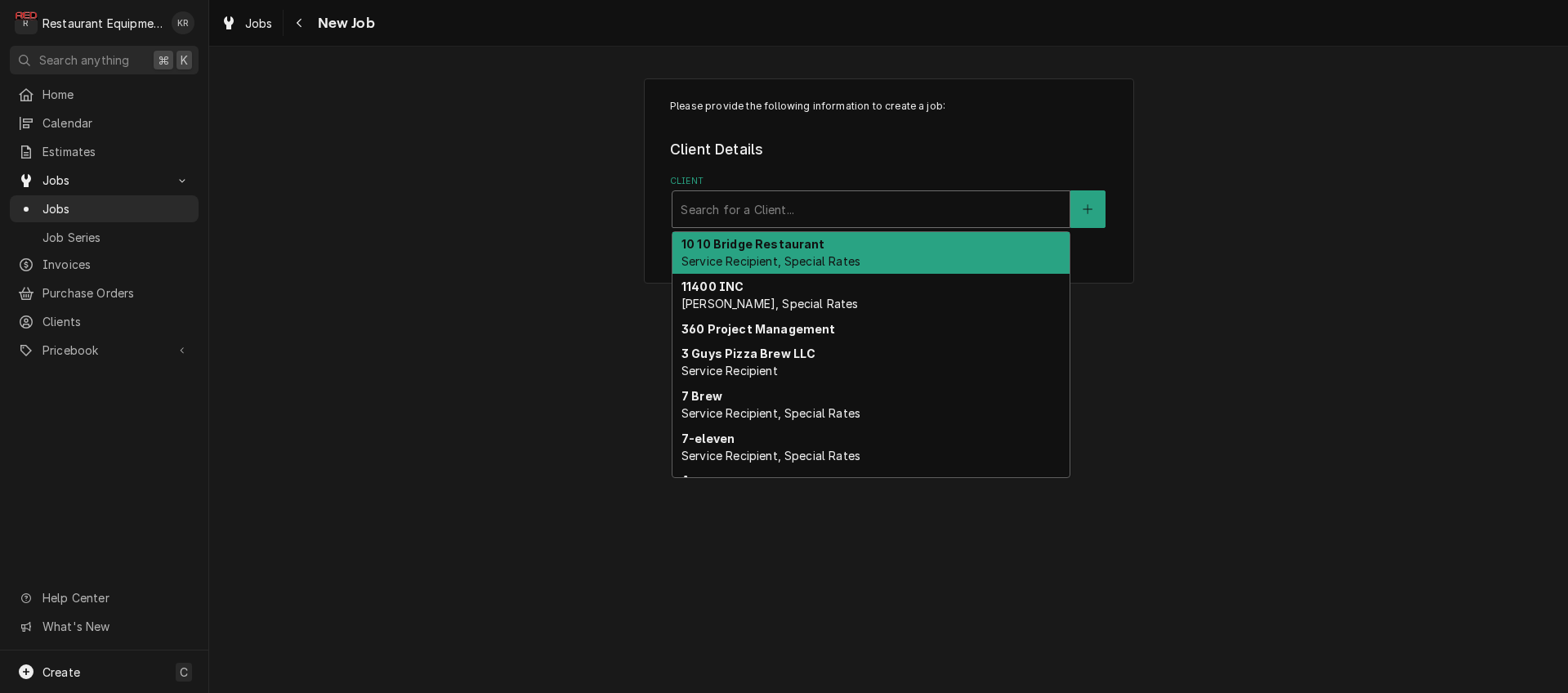
click at [840, 226] on div "Search for a Client..." at bounding box center [871, 209] width 397 height 36
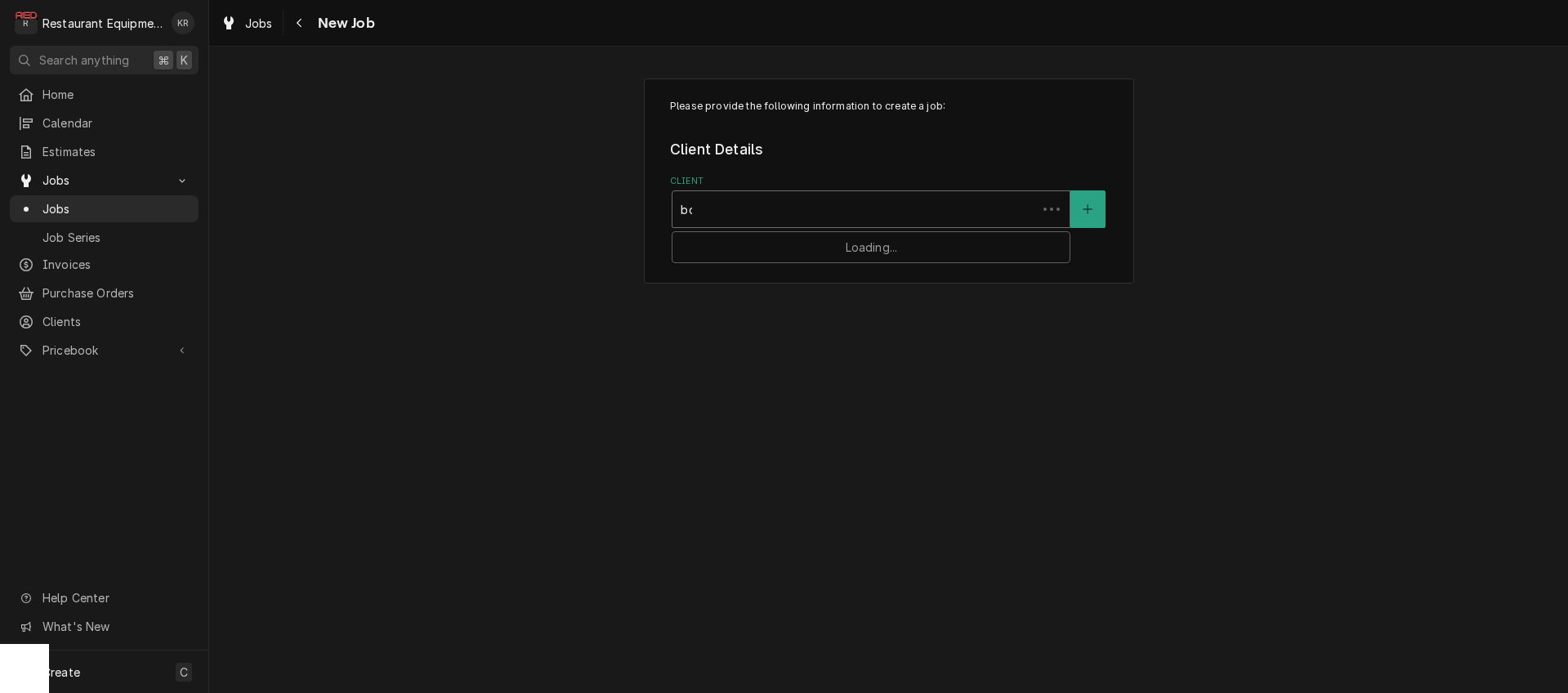
type input "[PERSON_NAME]"
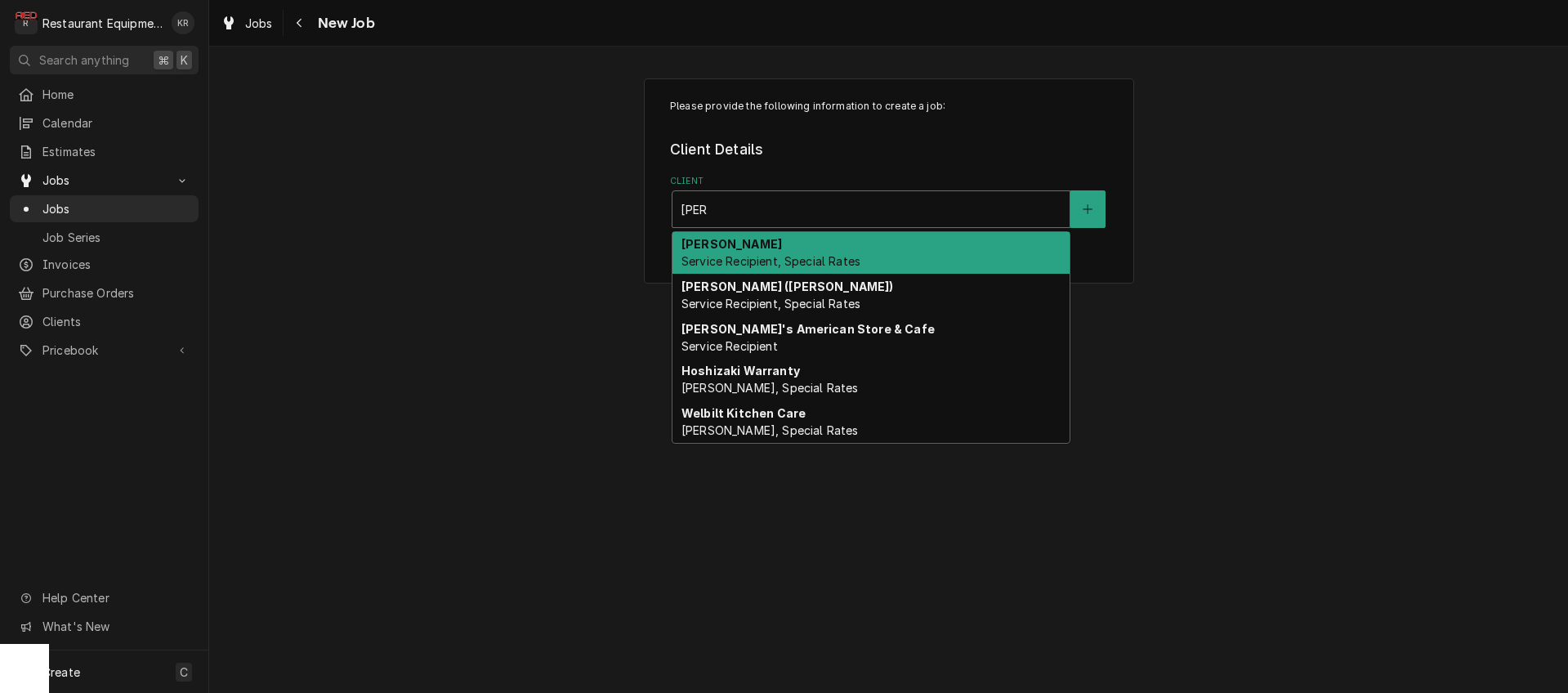
click at [791, 260] on span "Service Recipient, Special Rates" at bounding box center [771, 261] width 179 height 14
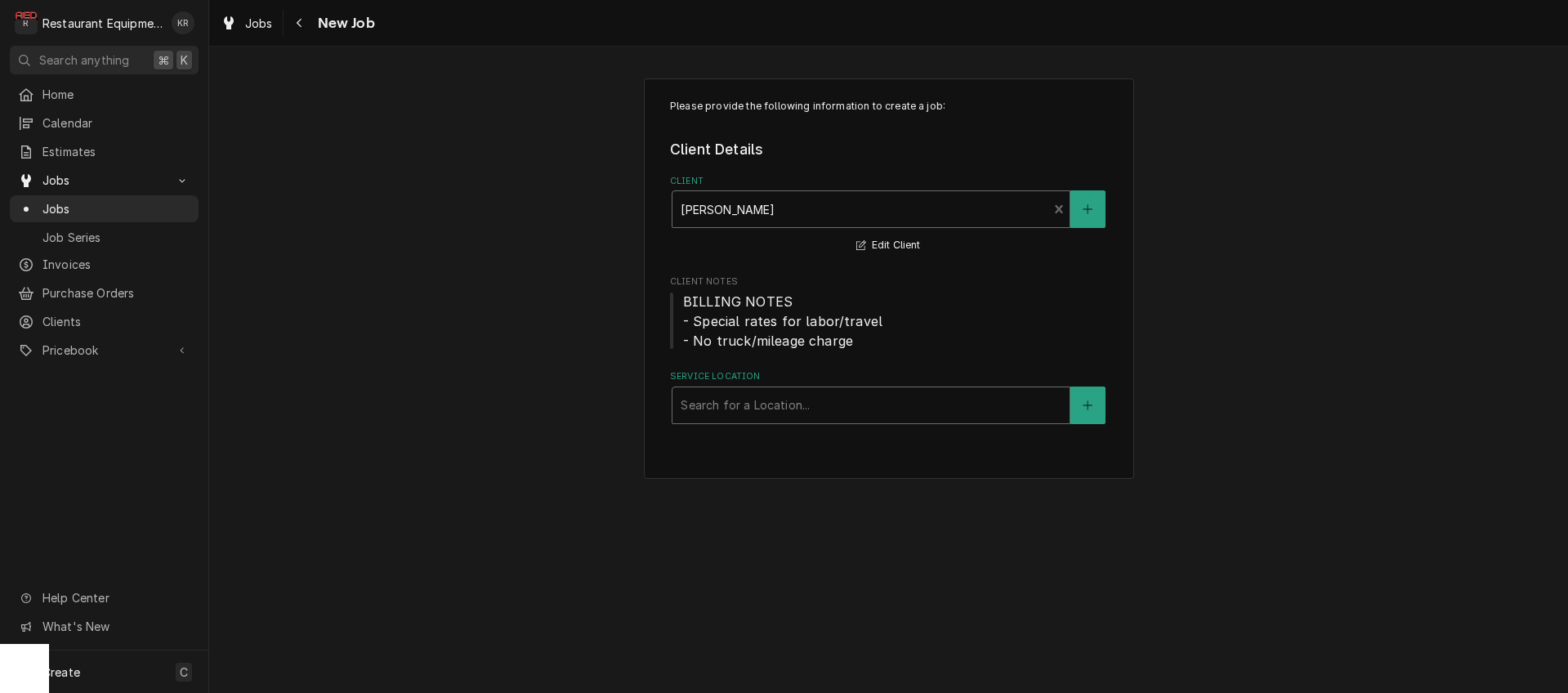
click at [791, 404] on div "Service Location" at bounding box center [871, 405] width 381 height 30
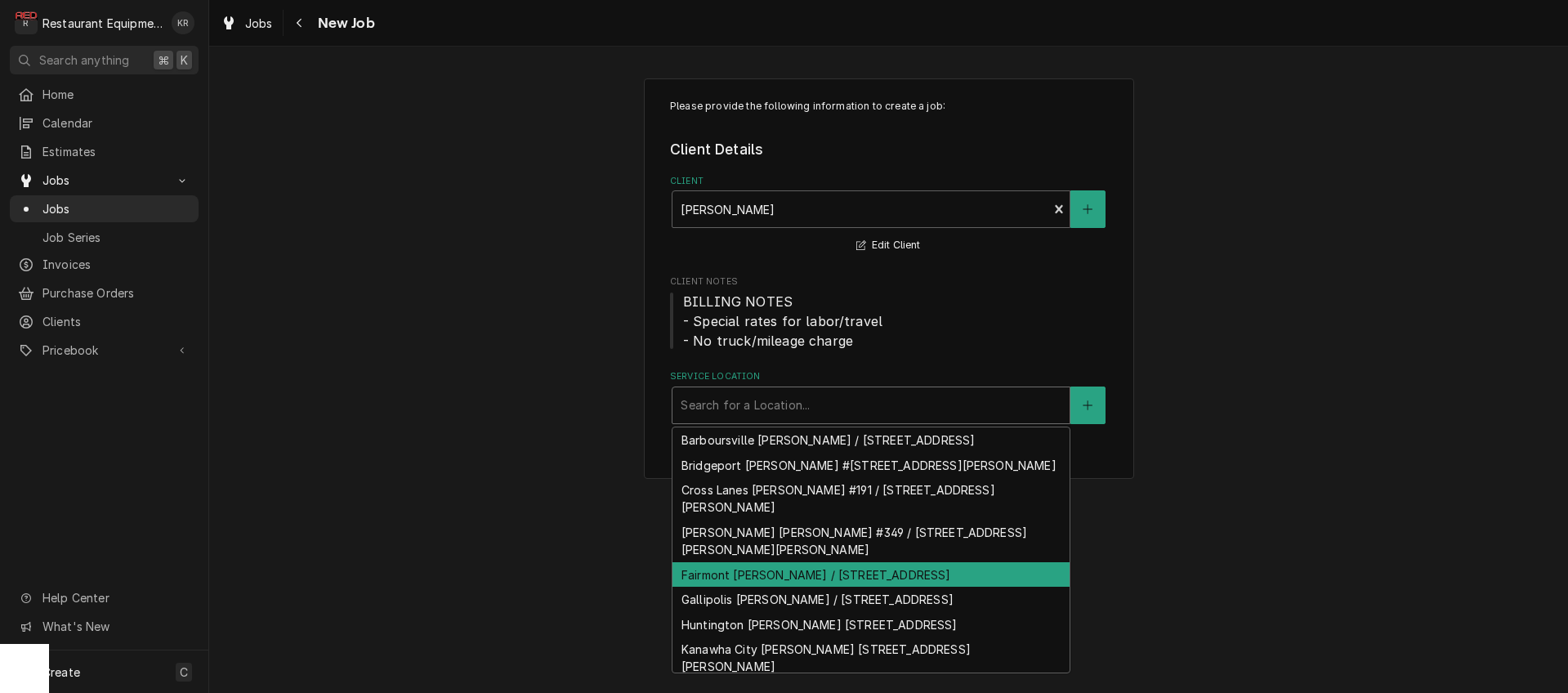
scroll to position [57, 0]
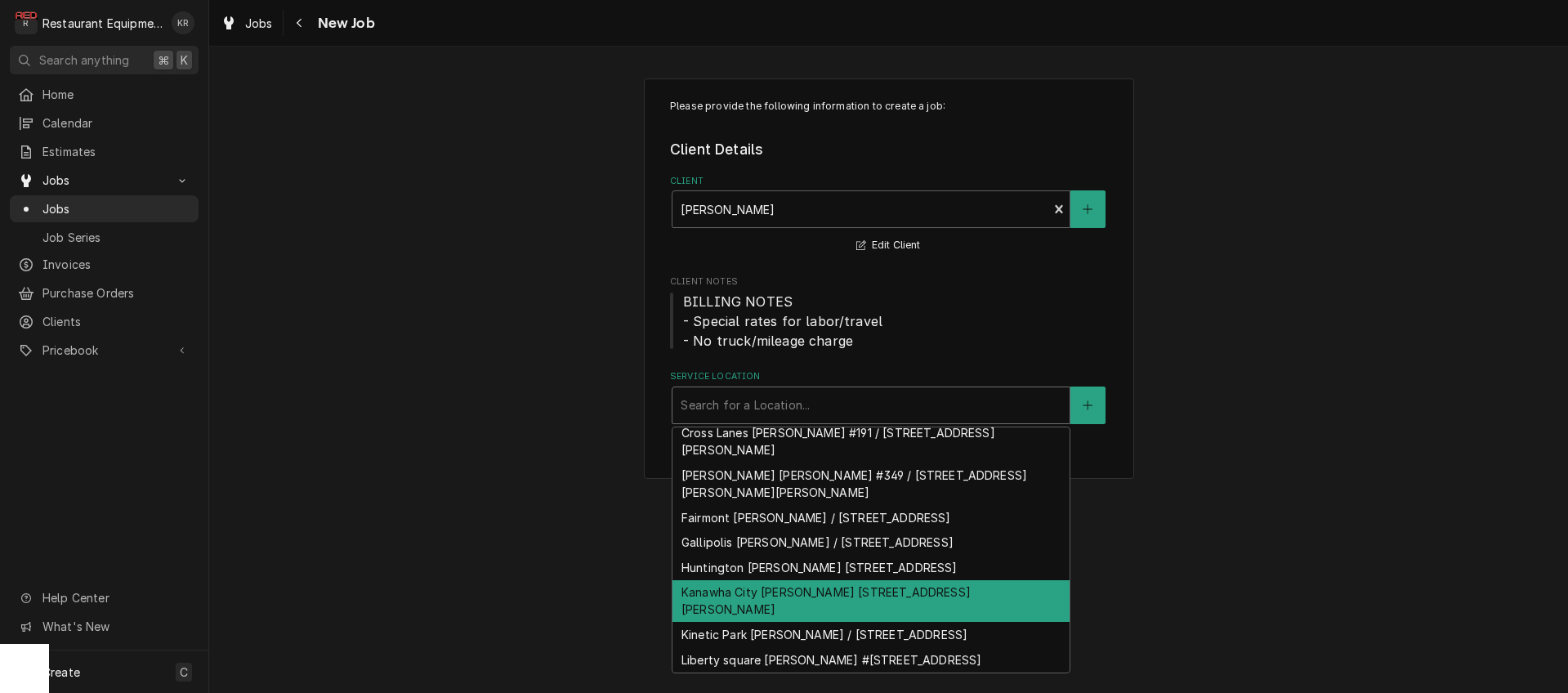
click at [791, 586] on div "Kanawha City [PERSON_NAME] [STREET_ADDRESS][PERSON_NAME]" at bounding box center [871, 602] width 397 height 43
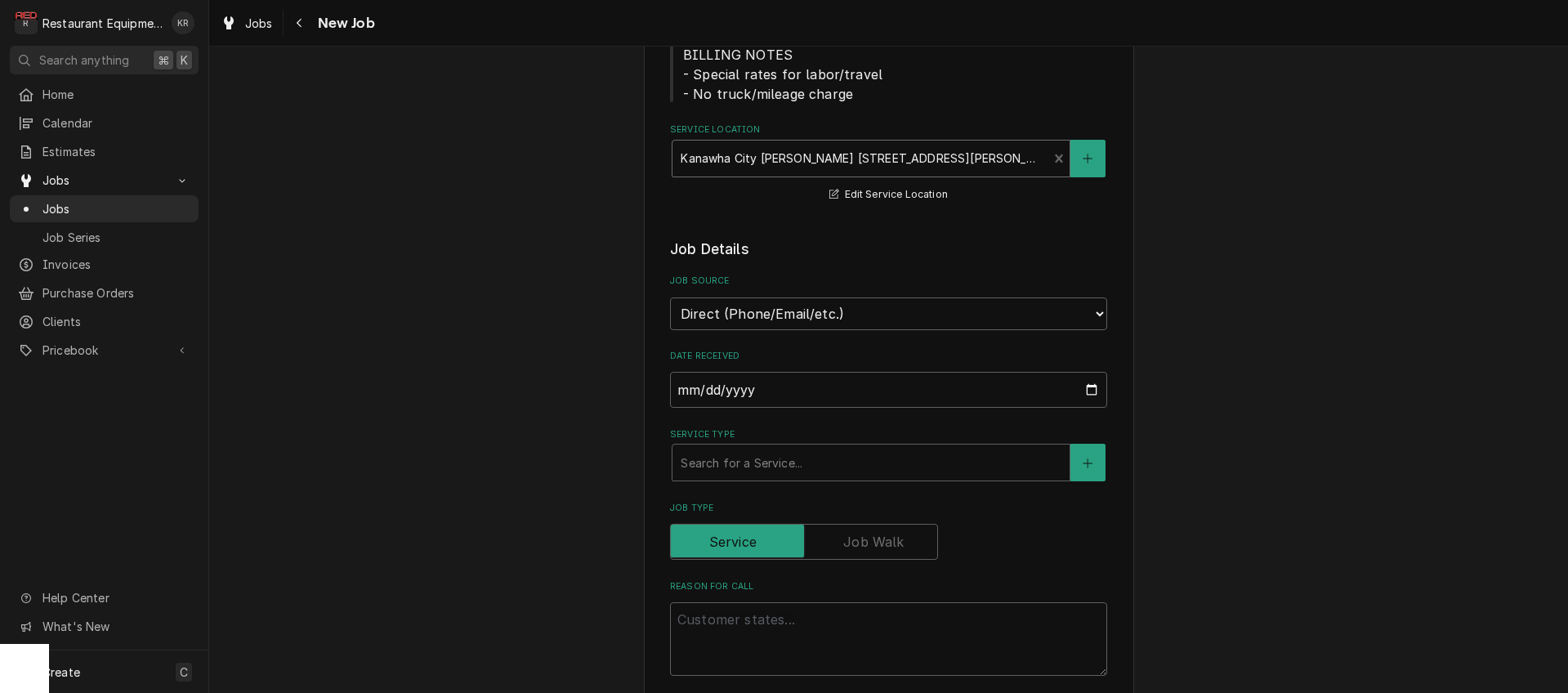
scroll to position [325, 0]
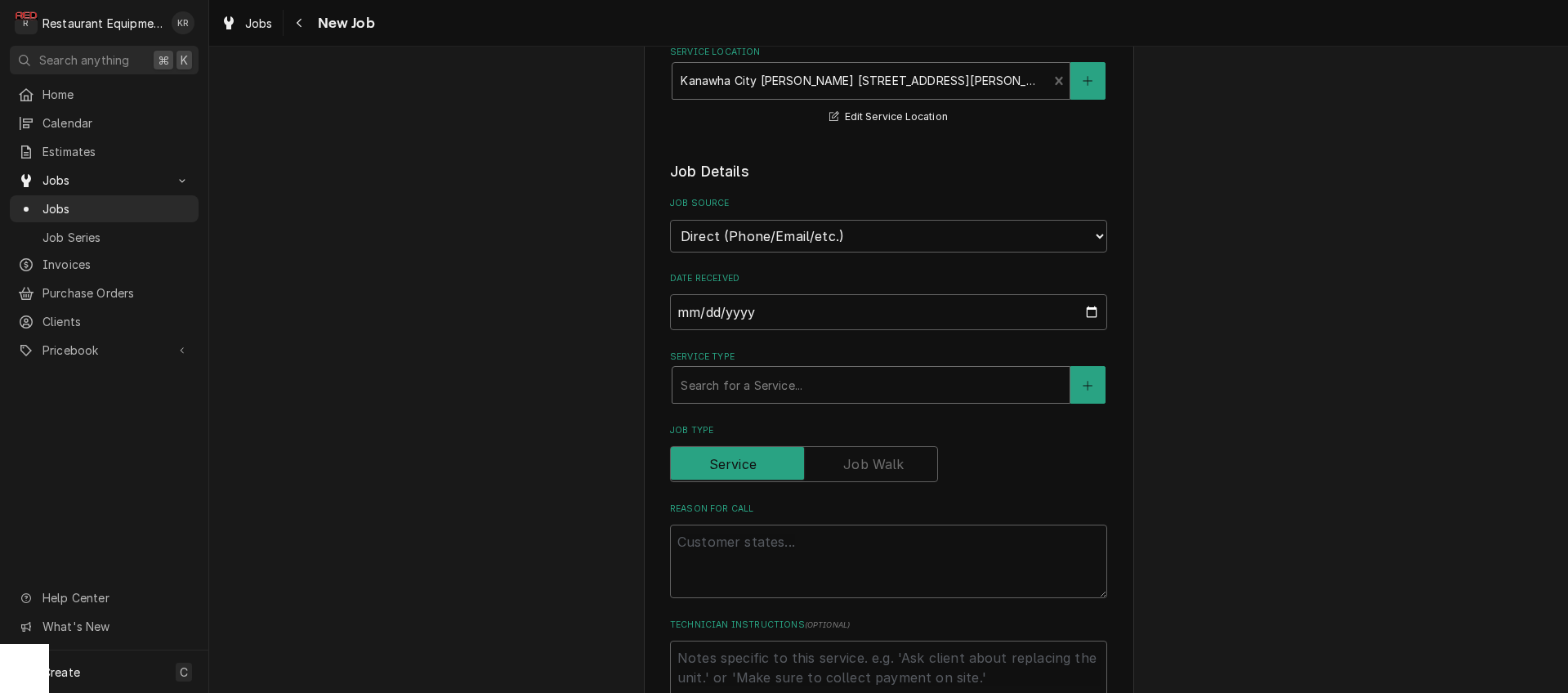
click at [738, 399] on div "Search for a Service..." at bounding box center [871, 385] width 397 height 36
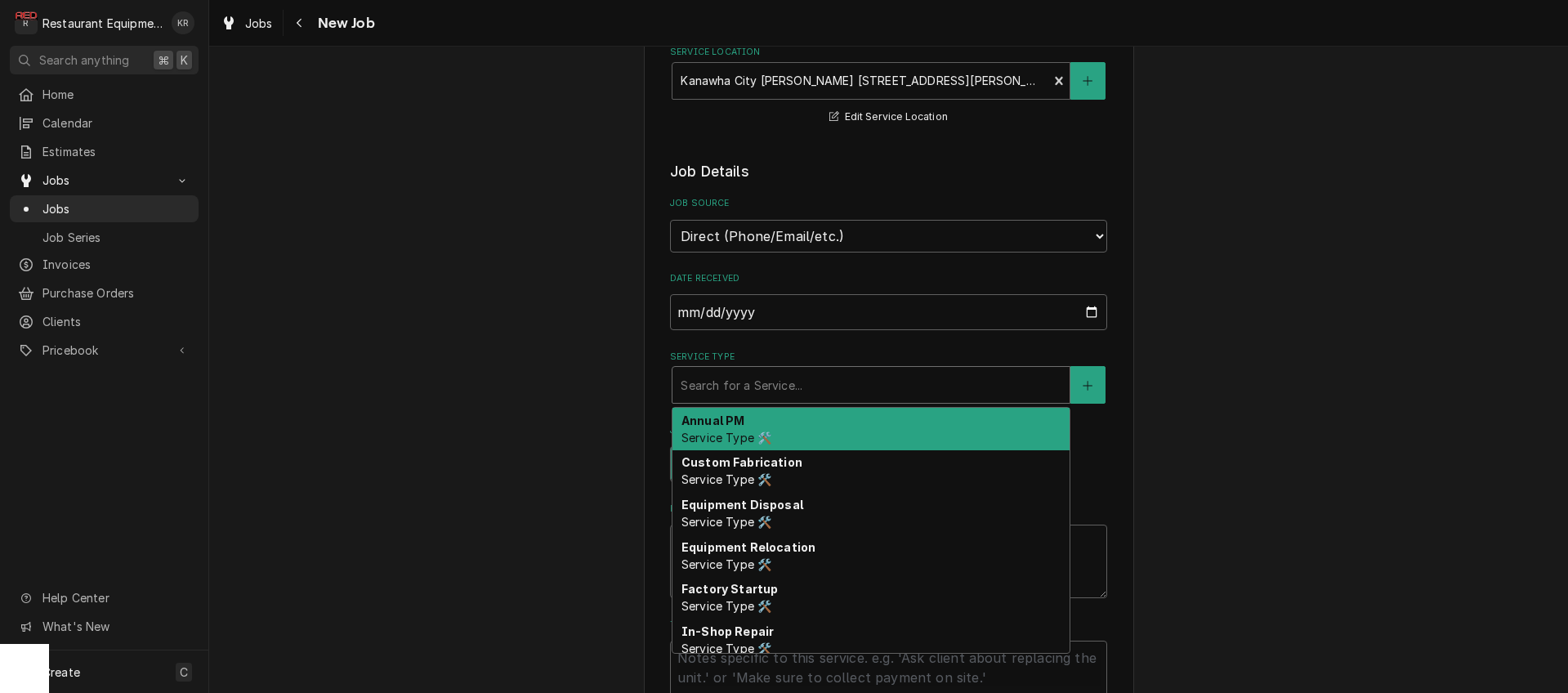
type textarea "x"
type input "b"
type textarea "x"
type input "br"
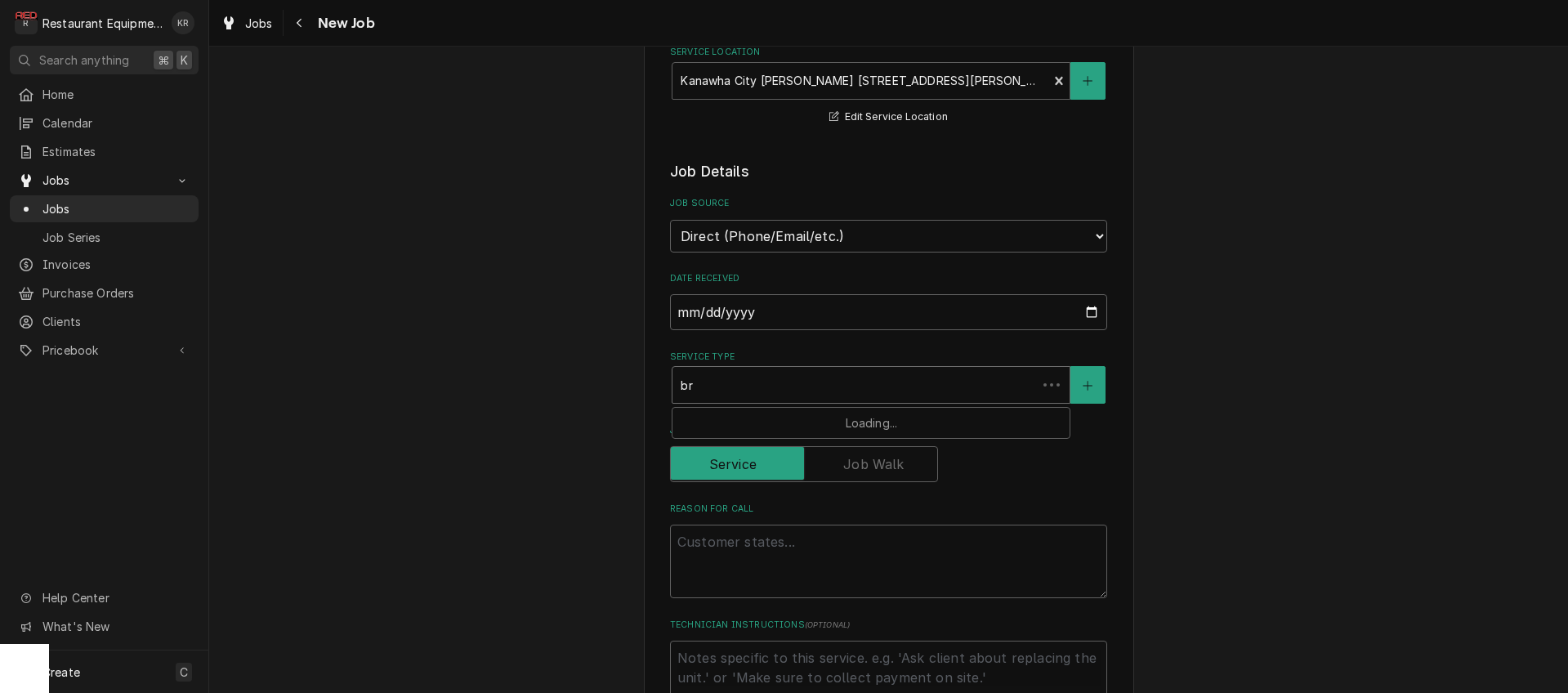
type textarea "x"
type input "bre"
type textarea "x"
type input "brea"
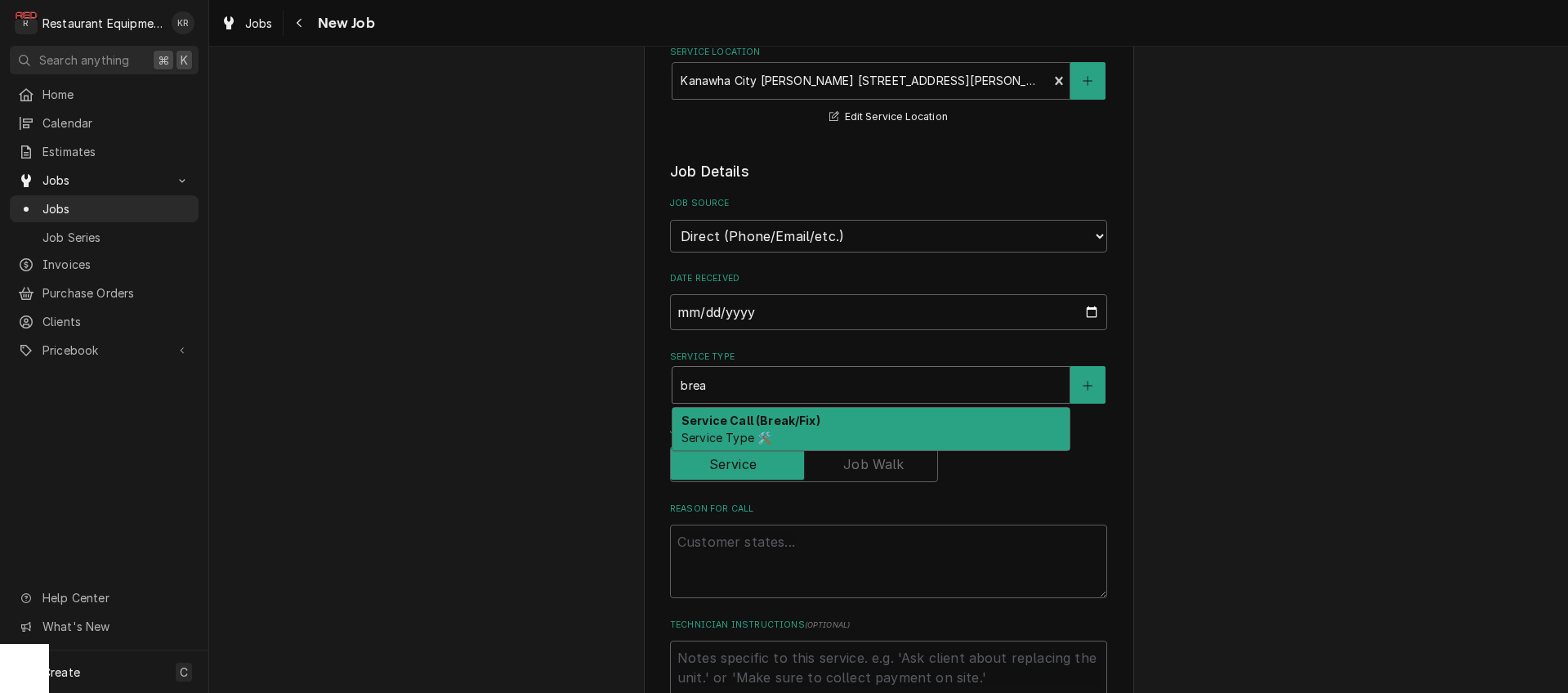
click at [743, 435] on span "Service Type 🛠️" at bounding box center [726, 438] width 90 height 14
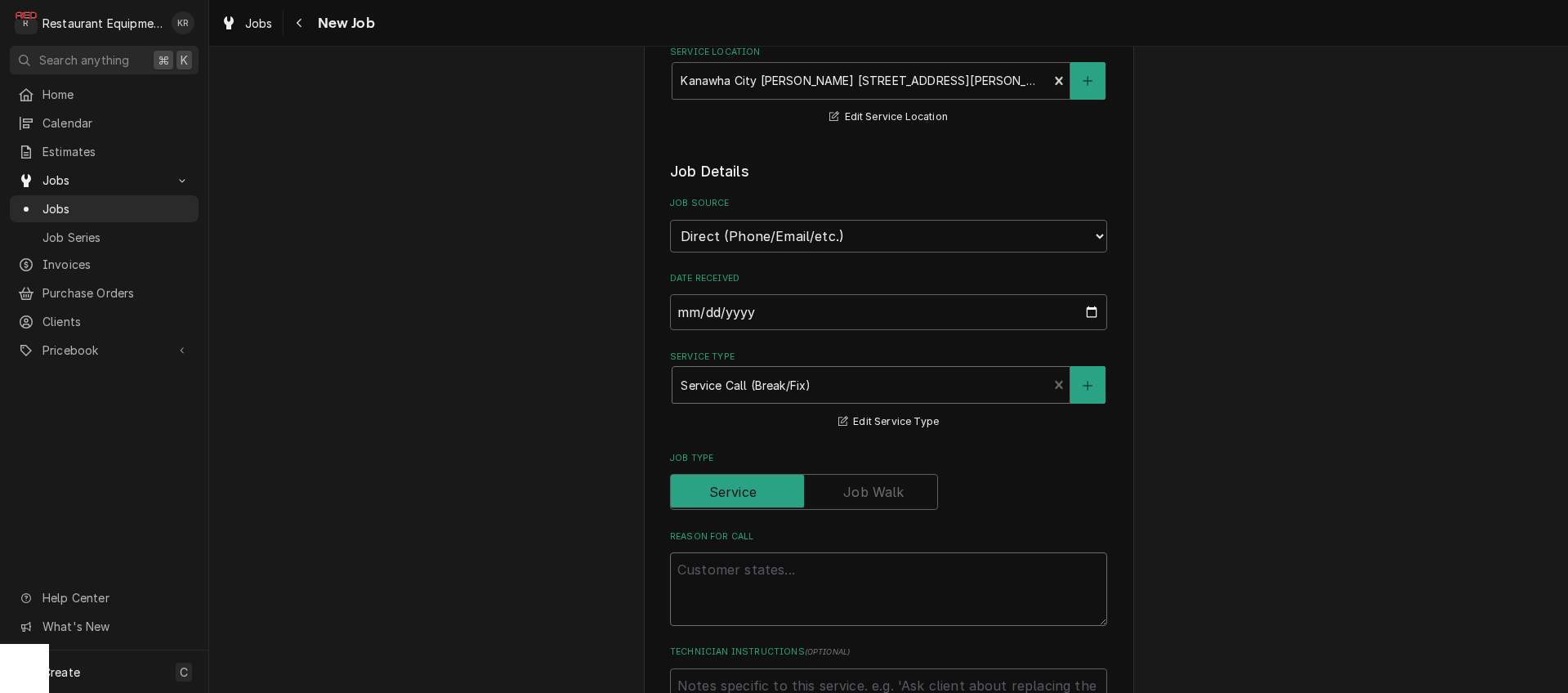
click at [758, 579] on textarea "Reason For Call" at bounding box center [888, 589] width 437 height 73
type textarea "x"
type textarea "W"
type textarea "x"
type textarea "WI"
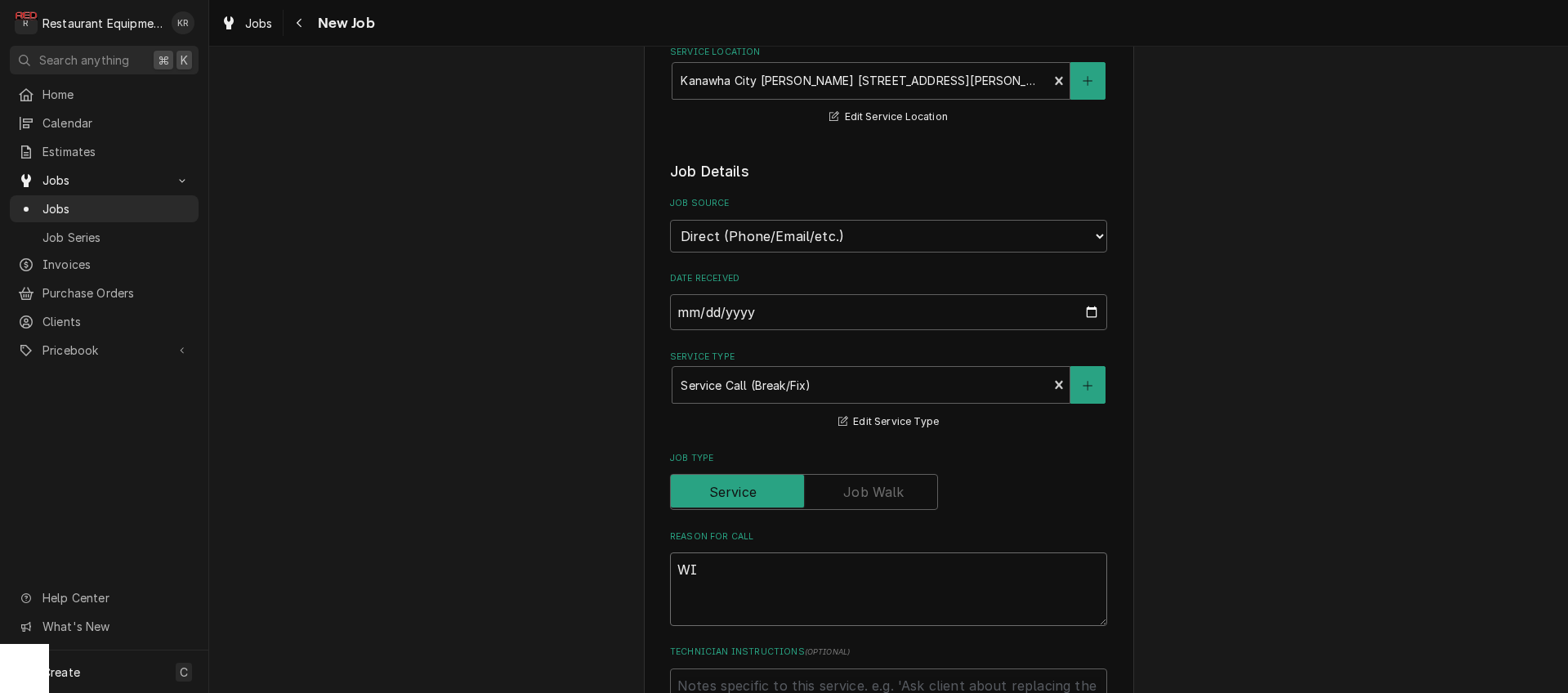
type textarea "x"
type textarea "WIF"
type textarea "x"
type textarea "WIF"
type textarea "x"
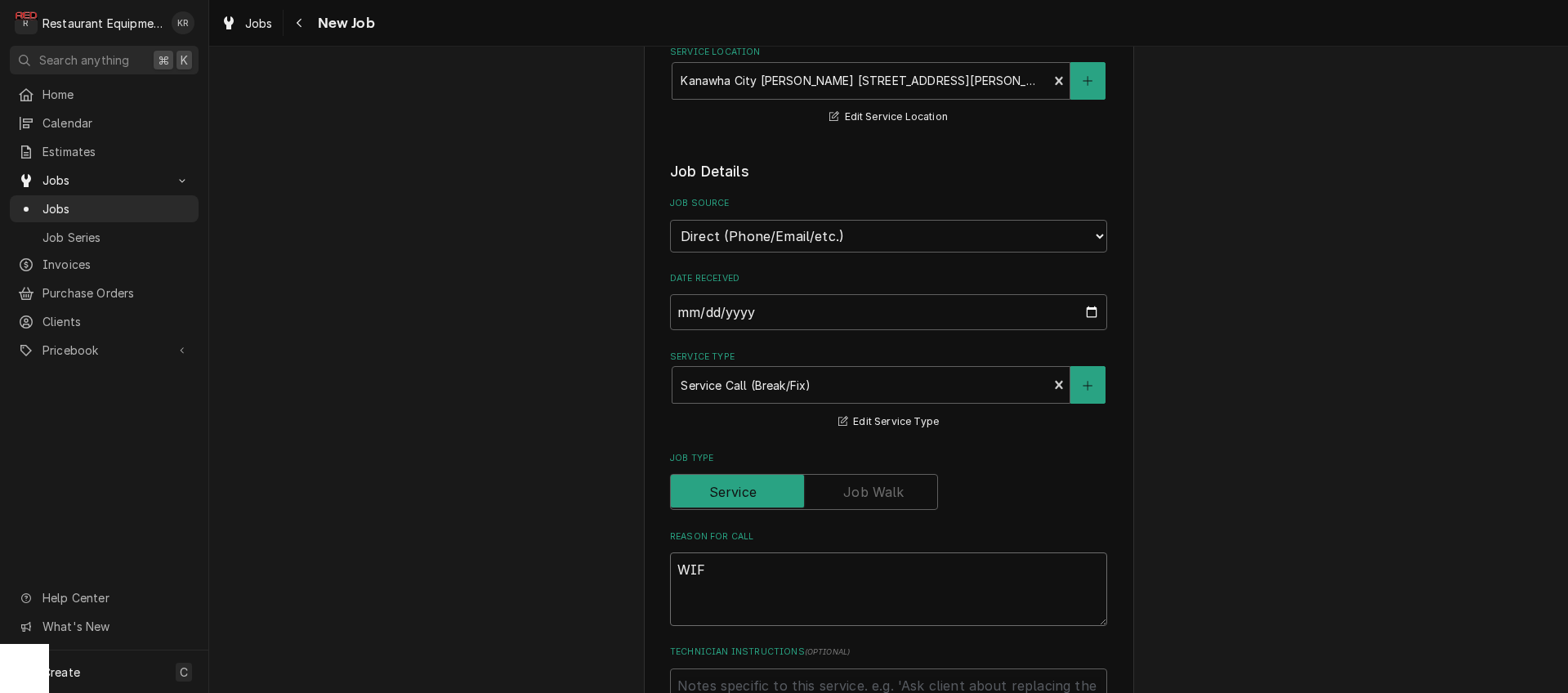
type textarea "WIF d"
type textarea "x"
type textarea "WIF do"
type textarea "x"
type textarea "WIF doo"
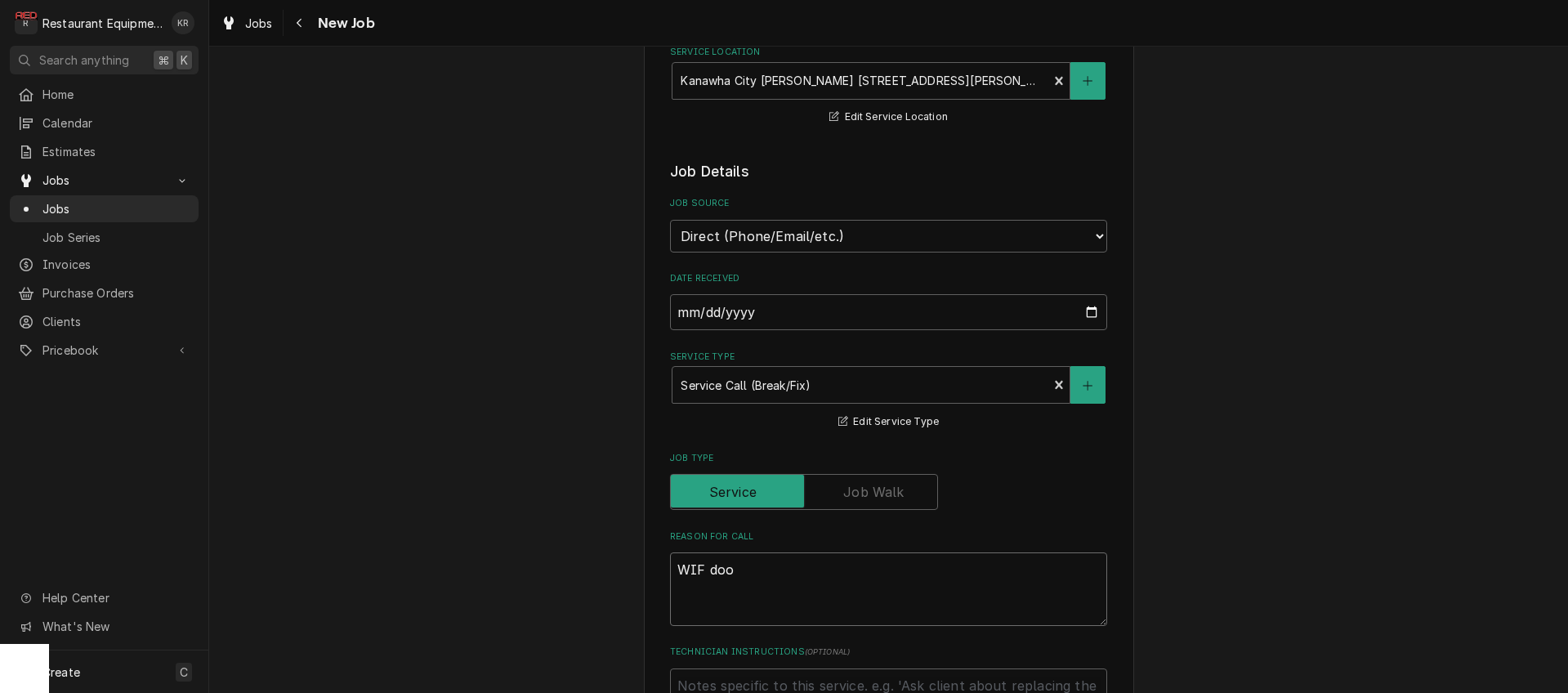
type textarea "x"
type textarea "WIF door"
type textarea "x"
type textarea "WIF door"
type textarea "x"
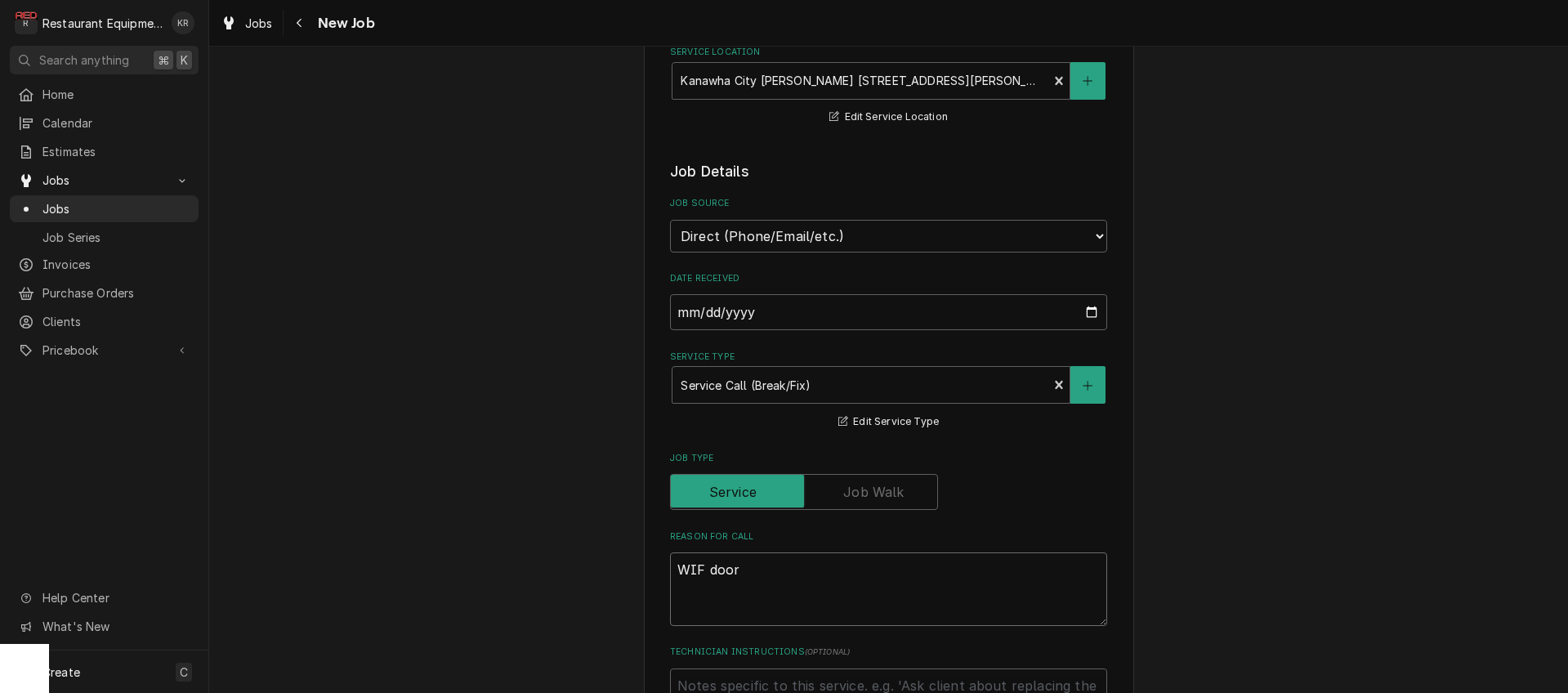
type textarea "WIF door ("
type textarea "x"
type textarea "WIF door (t"
type textarea "x"
type textarea "WIF door (th"
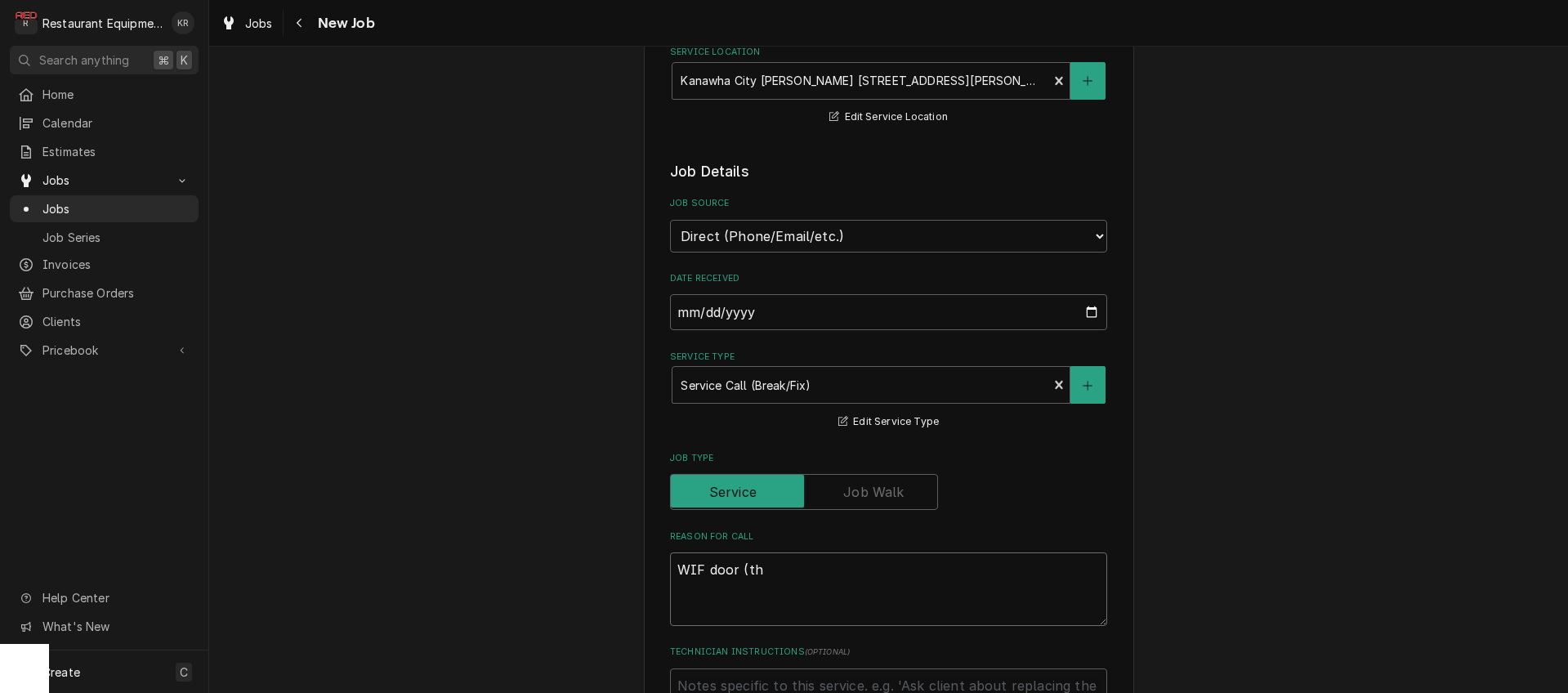
type textarea "x"
type textarea "WIF door (tha"
type textarea "x"
type textarea "WIF door (that"
type textarea "x"
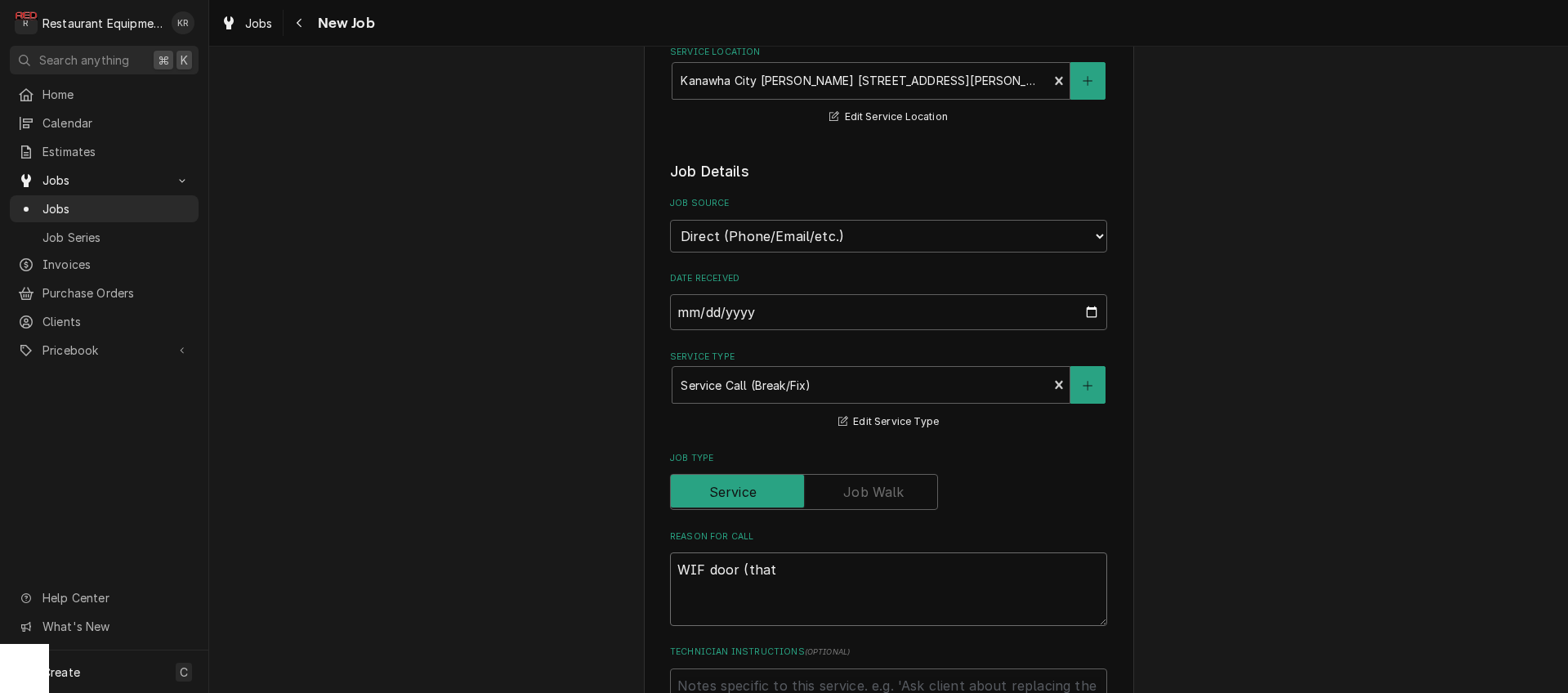
type textarea "WIF door (that"
type textarea "x"
type textarea "WIF door (that j"
type textarea "x"
type textarea "WIF door (that ju"
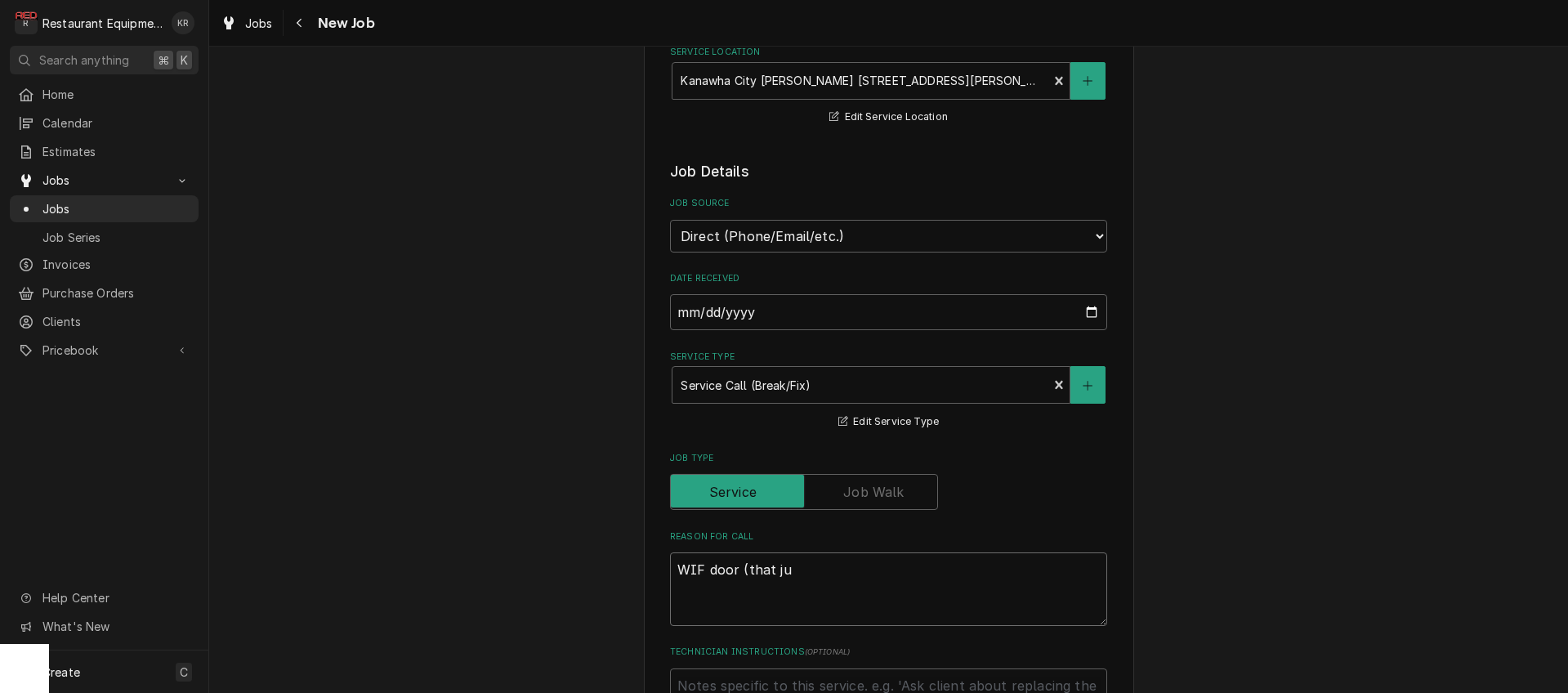
type textarea "x"
type textarea "WIF door (that jus"
type textarea "x"
type textarea "WIF door (that just"
type textarea "x"
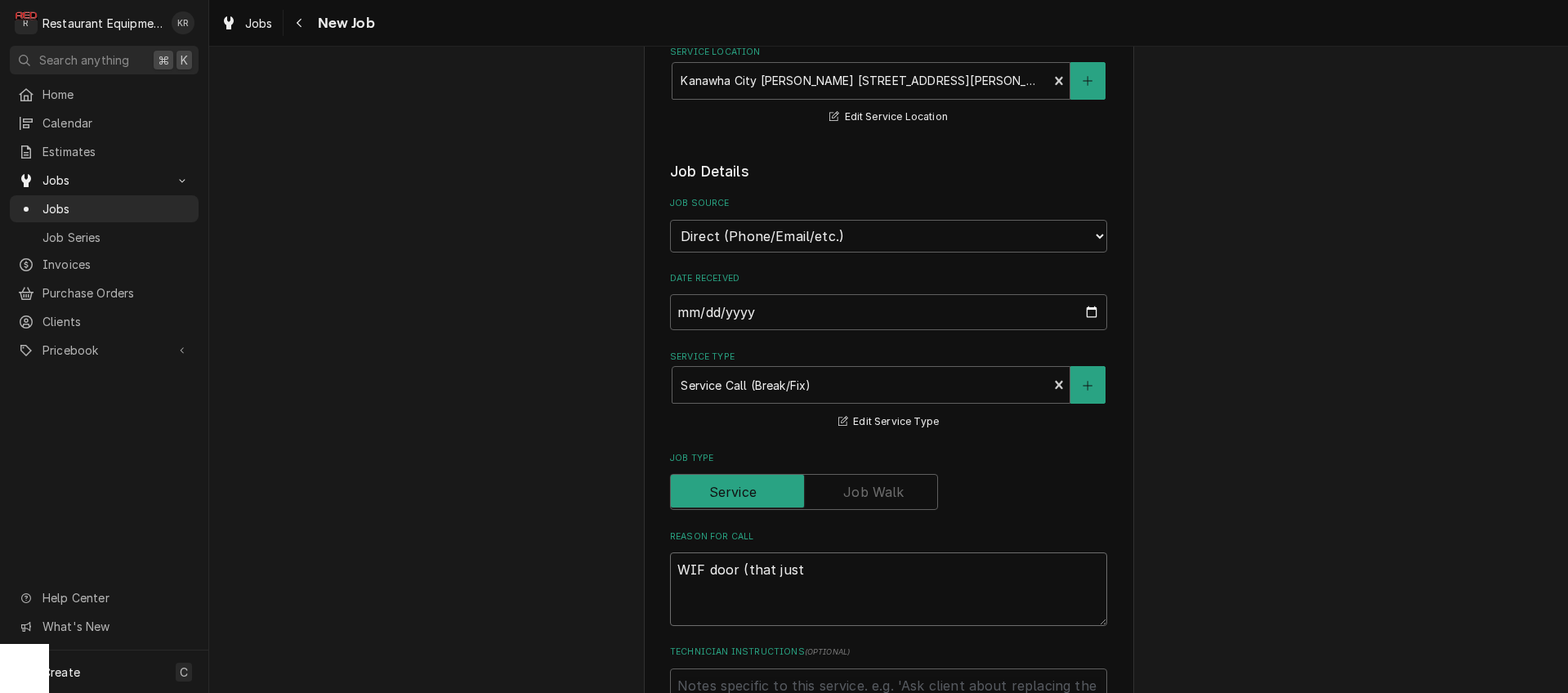
type textarea "WIF door (that just"
type textarea "x"
type textarea "WIF door (that just h"
type textarea "x"
type textarea "WIF door (that just ha"
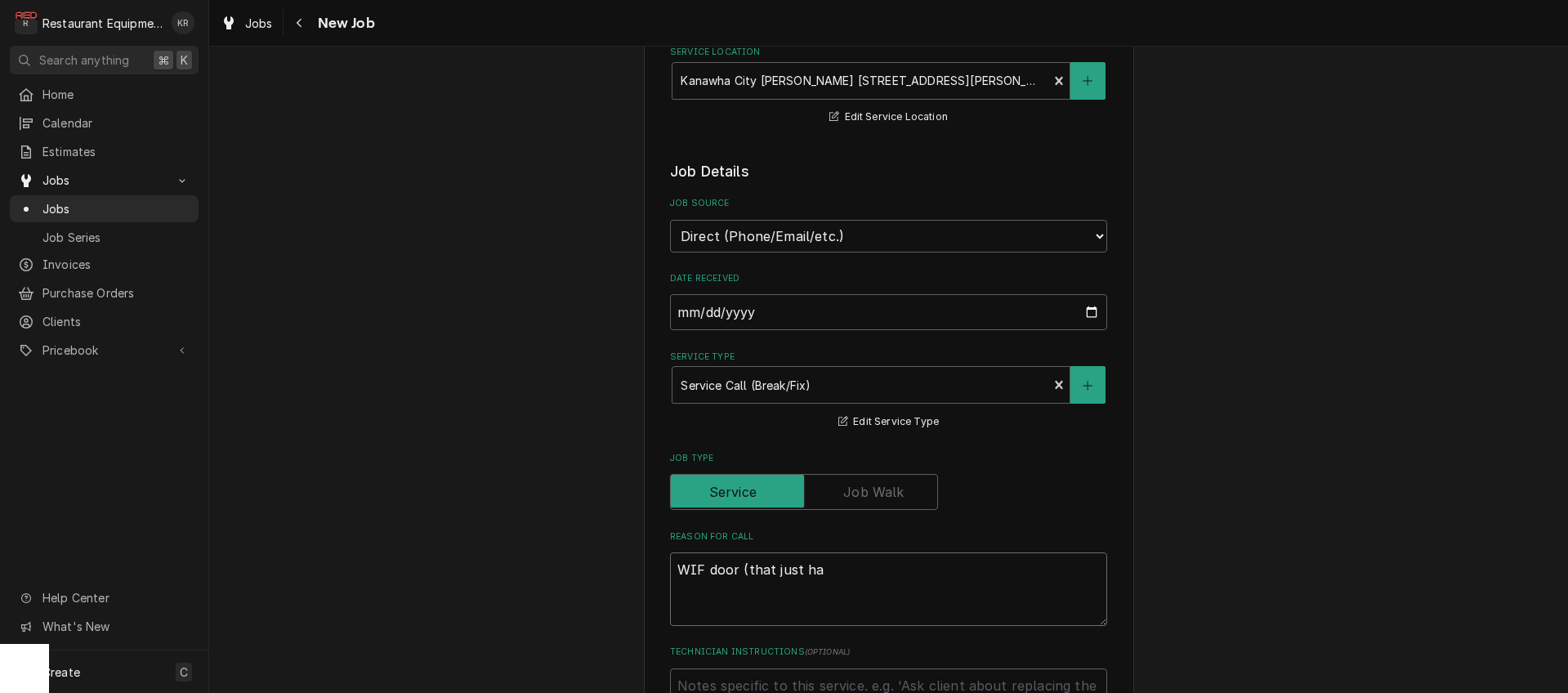
type textarea "x"
type textarea "WIF door (that just had"
type textarea "x"
type textarea "WIF door (that just had"
type textarea "x"
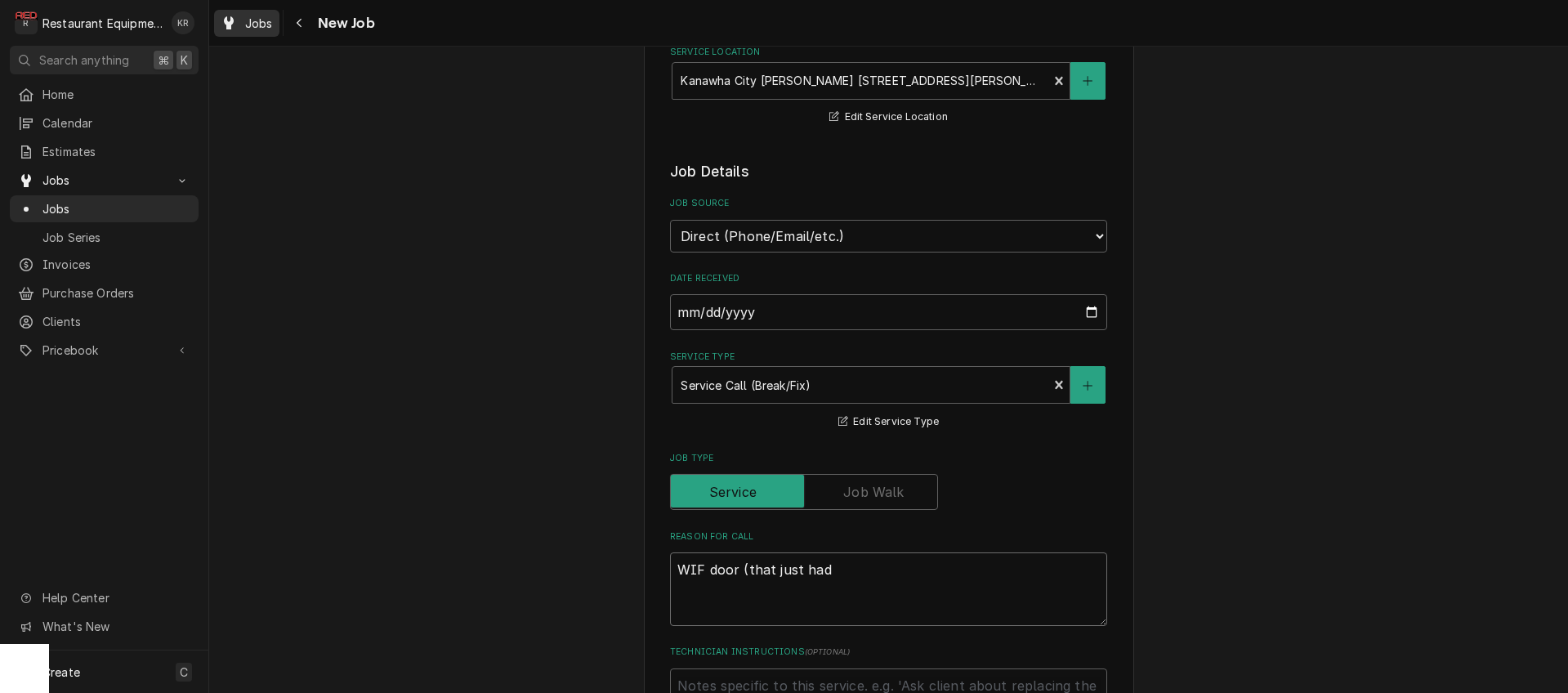
type textarea "WIF door (that just had"
click at [258, 25] on span "Jobs" at bounding box center [259, 22] width 28 height 17
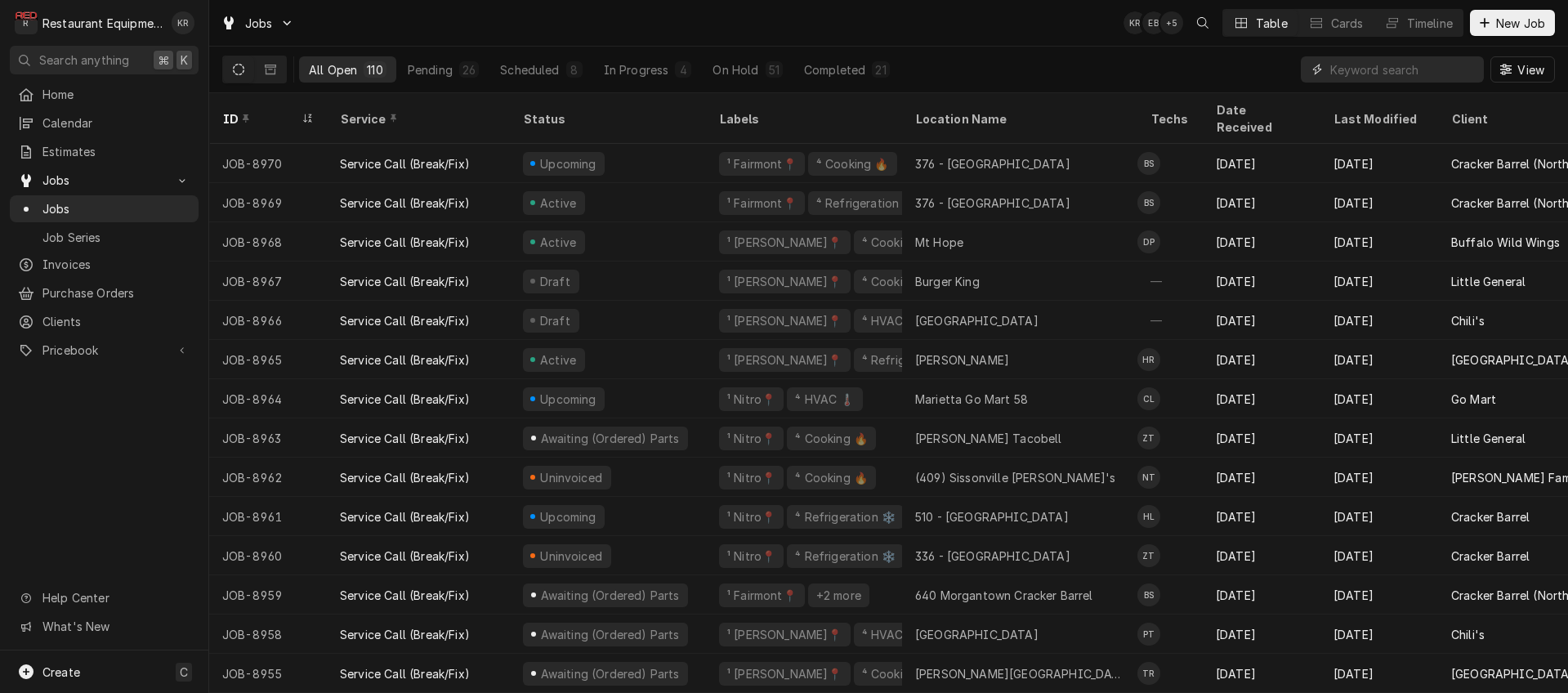
click at [1355, 73] on input "Dynamic Content Wrapper" at bounding box center [1403, 69] width 146 height 26
type input "[GEOGRAPHIC_DATA]"
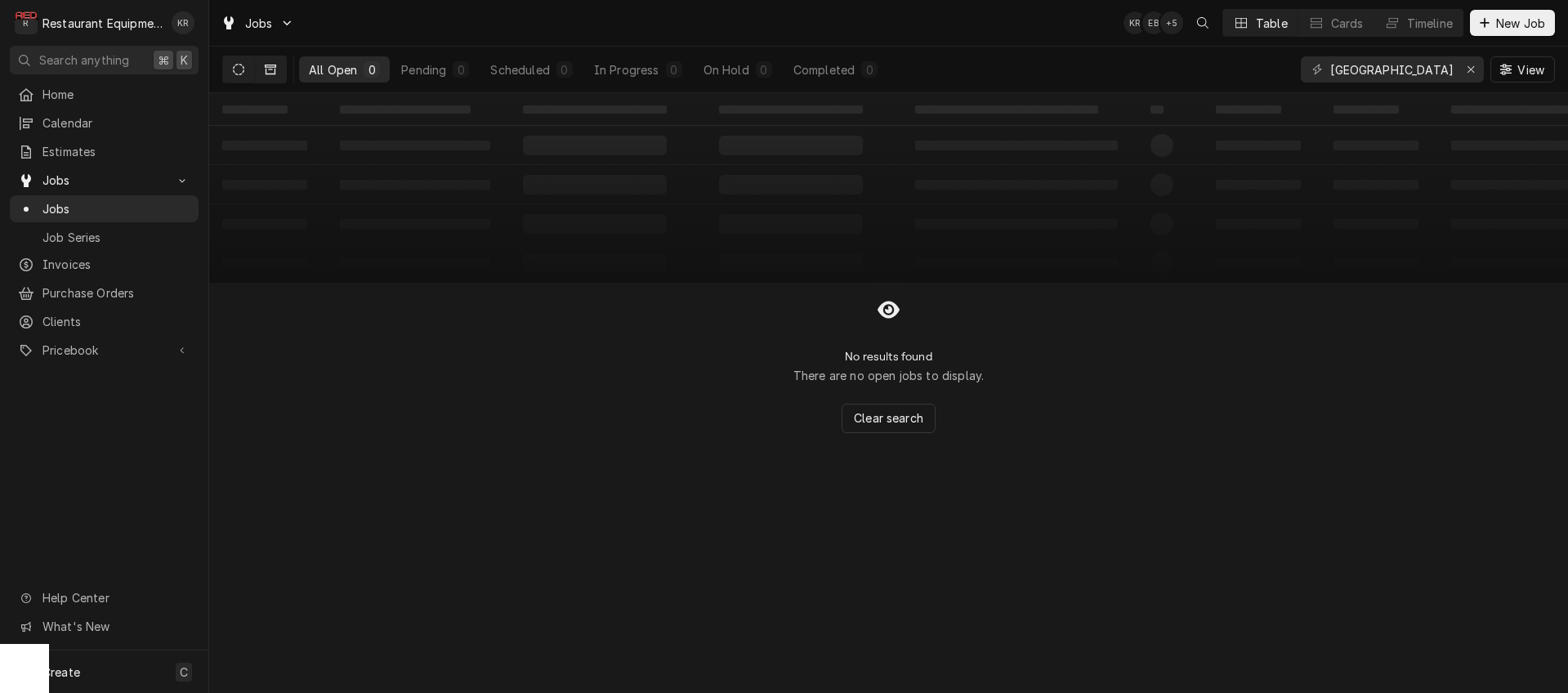
click at [260, 68] on button "Dynamic Content Wrapper" at bounding box center [270, 69] width 31 height 26
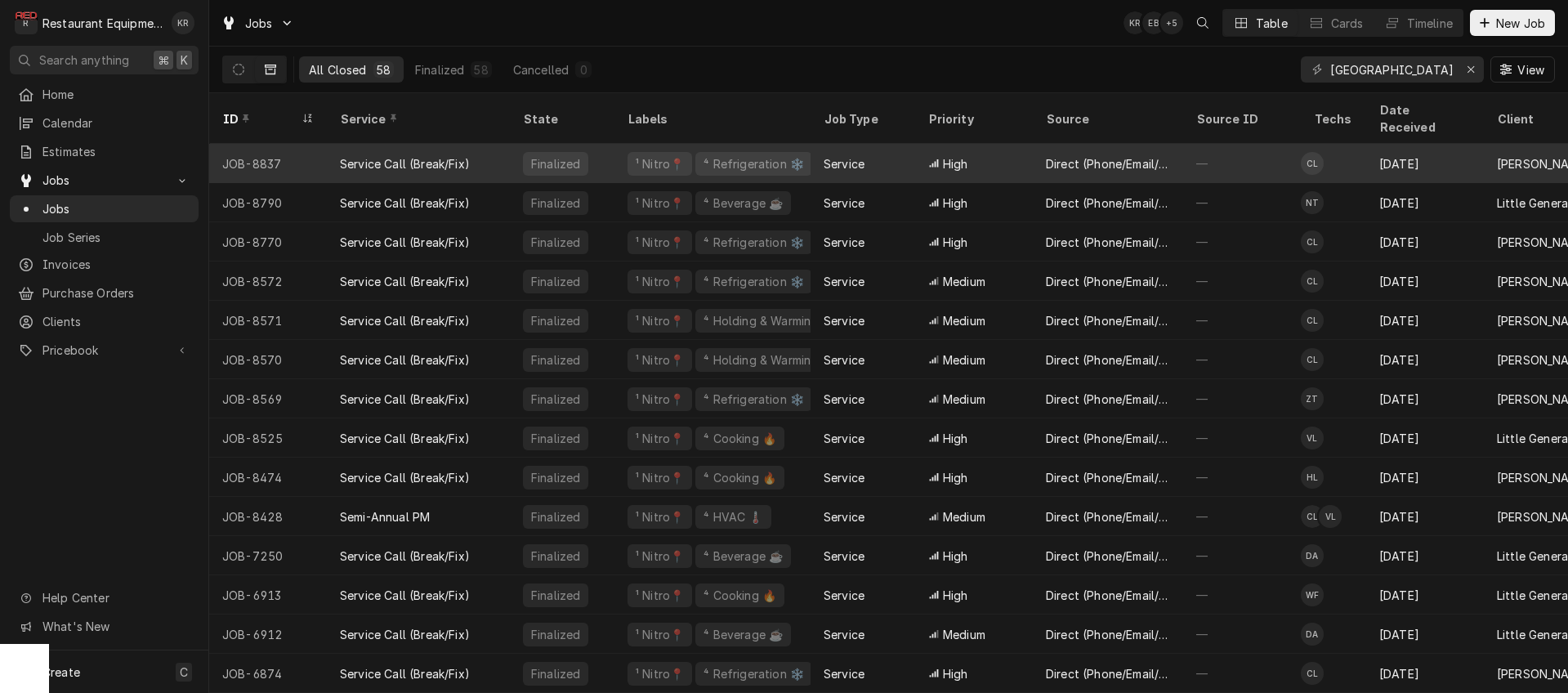
click at [930, 156] on div "High" at bounding box center [948, 164] width 40 height 17
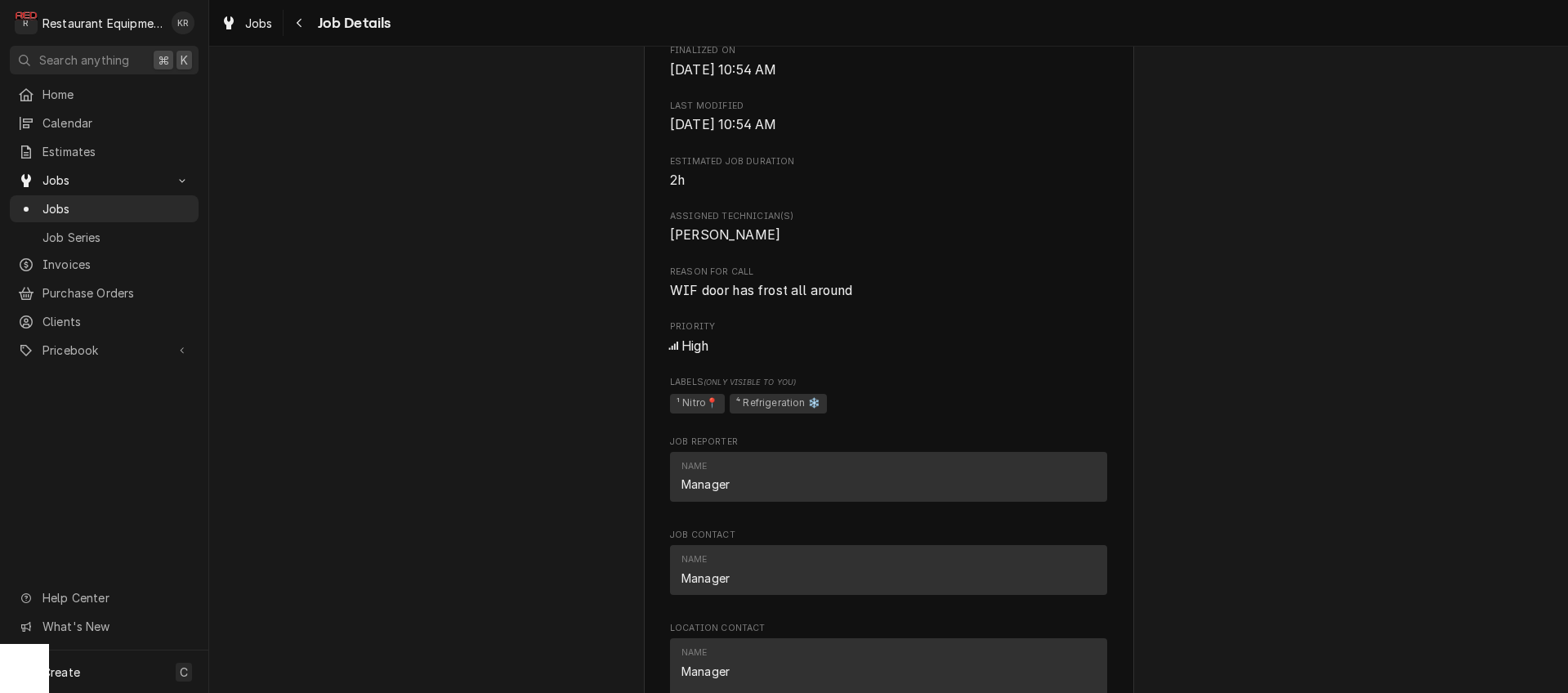
scroll to position [1524, 0]
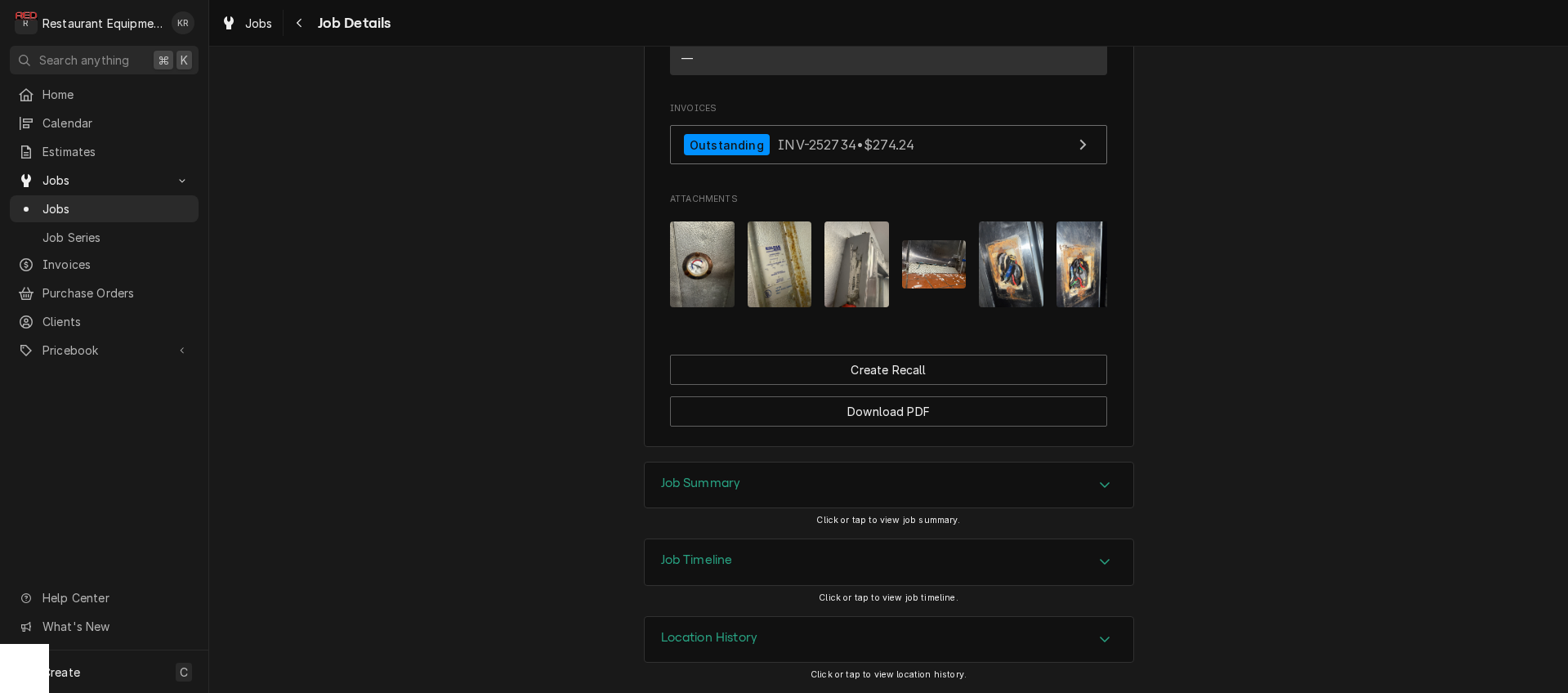
click at [680, 488] on h3 "Job Summary" at bounding box center [701, 483] width 81 height 15
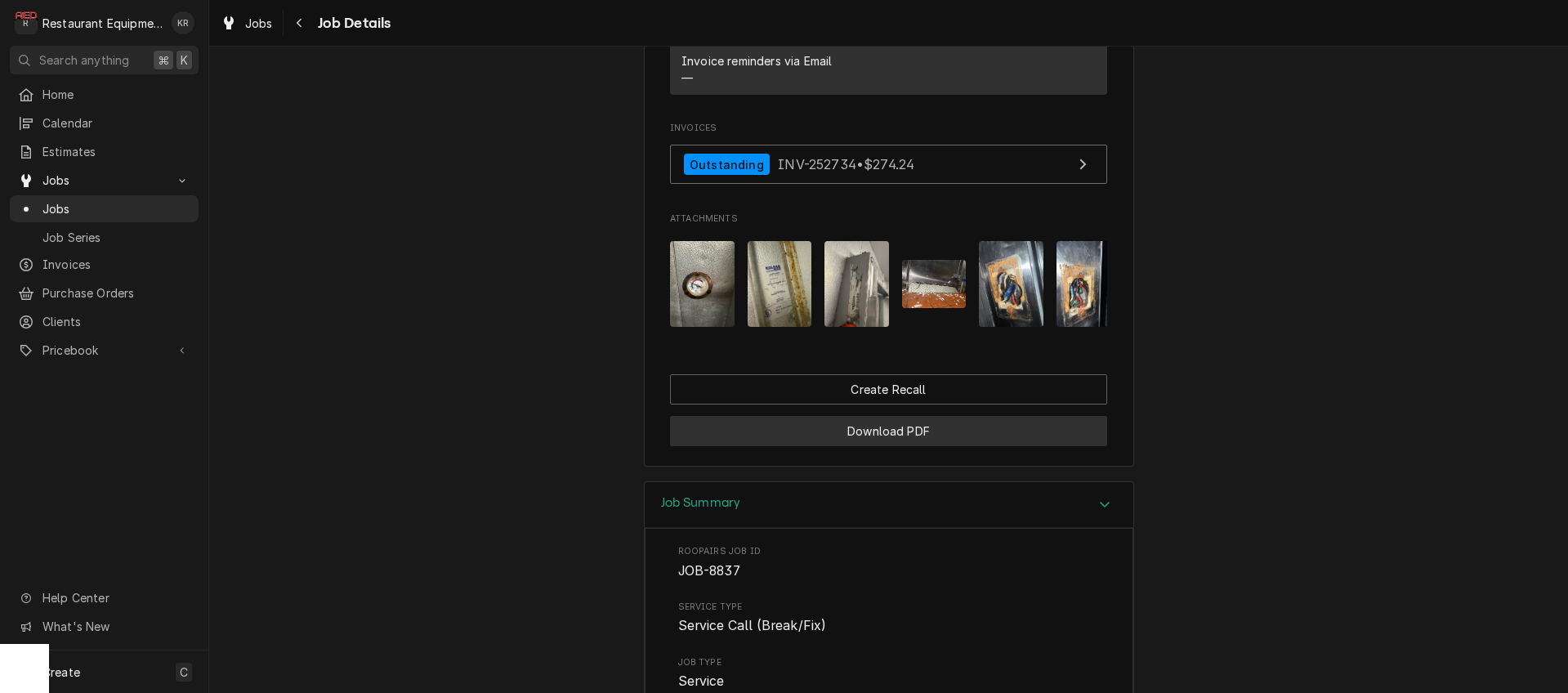
scroll to position [1485, 0]
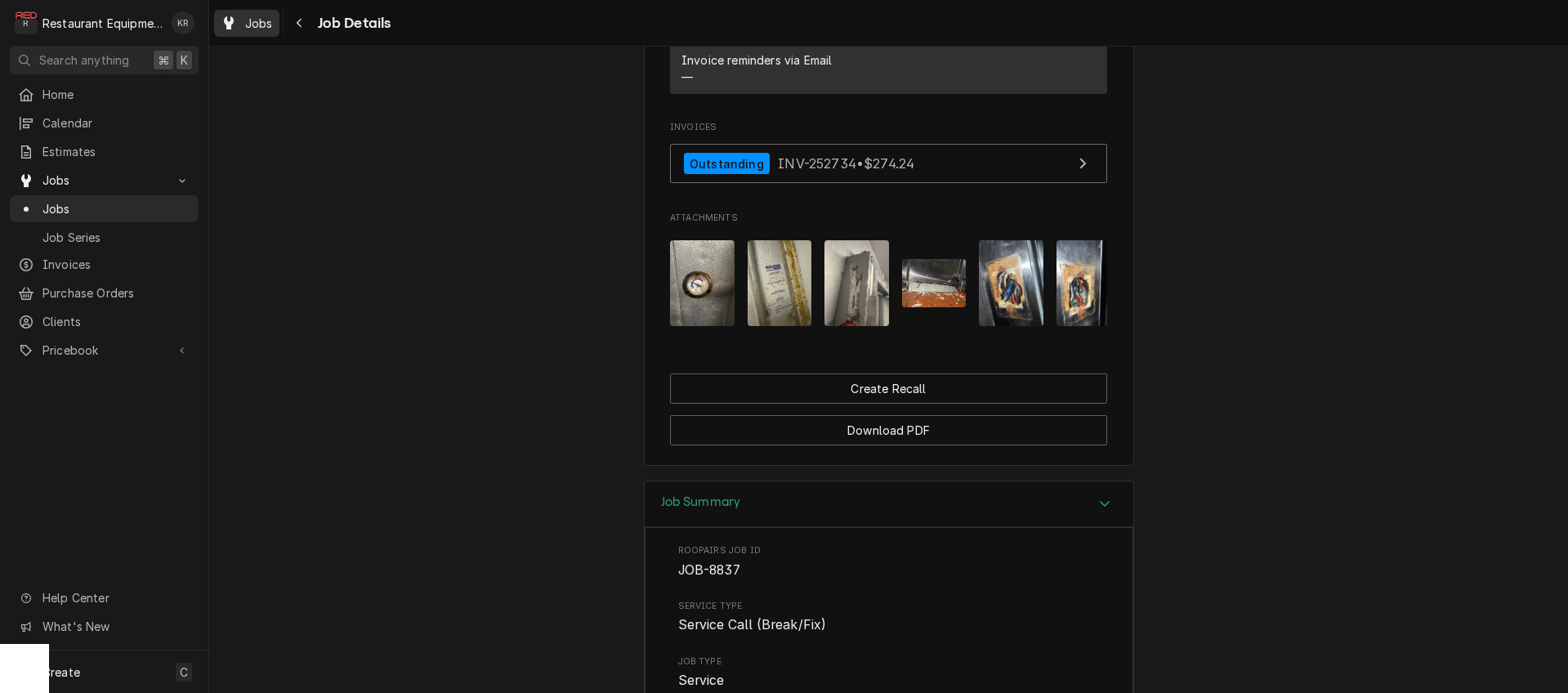
click at [249, 23] on span "Jobs" at bounding box center [259, 22] width 28 height 17
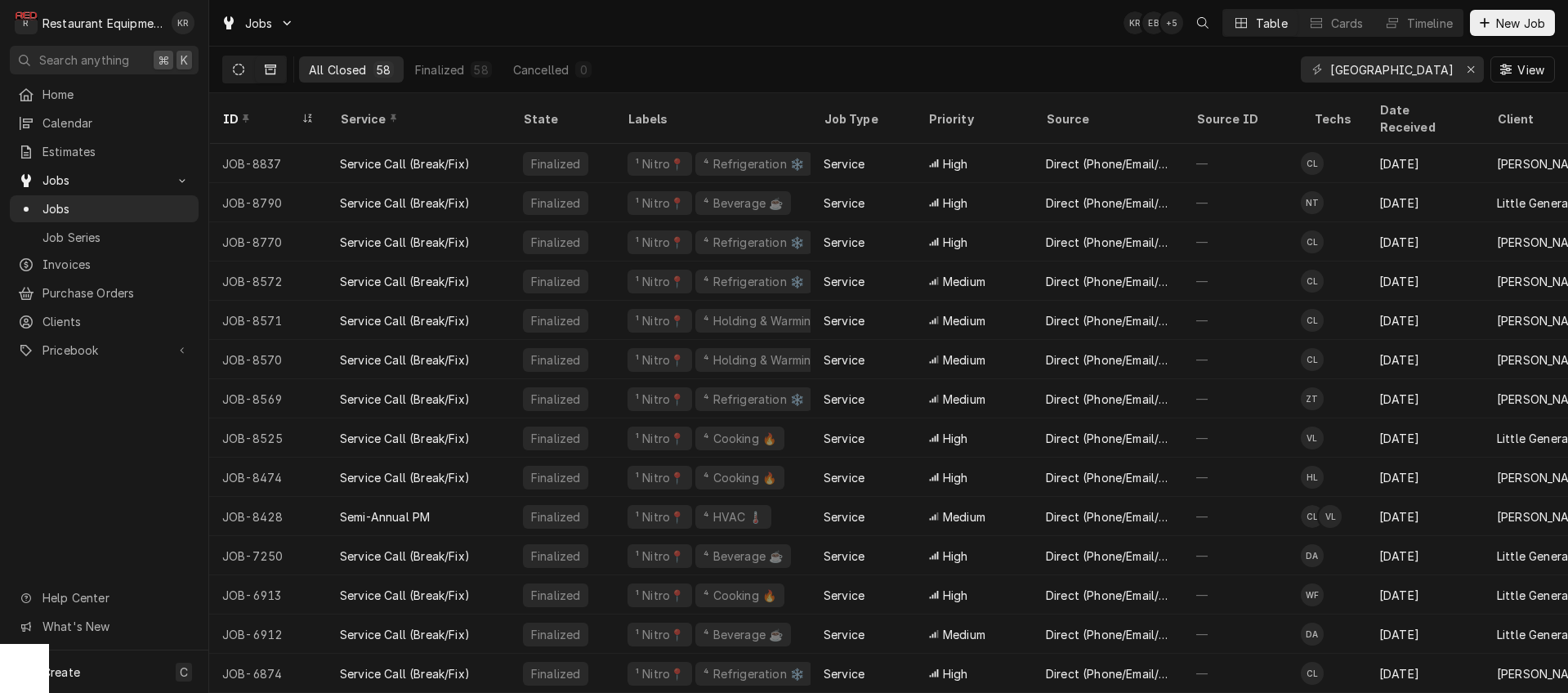
click at [244, 78] on button "Dynamic Content Wrapper" at bounding box center [238, 69] width 31 height 26
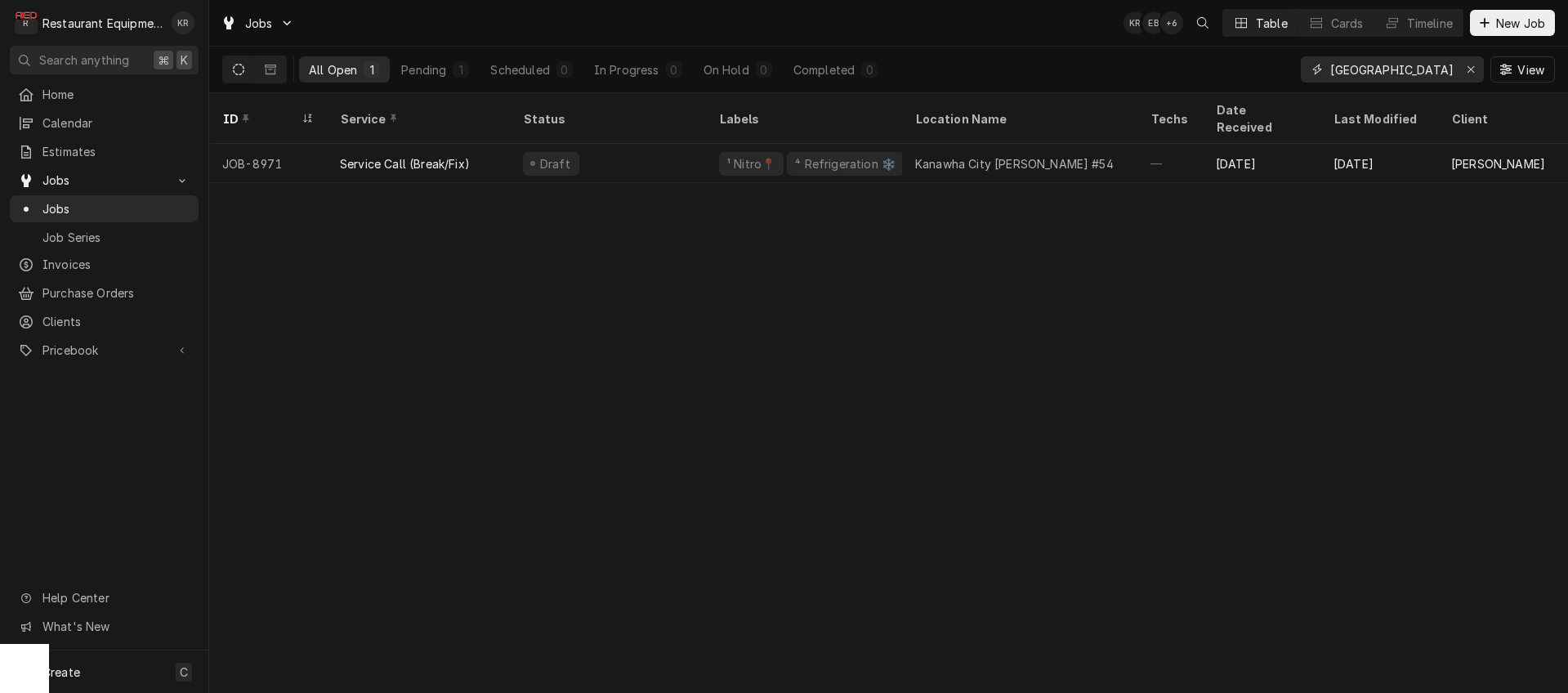
click at [1473, 67] on icon "Erase input" at bounding box center [1471, 69] width 6 height 6
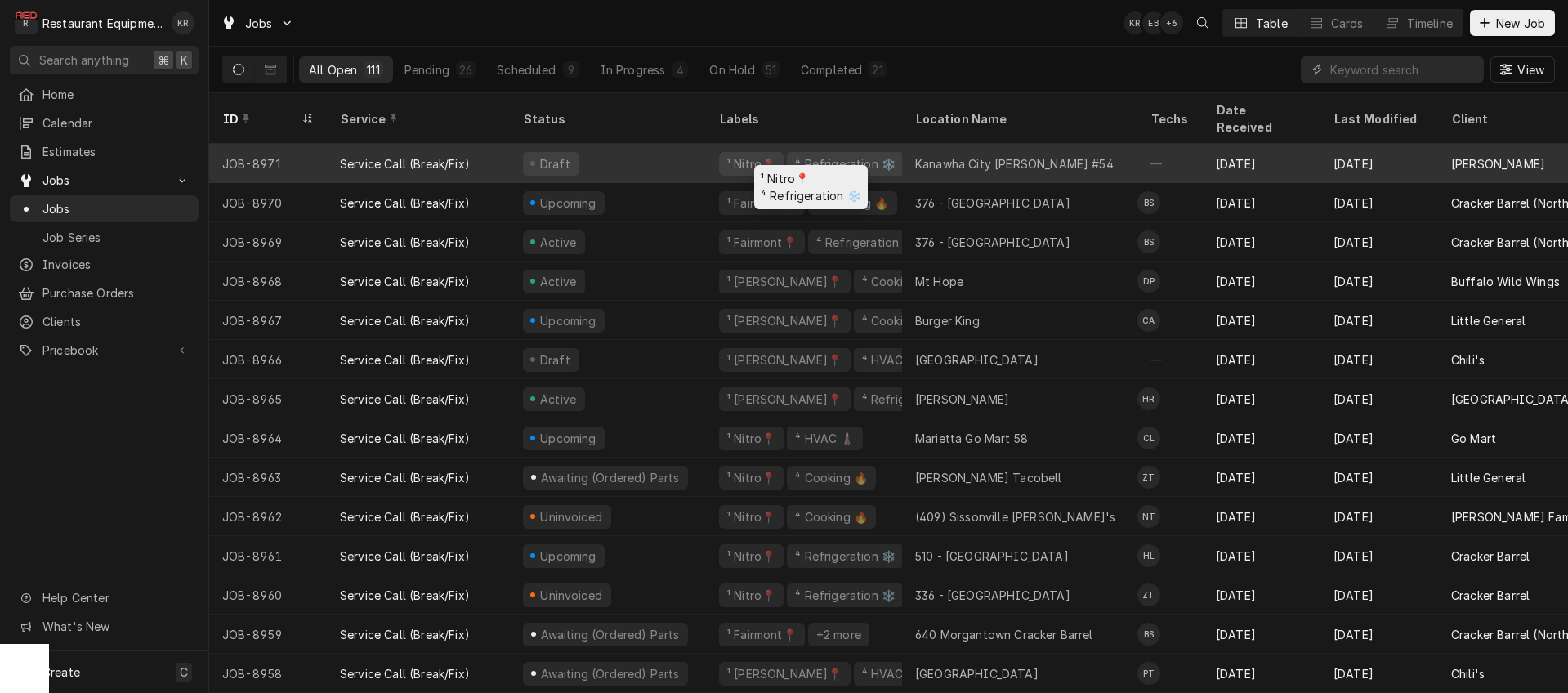
click at [768, 156] on div "¹ Nitro📍" at bounding box center [751, 164] width 52 height 17
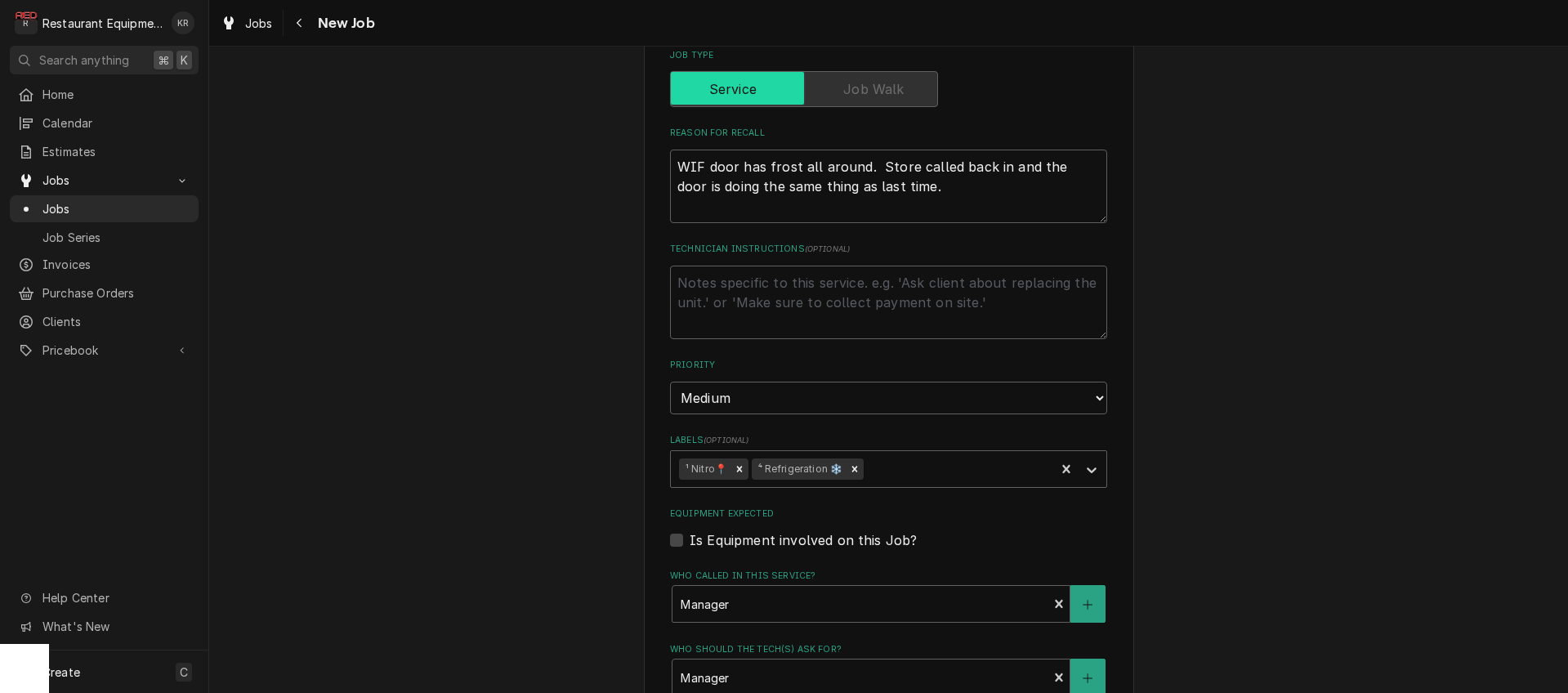
scroll to position [1113, 0]
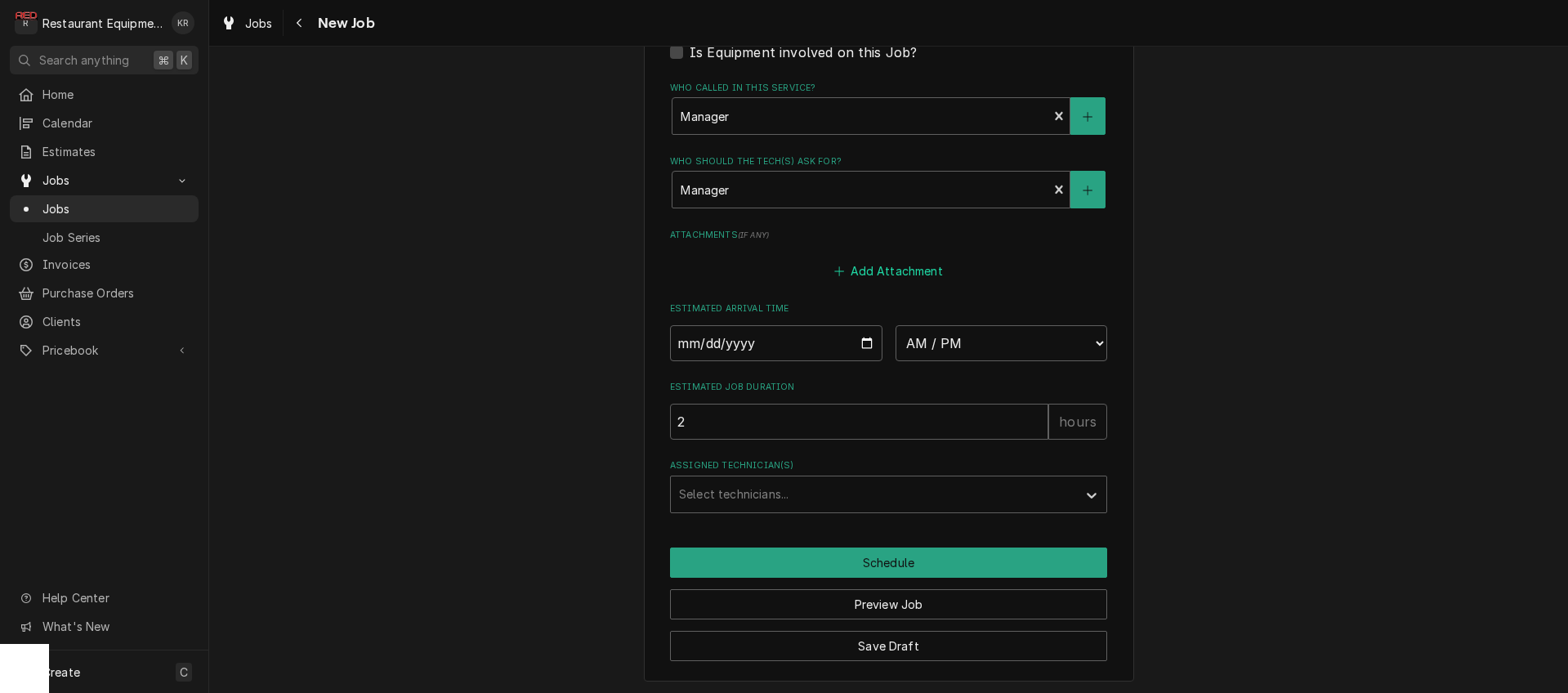
click at [884, 269] on button "Add Attachment" at bounding box center [889, 272] width 114 height 23
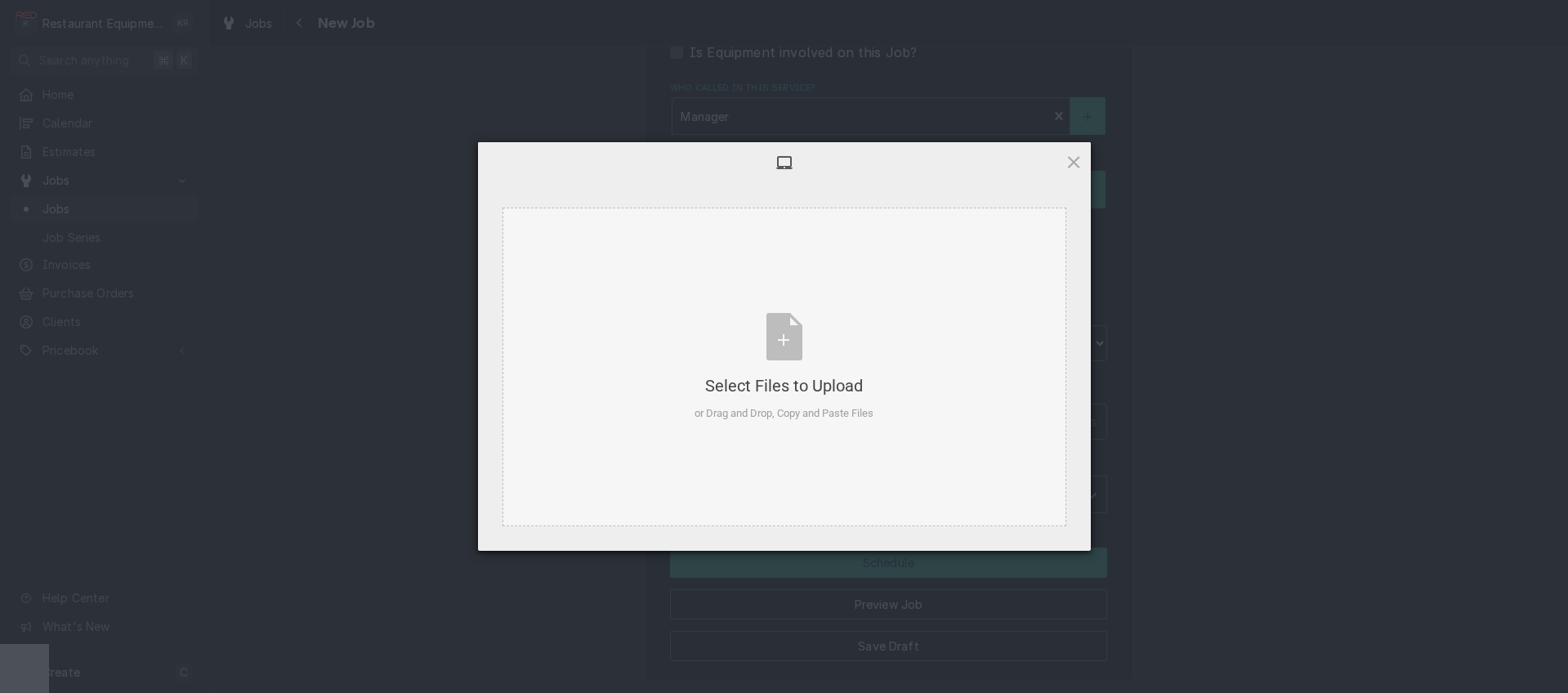
type textarea "x"
click at [782, 332] on div "Select Files to Upload or Drag and Drop, Copy and Paste Files" at bounding box center [784, 368] width 179 height 109
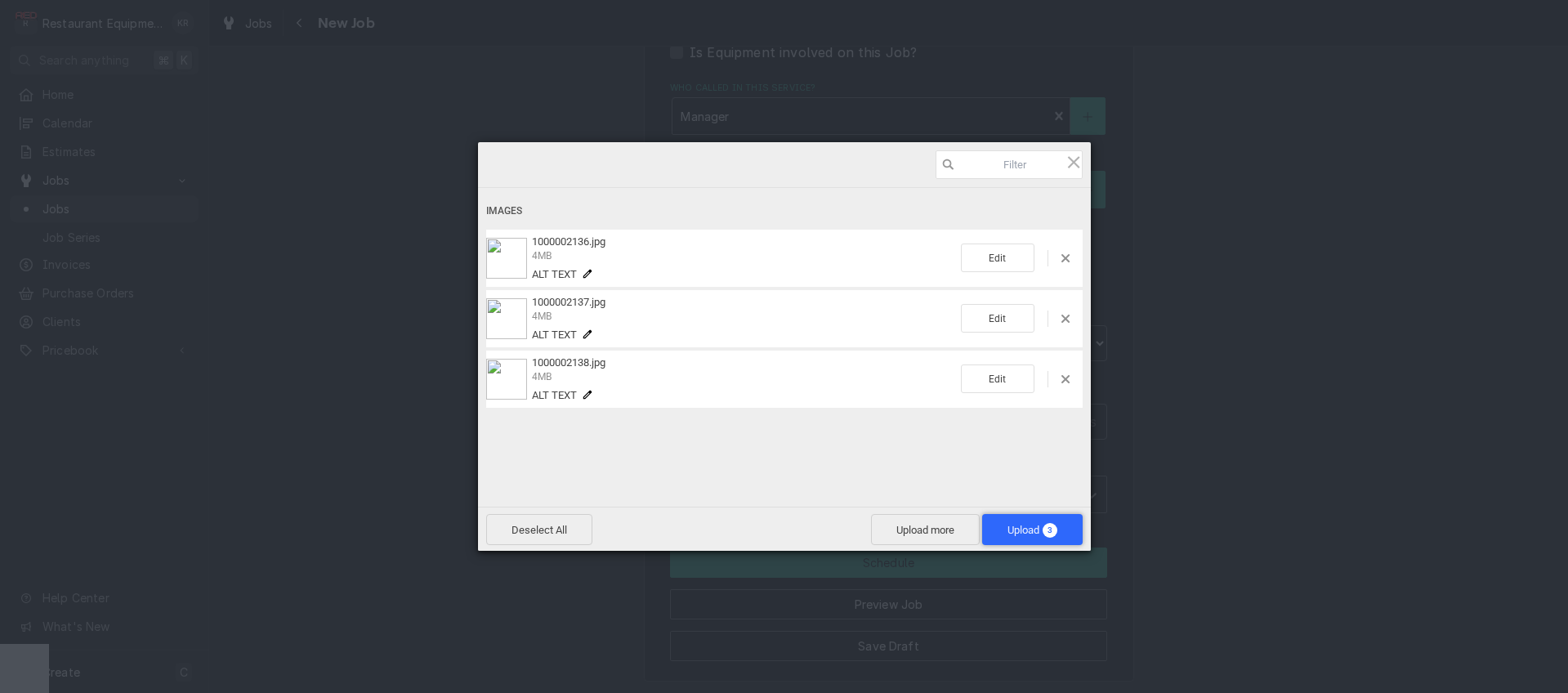
click at [1039, 534] on span "Upload 3" at bounding box center [1033, 530] width 50 height 13
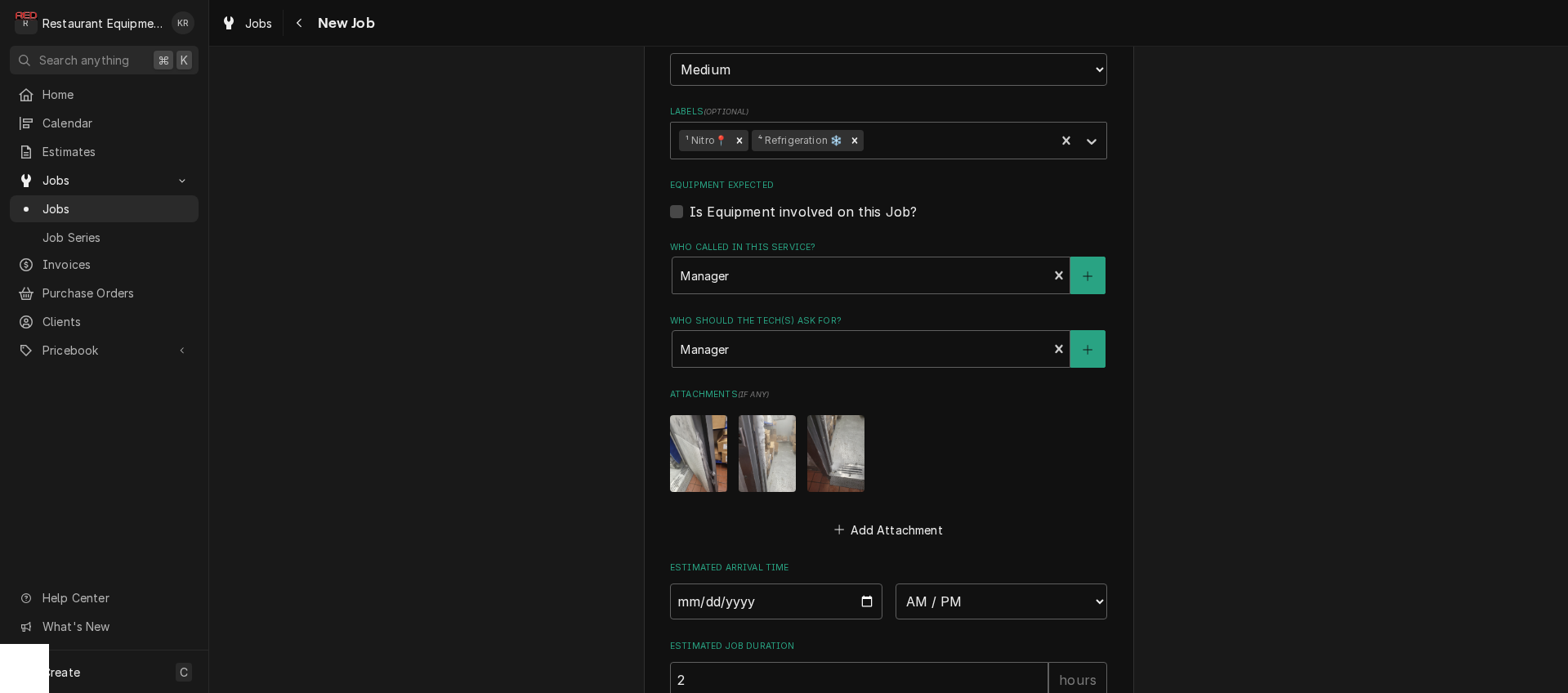
scroll to position [1212, 0]
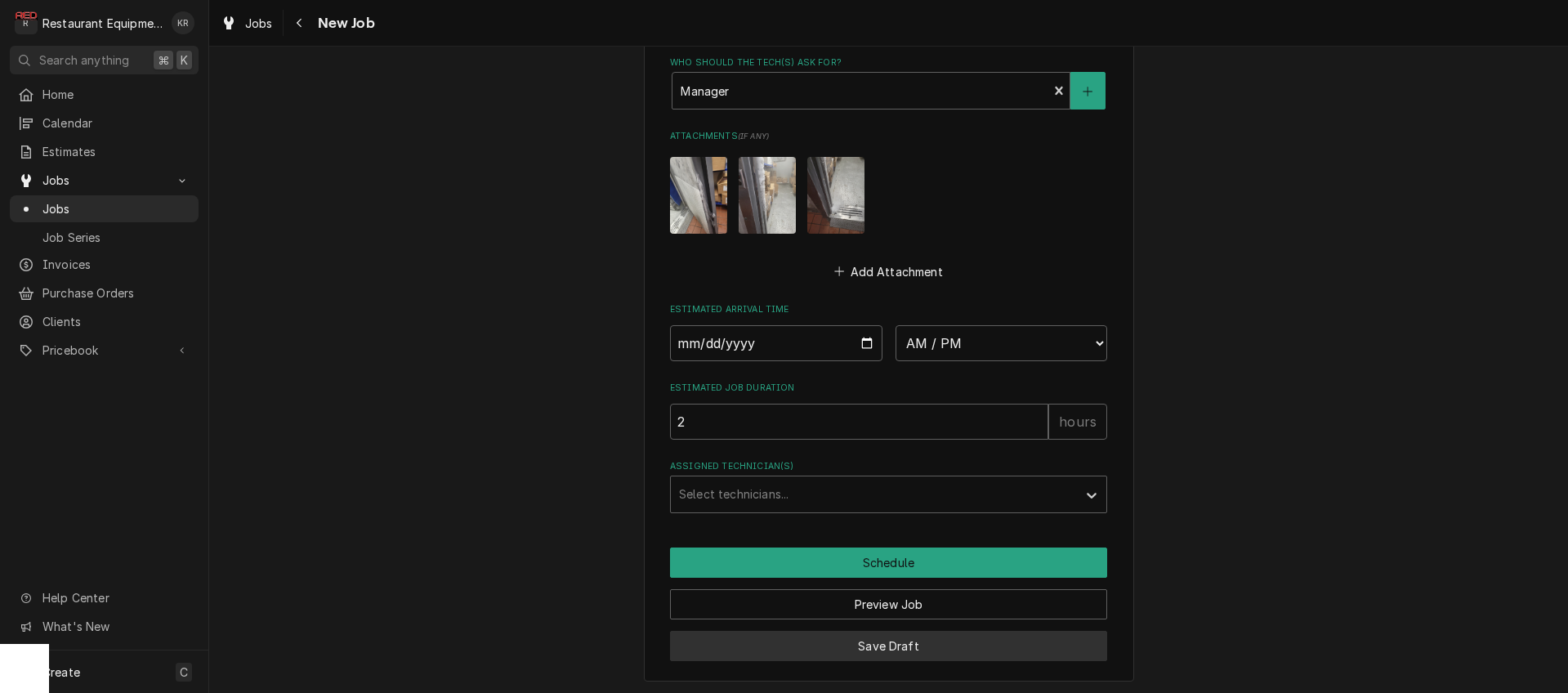
click at [904, 649] on button "Save Draft" at bounding box center [888, 646] width 437 height 30
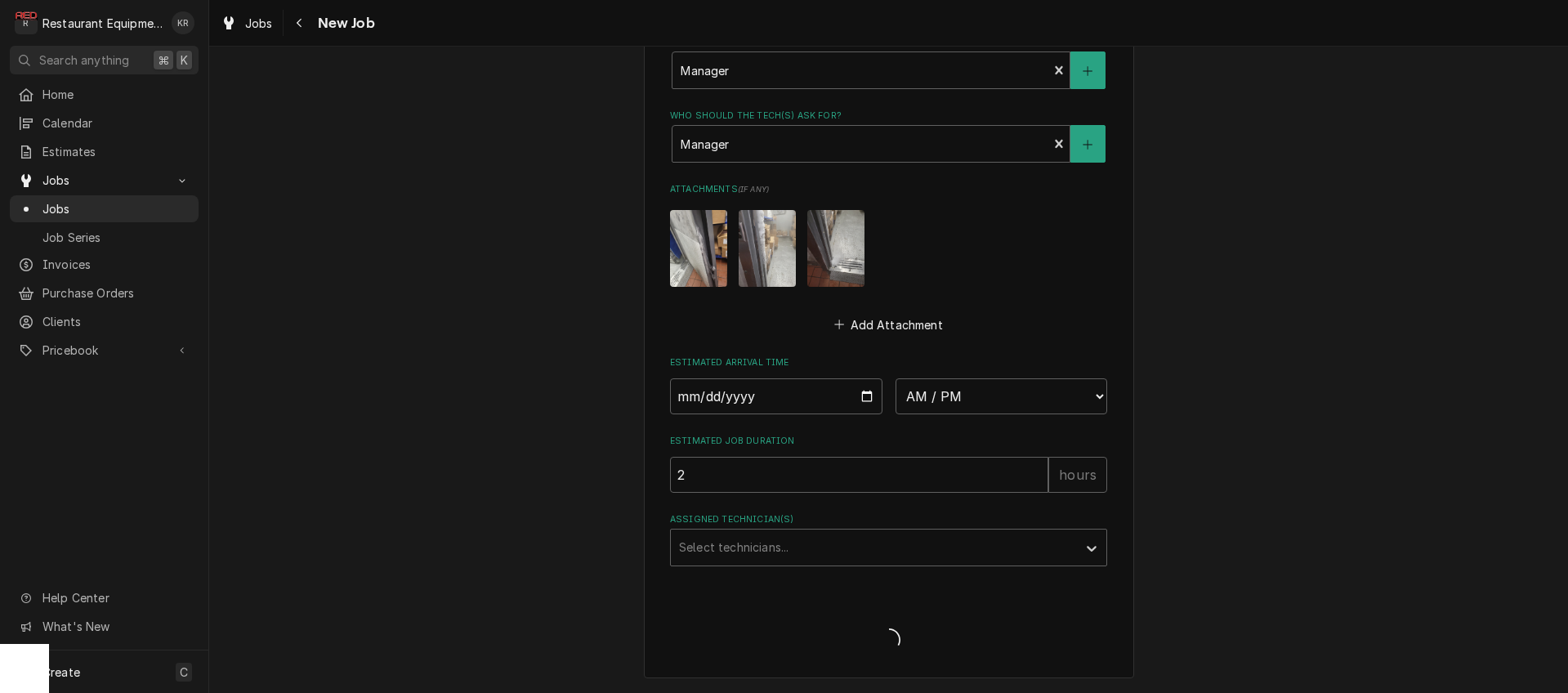
scroll to position [1155, 0]
type textarea "x"
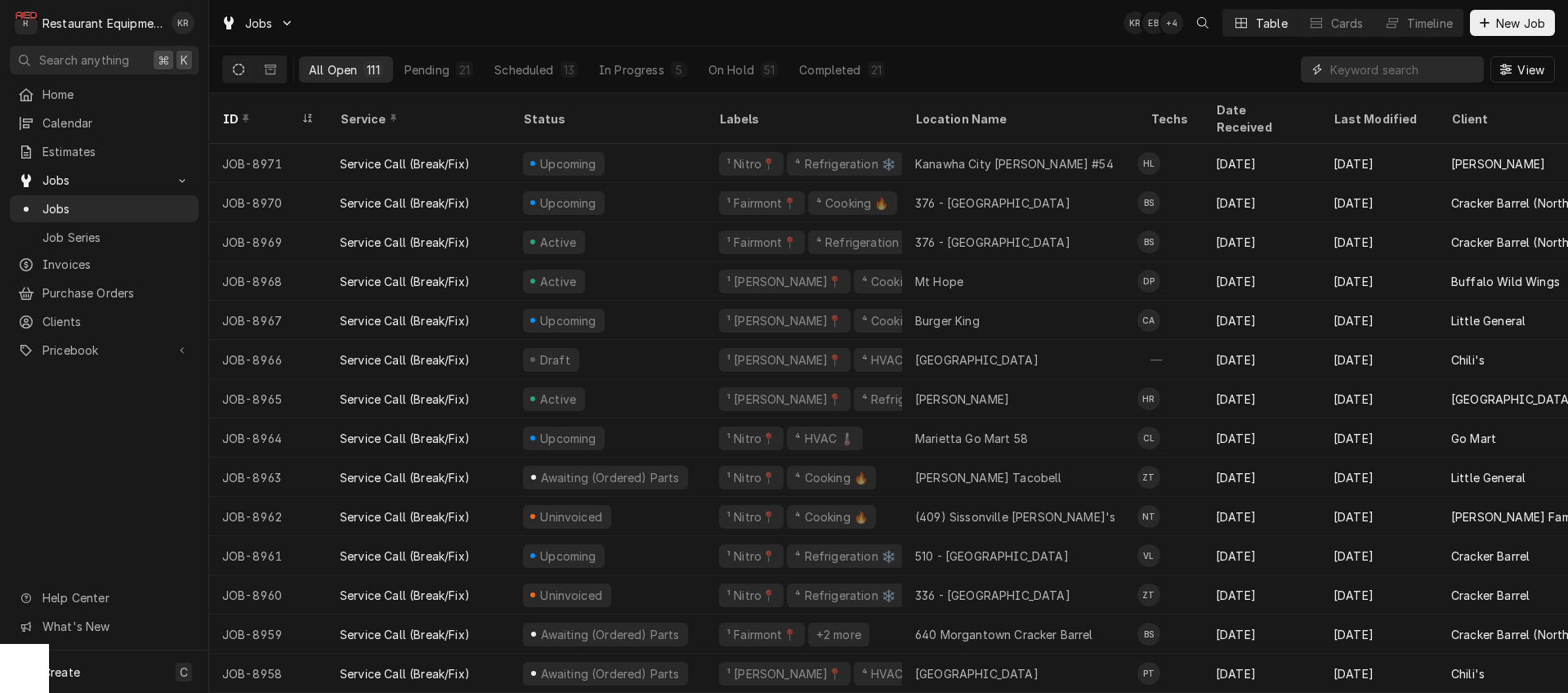
click at [1368, 71] on input "Dynamic Content Wrapper" at bounding box center [1403, 69] width 146 height 26
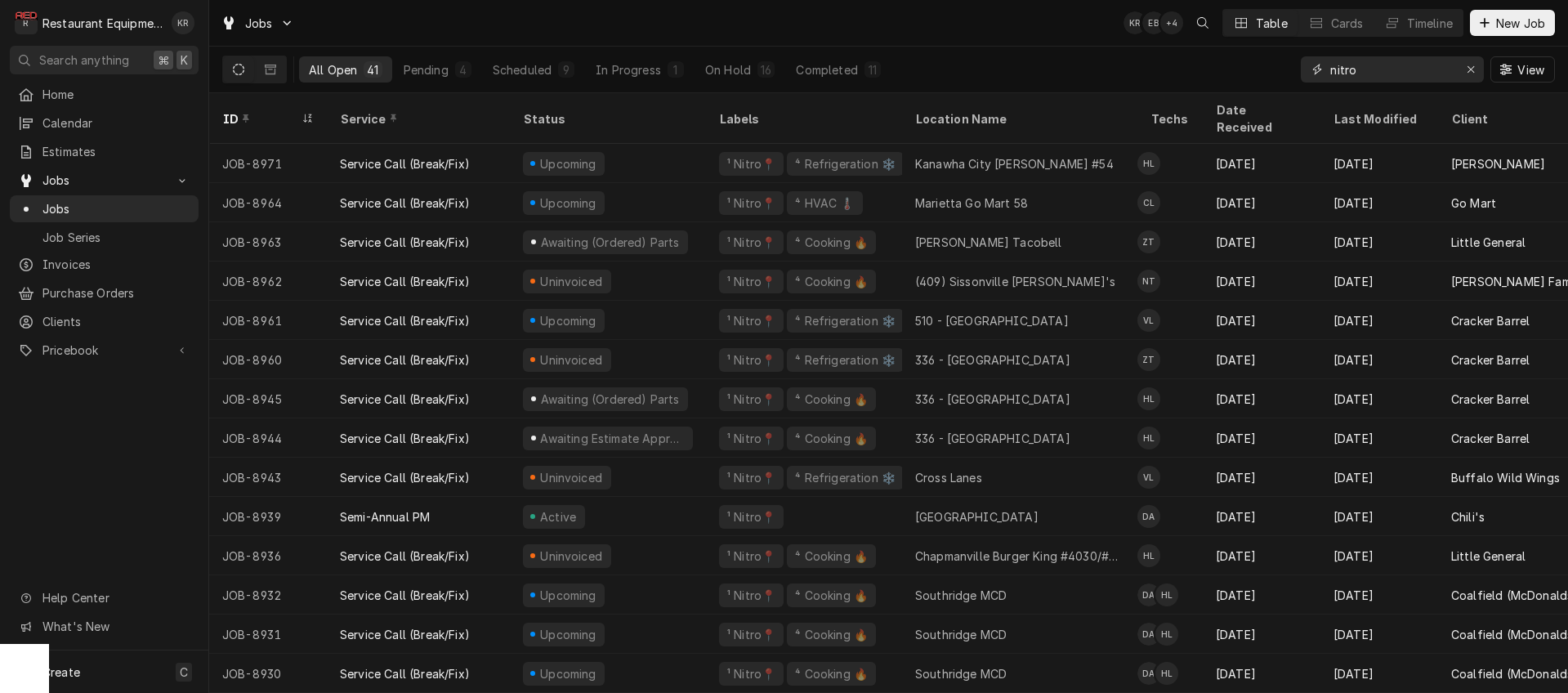
type input "nitro"
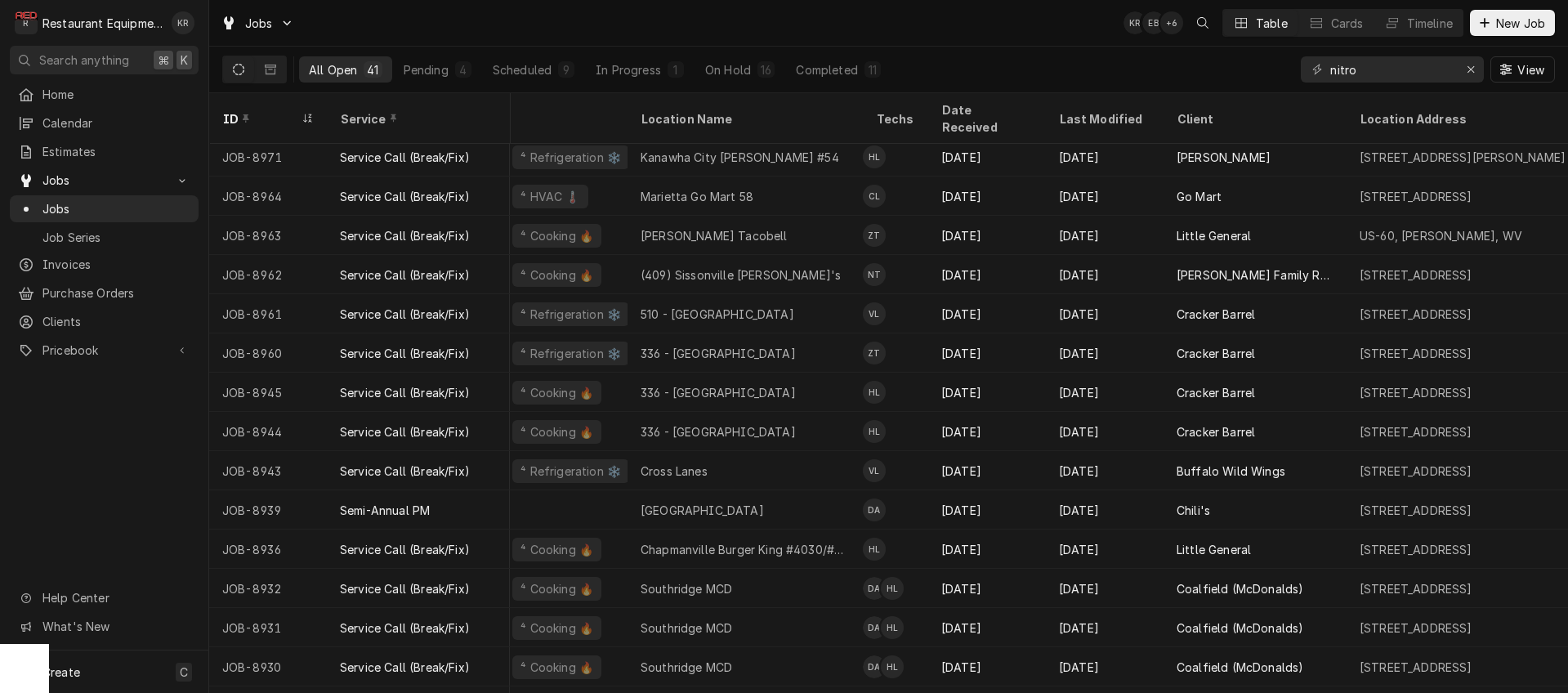
scroll to position [6, 0]
